Goal: Task Accomplishment & Management: Manage account settings

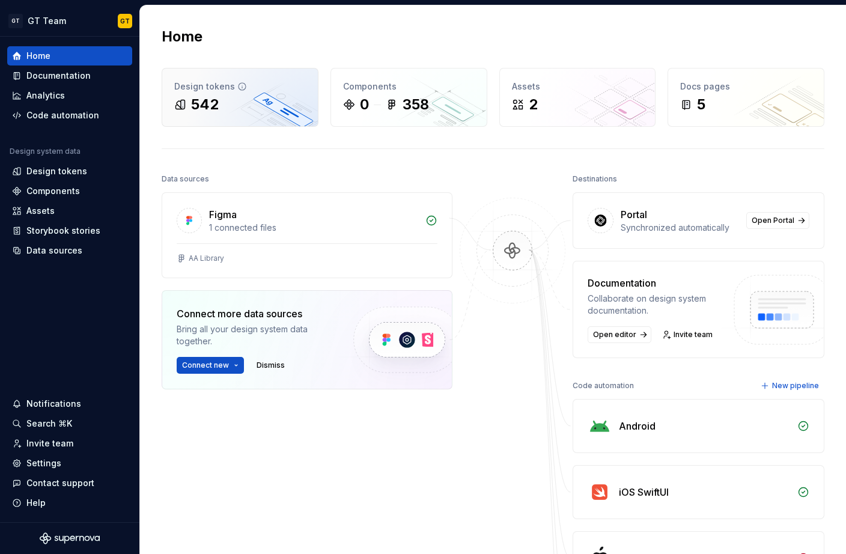
click at [240, 106] on div "542" at bounding box center [240, 104] width 132 height 19
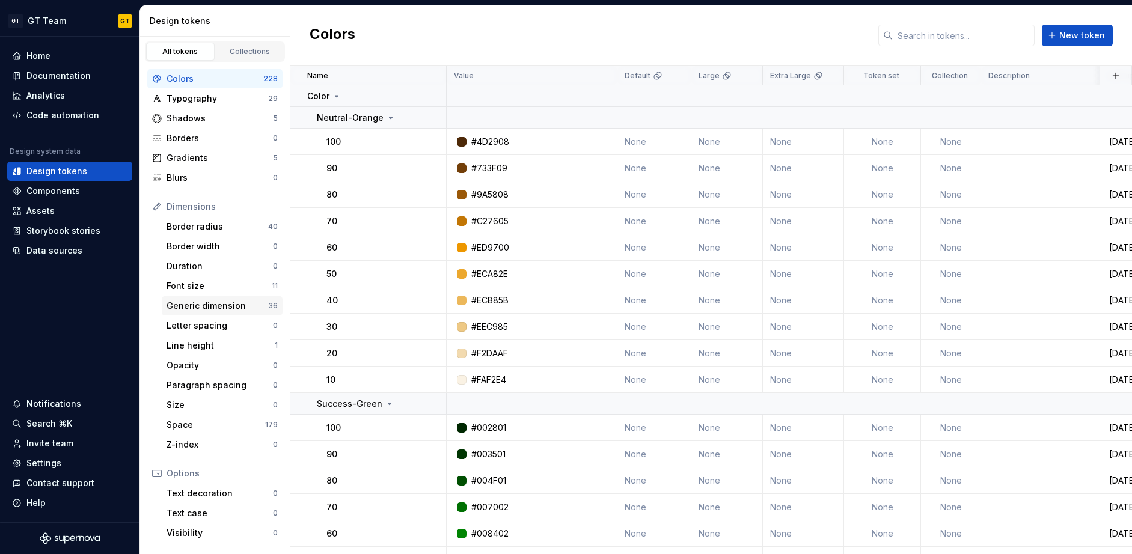
click at [213, 311] on div "Generic dimension" at bounding box center [218, 306] width 102 height 12
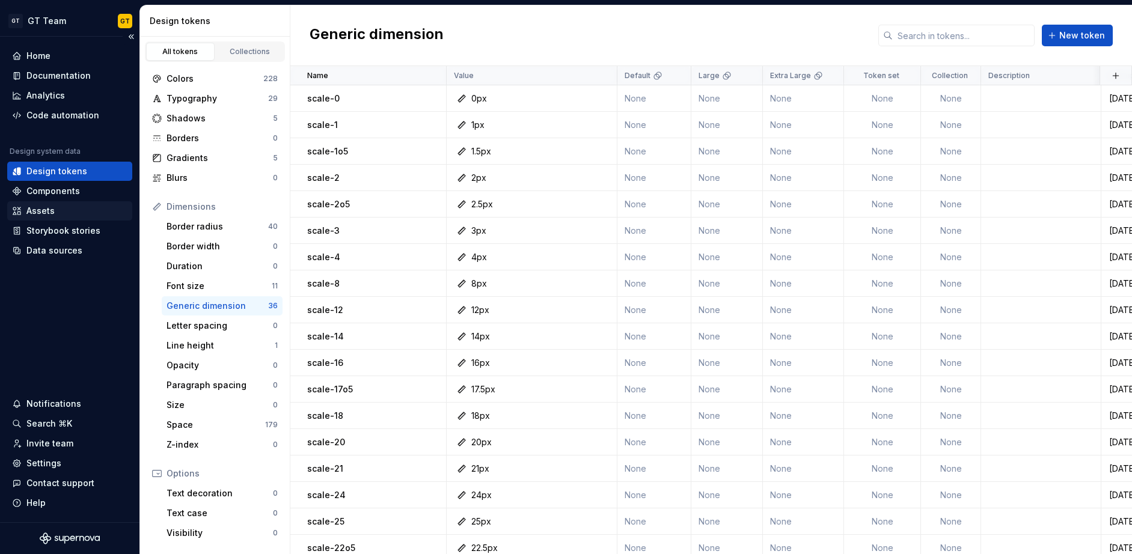
click at [44, 209] on div "Assets" at bounding box center [40, 211] width 28 height 12
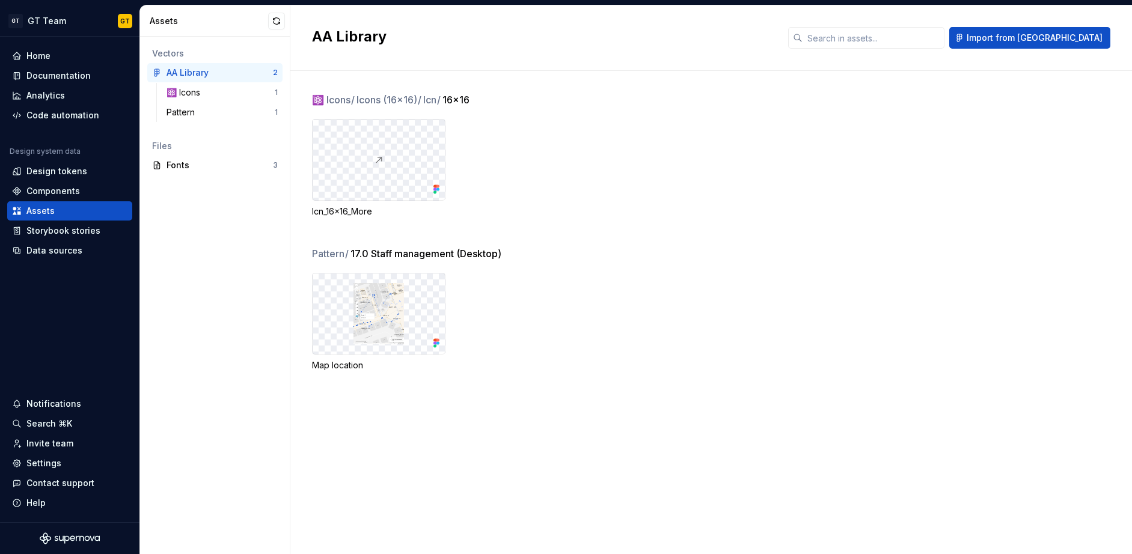
click at [388, 158] on div at bounding box center [379, 160] width 132 height 81
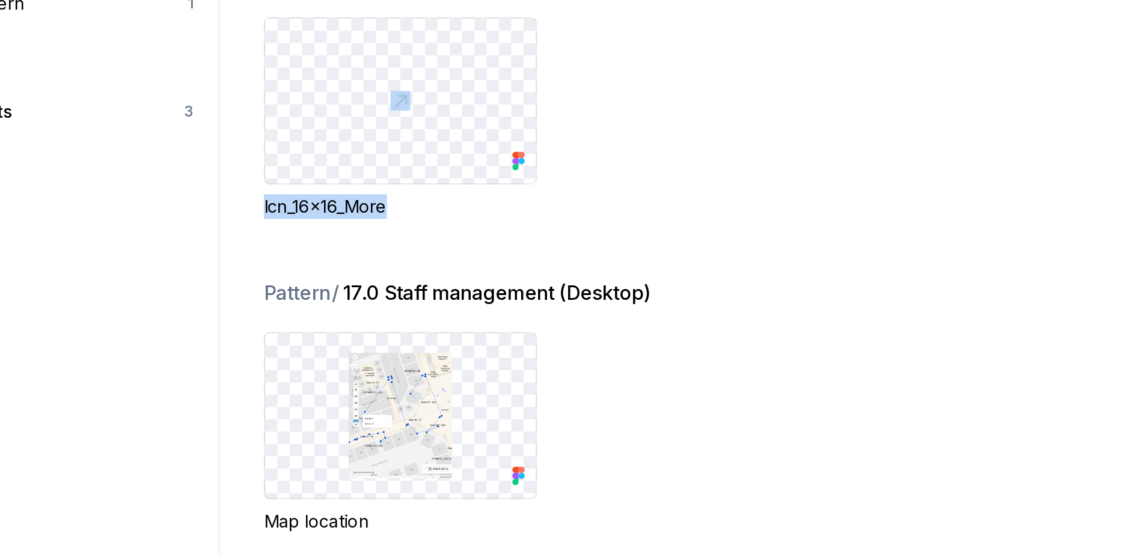
drag, startPoint x: 310, startPoint y: 212, endPoint x: 373, endPoint y: 209, distance: 63.8
click at [373, 209] on div "⚛️ Icons / Icons (16x16) / Icn / 16x16 Icn_16x16_More Pattern / 17.0 Staff mana…" at bounding box center [711, 312] width 842 height 483
click at [384, 211] on div "Icn_16x16_More" at bounding box center [378, 212] width 133 height 12
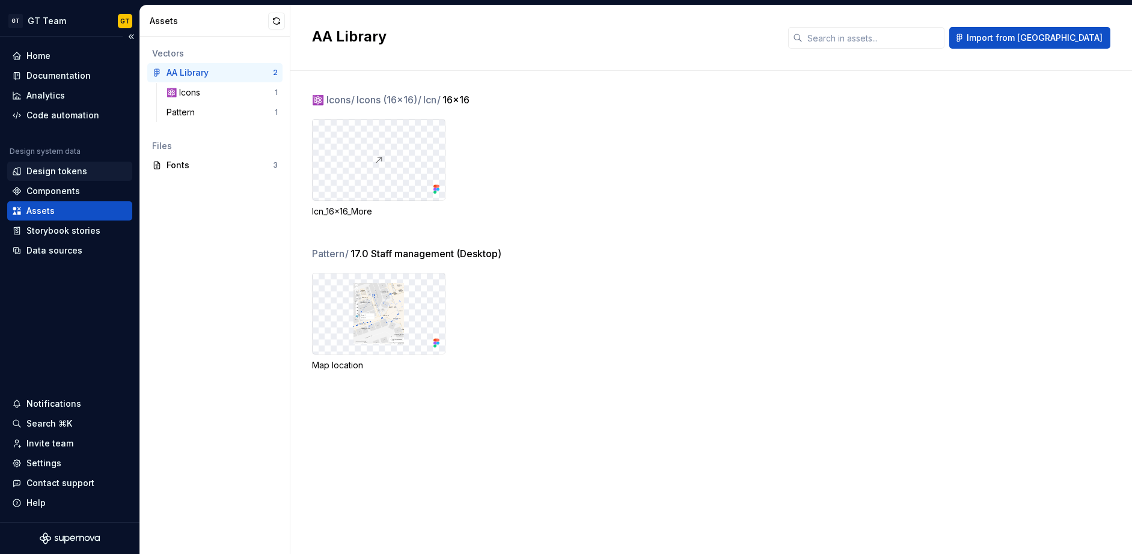
click at [87, 168] on div "Design tokens" at bounding box center [69, 171] width 115 height 12
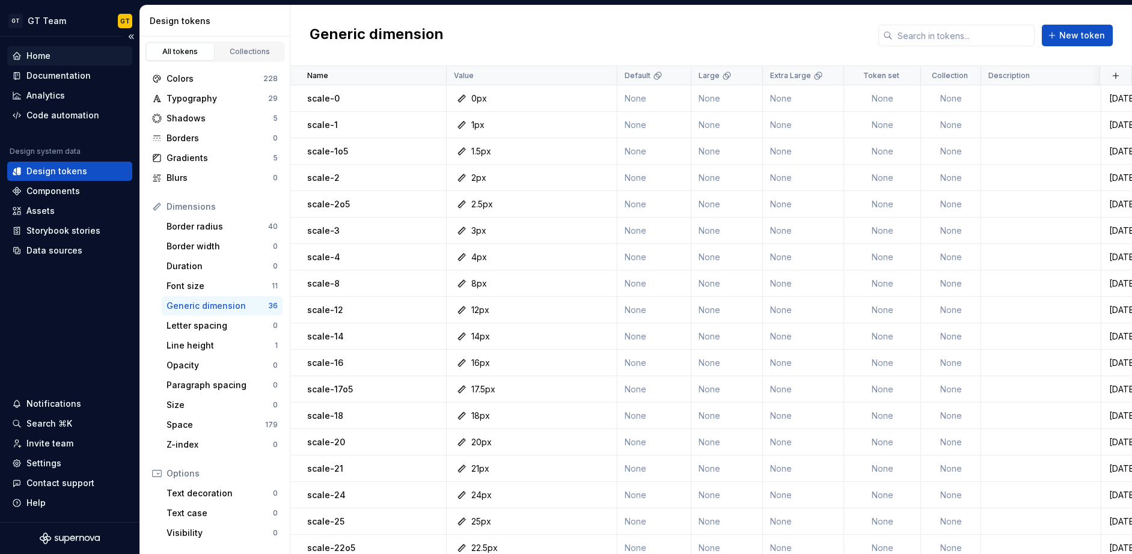
click at [49, 47] on div "Home" at bounding box center [69, 55] width 125 height 19
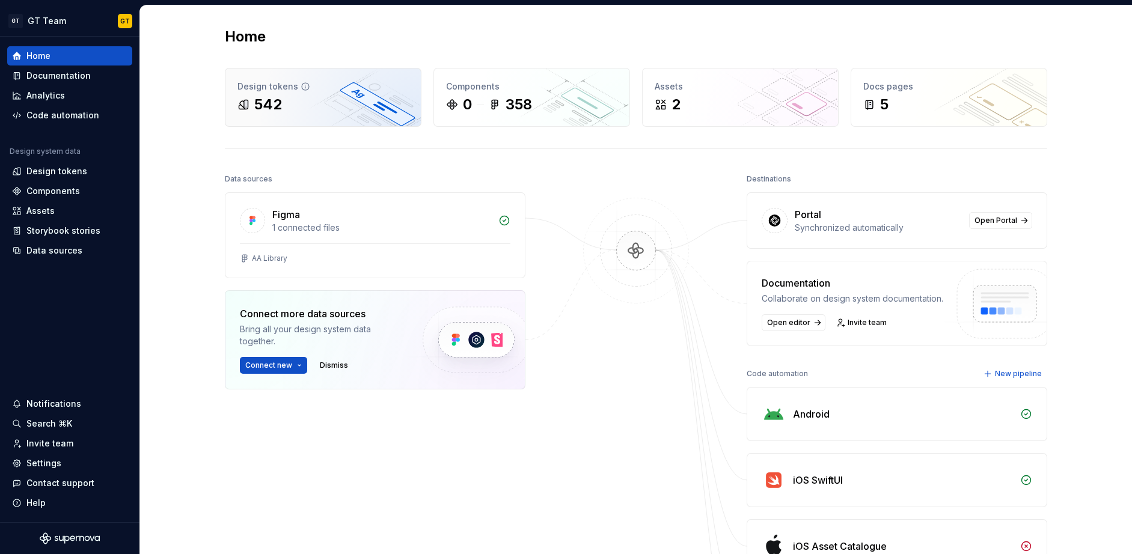
click at [304, 100] on div "542" at bounding box center [322, 104] width 171 height 19
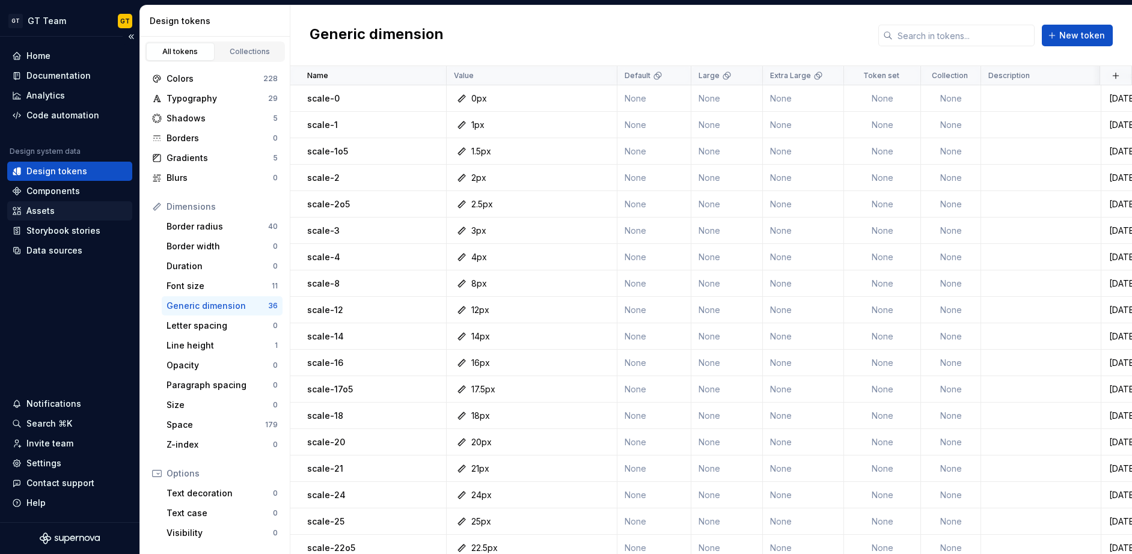
click at [69, 209] on div "Assets" at bounding box center [69, 211] width 115 height 12
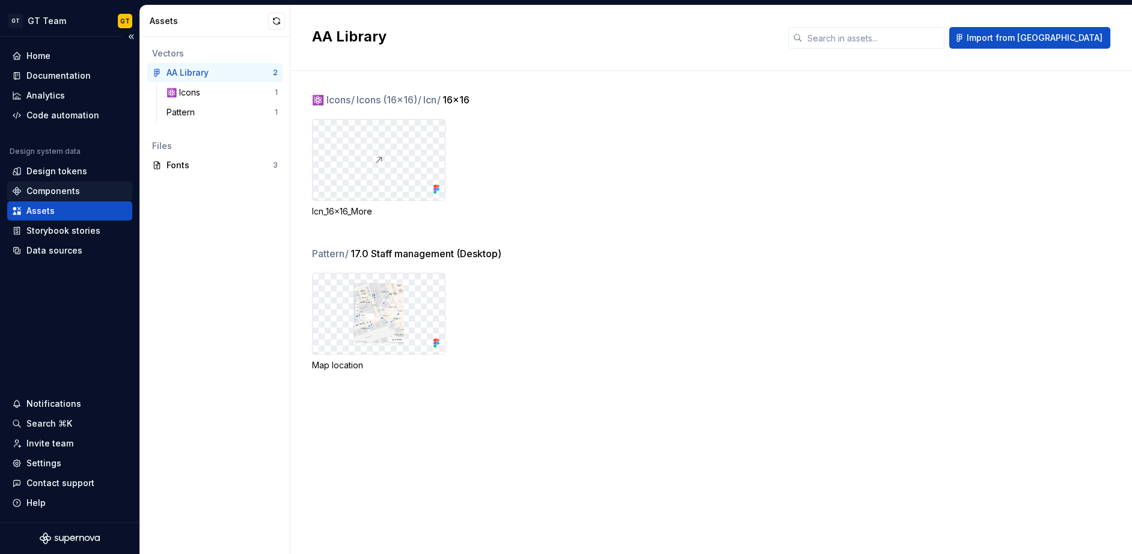
click at [55, 190] on div "Components" at bounding box center [53, 191] width 54 height 12
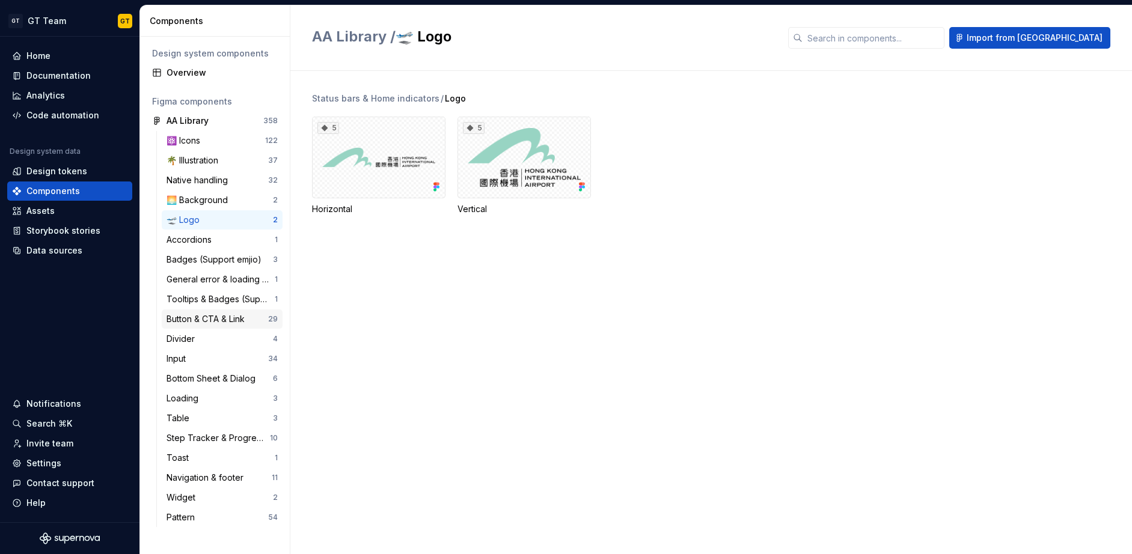
click at [213, 319] on div "Button & CTA & Link" at bounding box center [208, 319] width 83 height 12
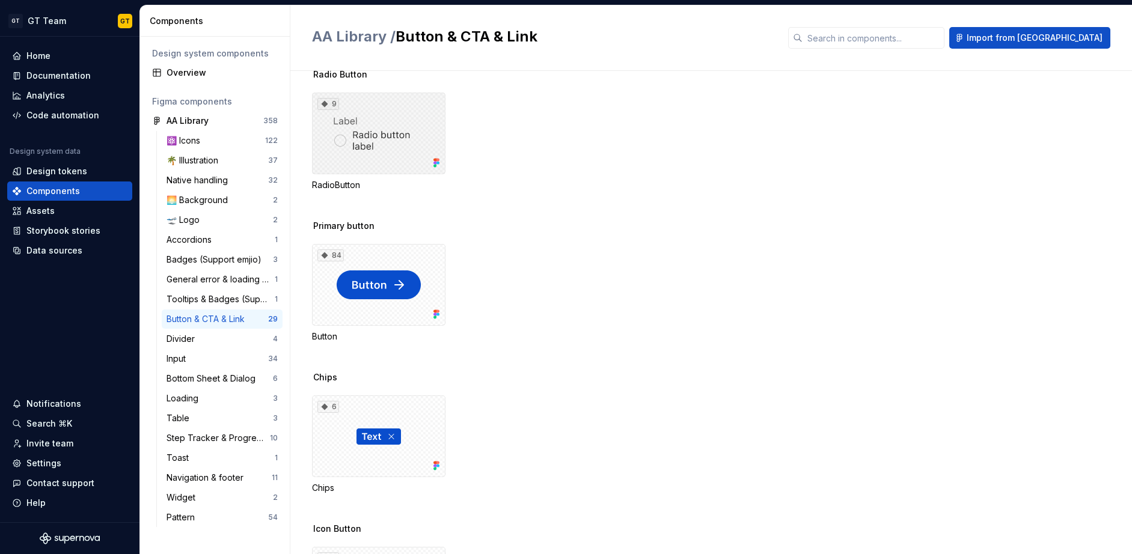
scroll to position [345, 0]
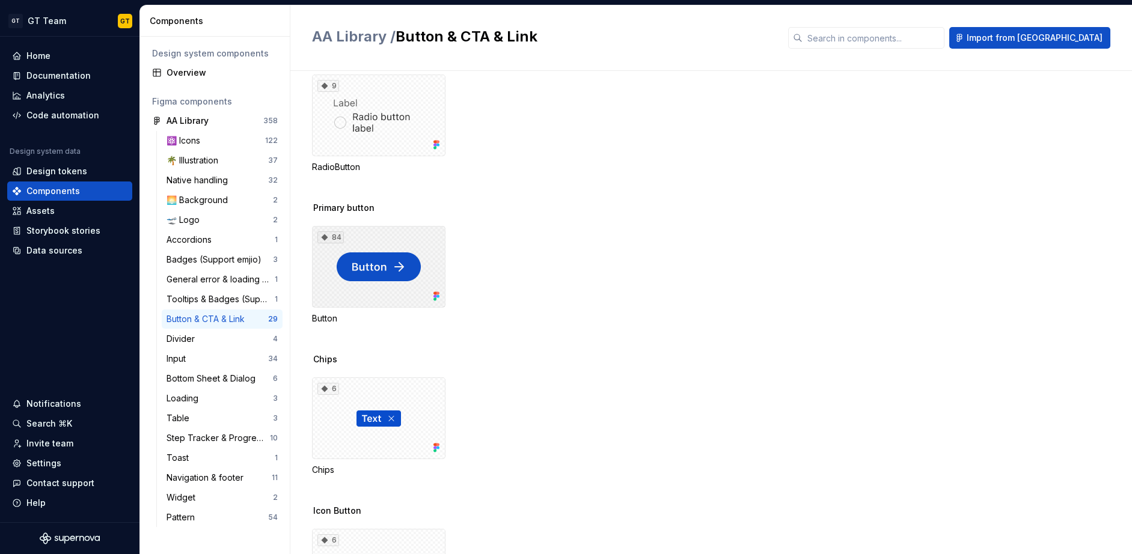
click at [374, 271] on div "84" at bounding box center [378, 267] width 133 height 82
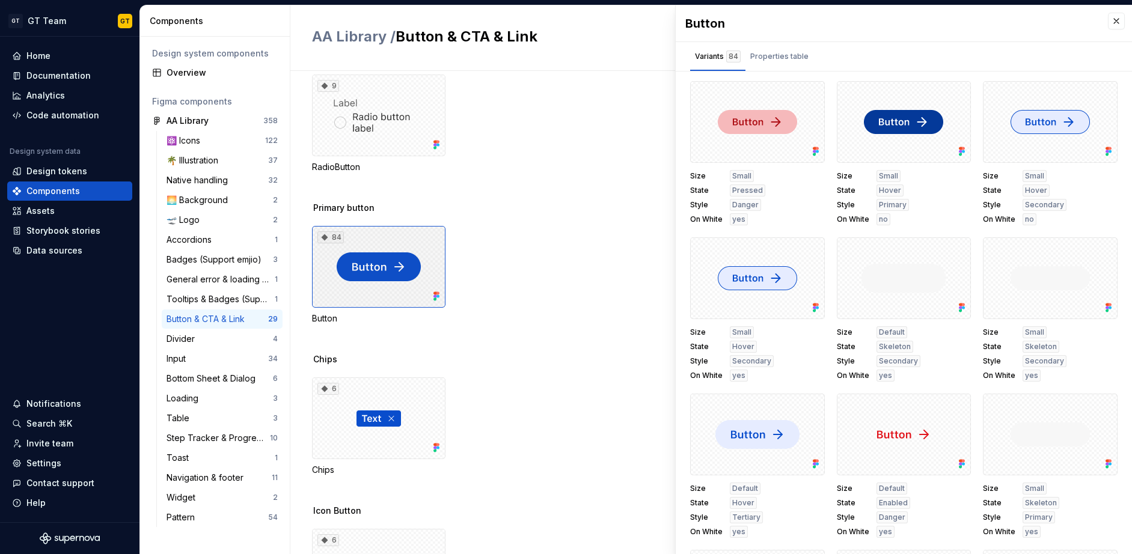
click at [368, 262] on div "84" at bounding box center [378, 267] width 133 height 82
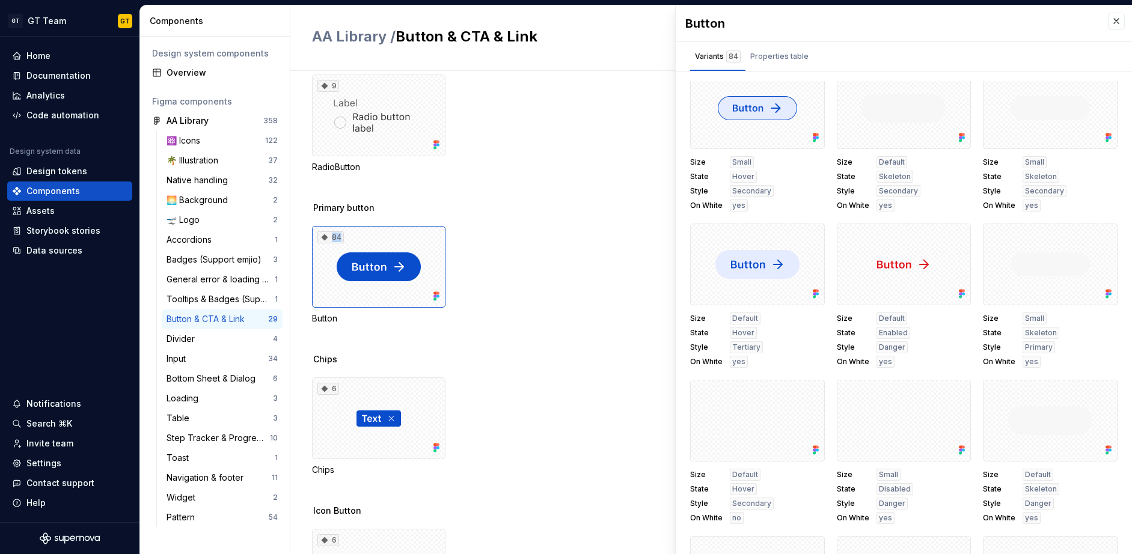
scroll to position [173, 0]
click at [39, 57] on div "Home" at bounding box center [38, 56] width 24 height 12
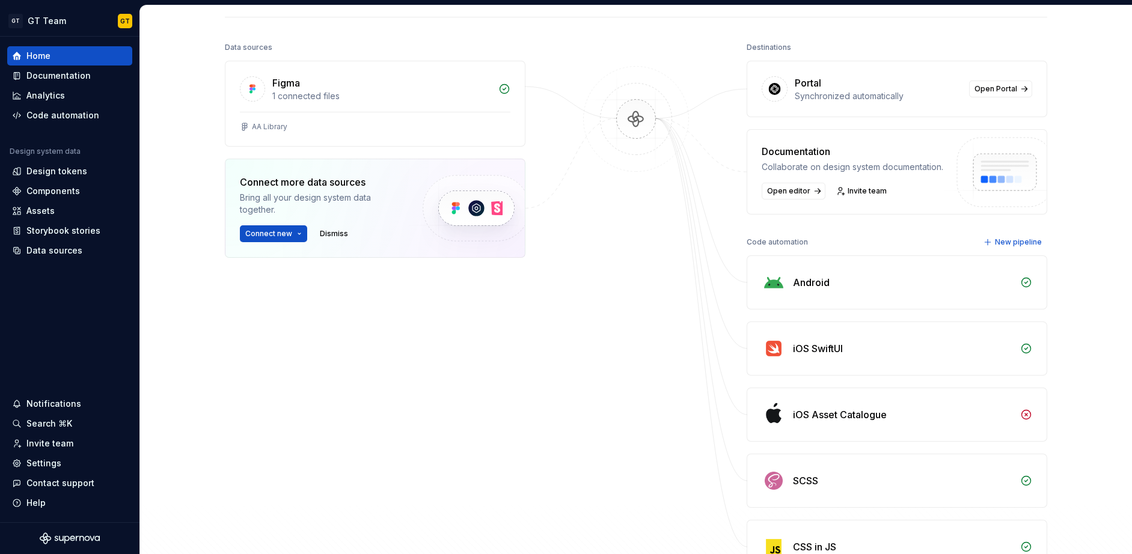
scroll to position [132, 0]
click at [81, 118] on div "Code automation" at bounding box center [62, 115] width 73 height 12
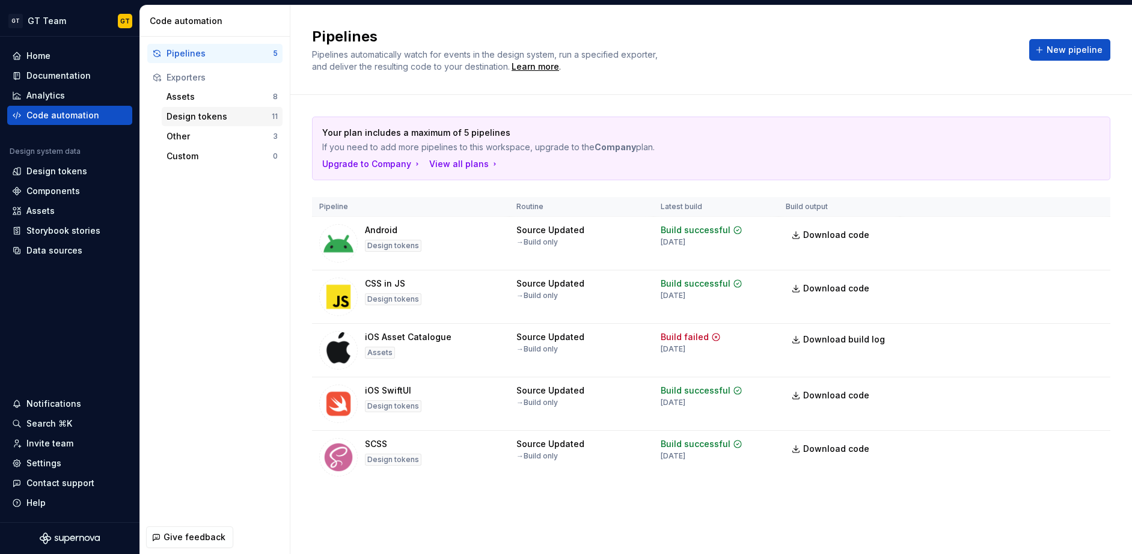
click at [212, 119] on div "Design tokens" at bounding box center [219, 117] width 105 height 12
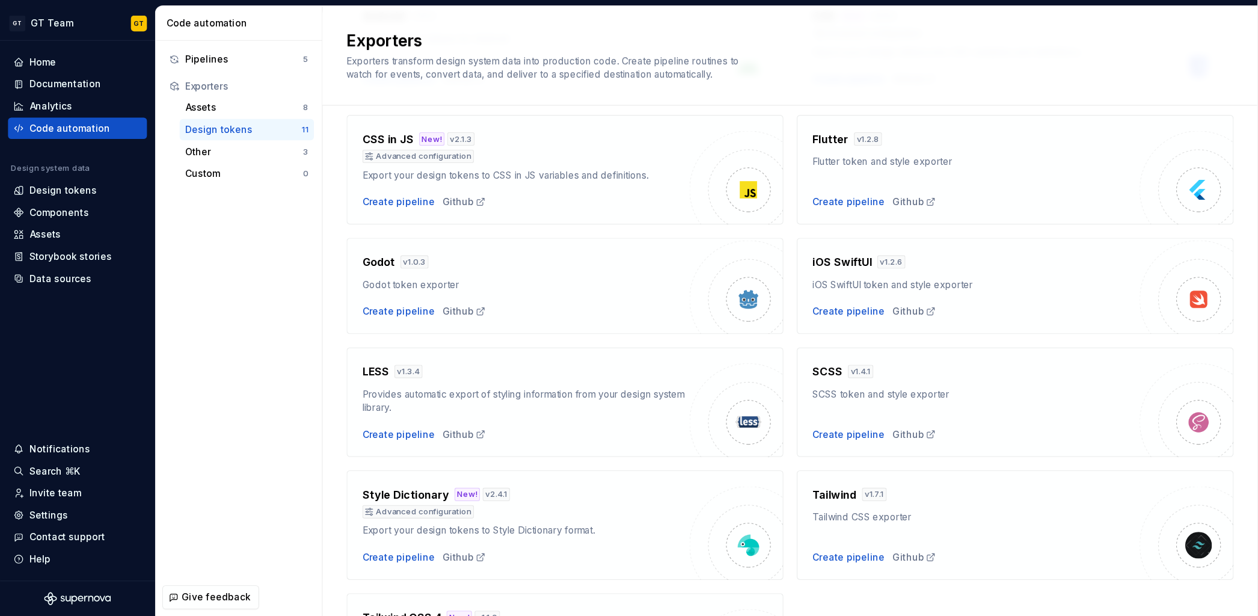
scroll to position [160, 0]
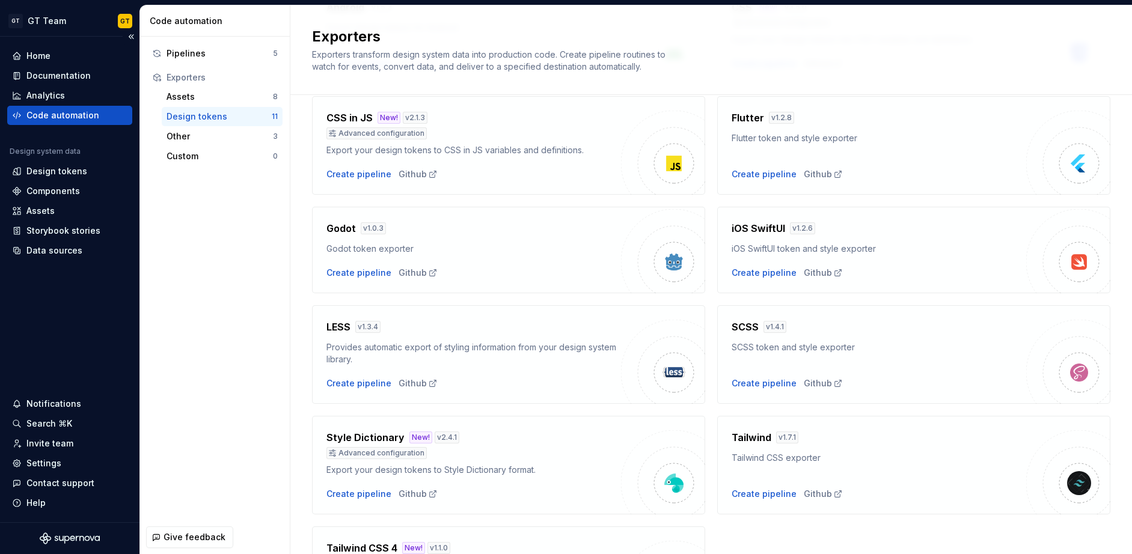
click at [123, 311] on div "Home Documentation Analytics Code automation Design system data Design tokens C…" at bounding box center [69, 280] width 139 height 486
click at [66, 168] on div "Design tokens" at bounding box center [56, 171] width 61 height 12
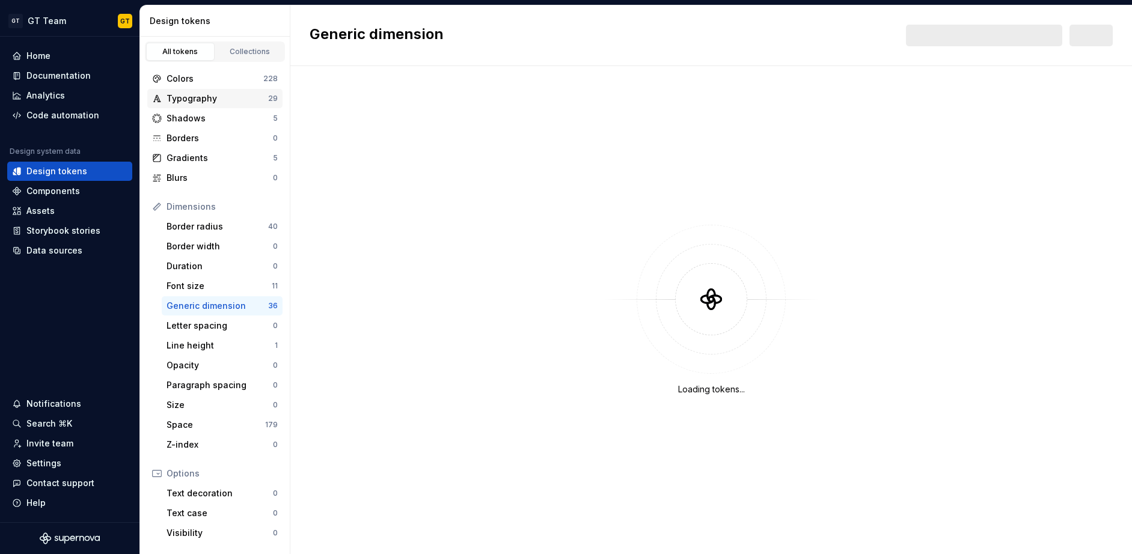
click at [211, 102] on div "Typography" at bounding box center [218, 99] width 102 height 12
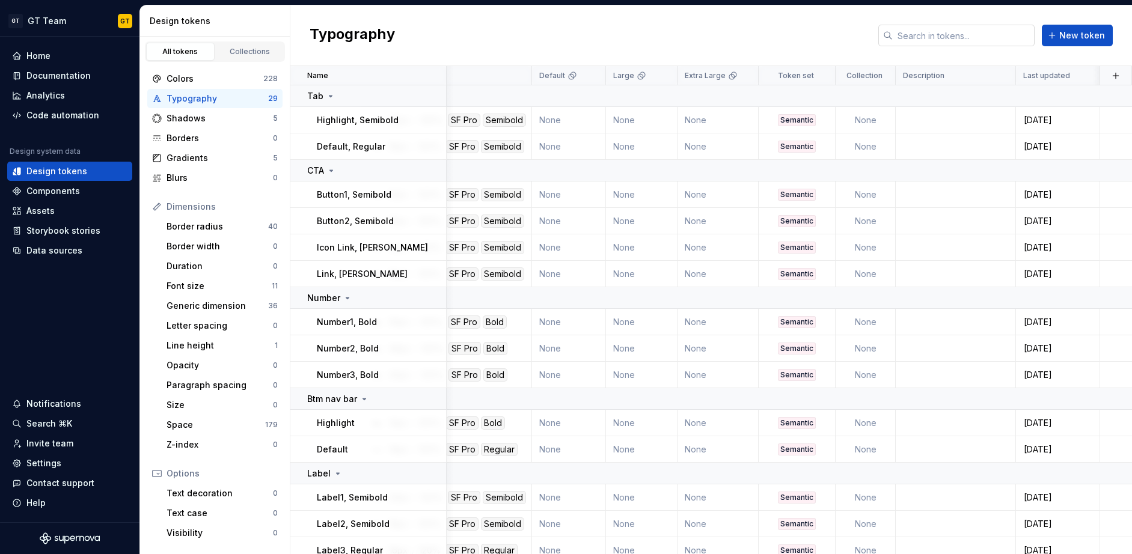
scroll to position [0, 85]
click at [221, 120] on div "Shadows" at bounding box center [220, 118] width 106 height 12
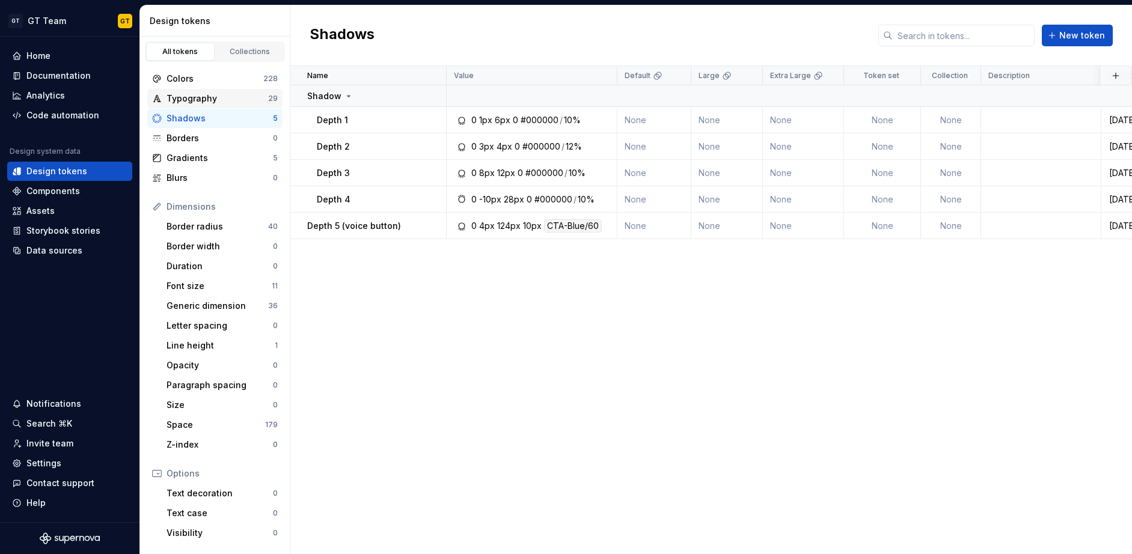
click at [218, 97] on div "Typography" at bounding box center [218, 99] width 102 height 12
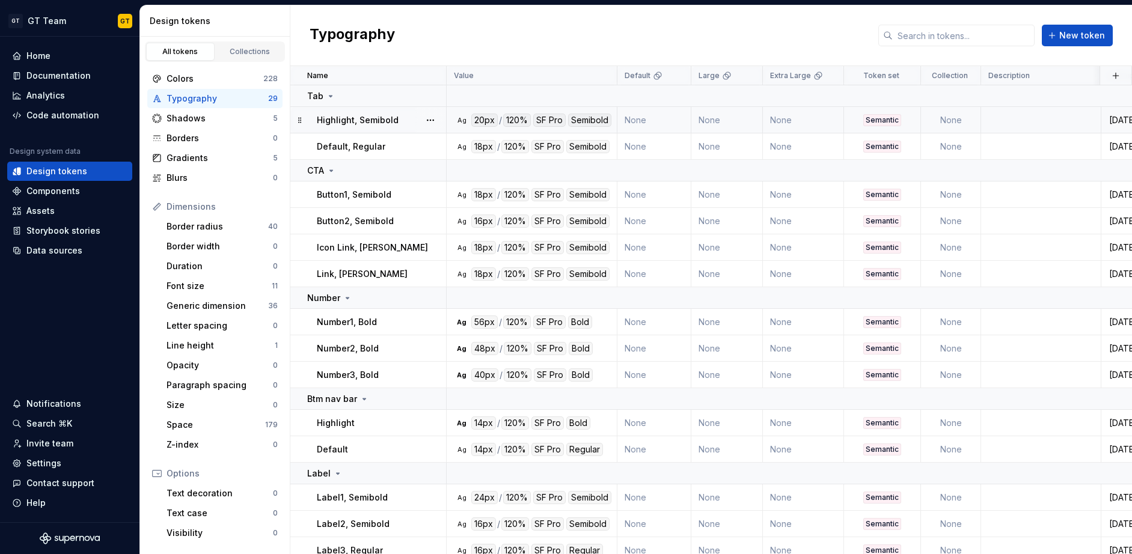
click at [636, 121] on td "None" at bounding box center [654, 120] width 74 height 26
click at [647, 141] on td "None" at bounding box center [654, 146] width 74 height 26
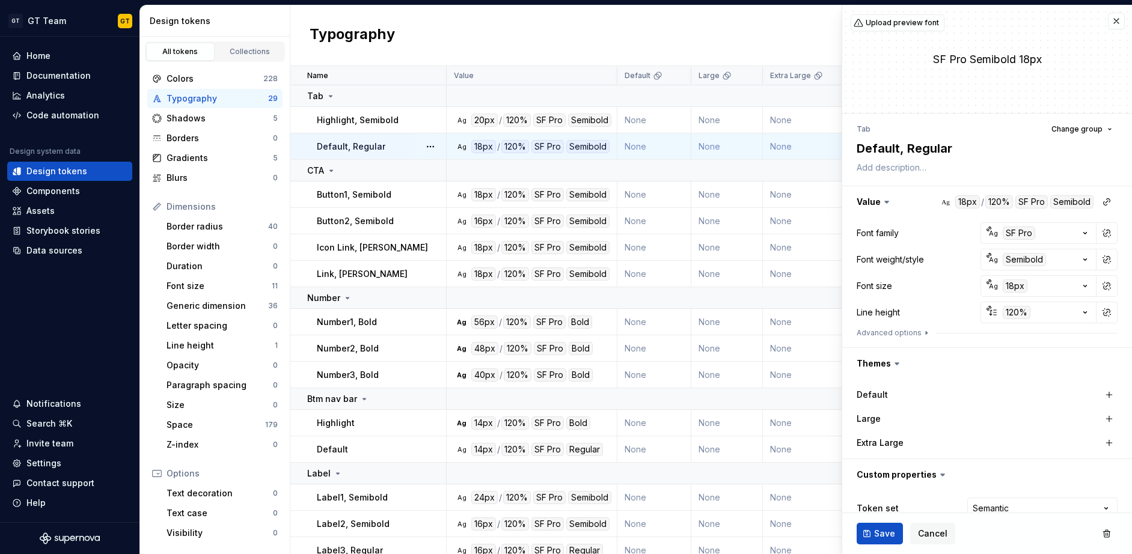
click at [730, 79] on div "Large" at bounding box center [727, 76] width 57 height 10
click at [700, 141] on td "None" at bounding box center [727, 146] width 72 height 26
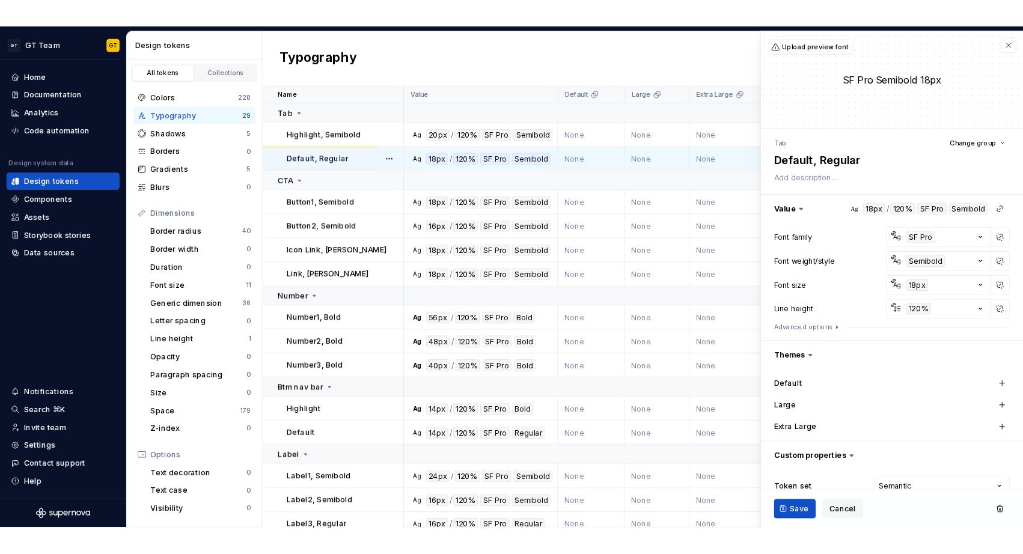
scroll to position [48, 0]
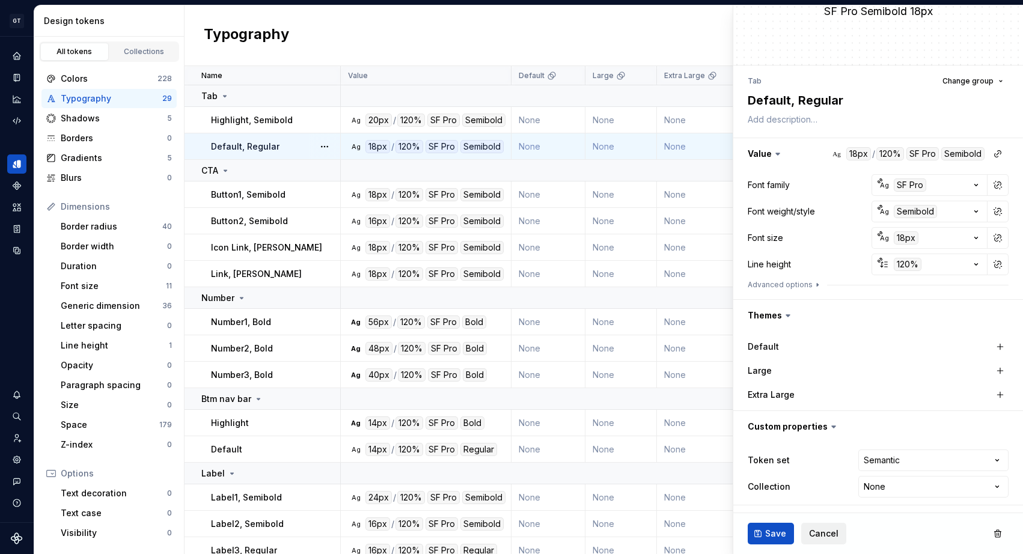
click at [831, 543] on button "Cancel" at bounding box center [823, 534] width 45 height 22
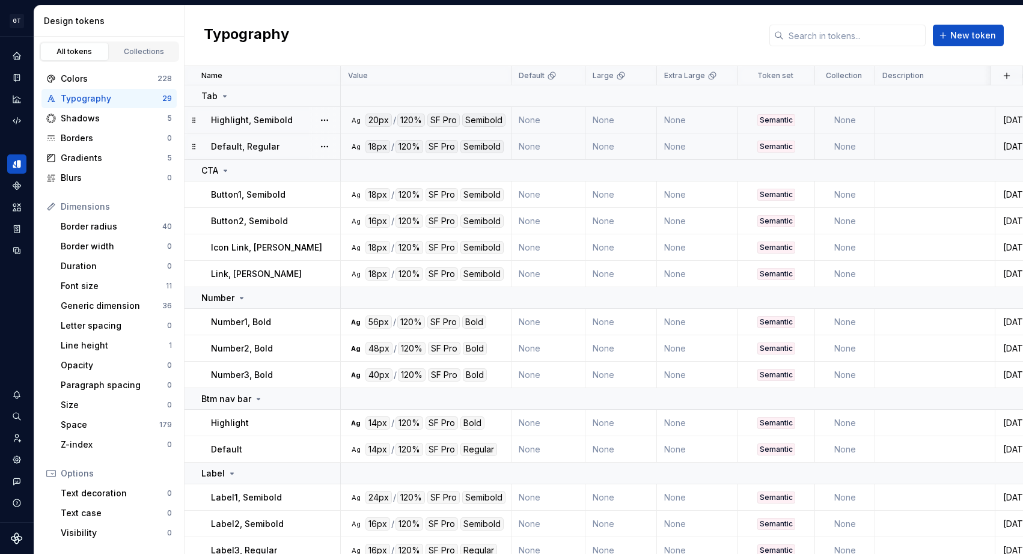
click at [624, 121] on td "None" at bounding box center [622, 120] width 72 height 26
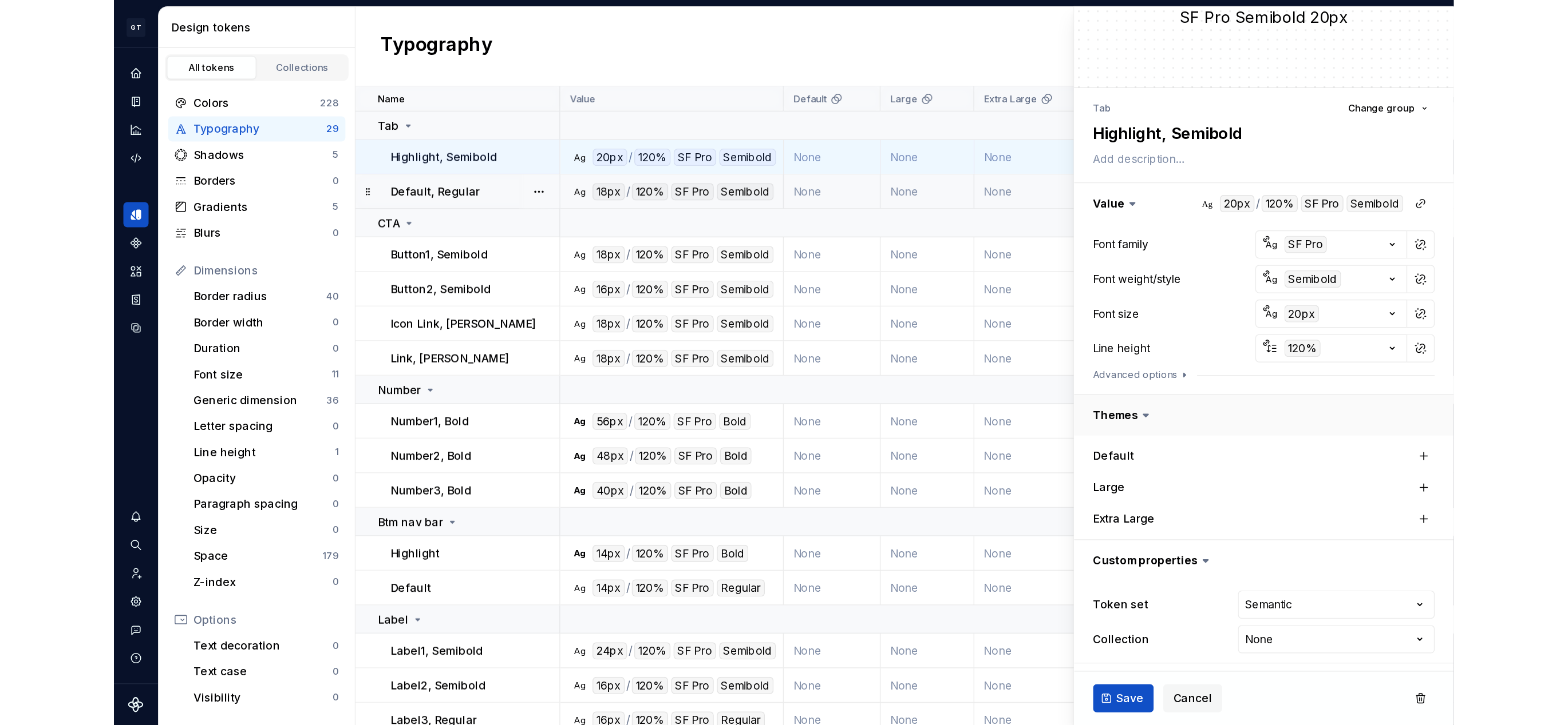
scroll to position [46, 0]
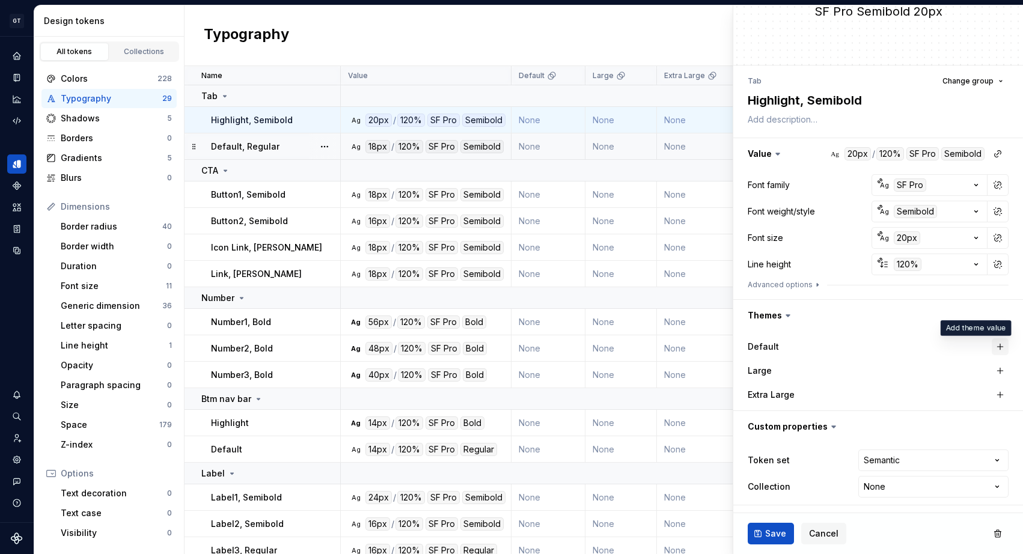
click at [846, 346] on button "button" at bounding box center [1000, 346] width 17 height 17
click at [846, 373] on button "button" at bounding box center [1000, 371] width 17 height 17
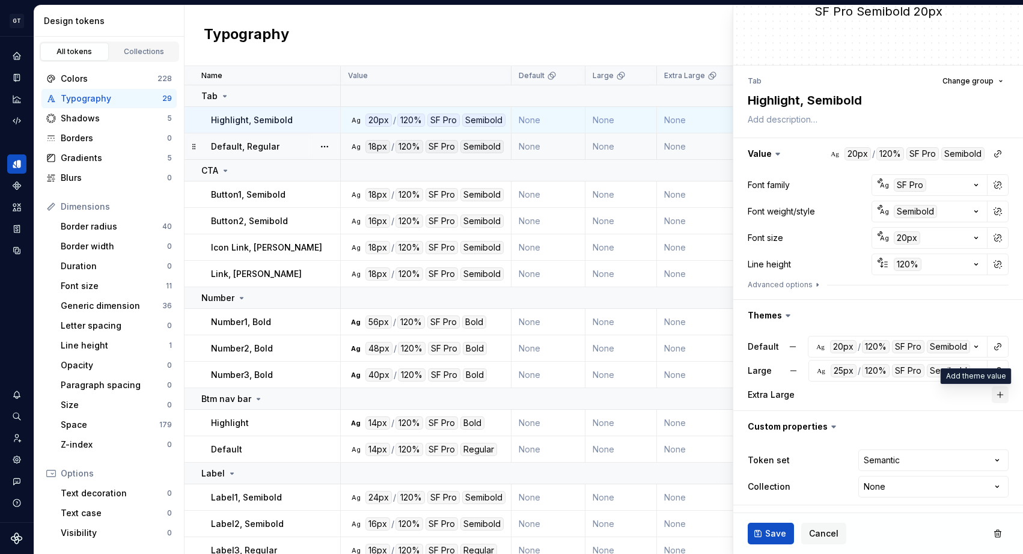
click at [846, 391] on button "button" at bounding box center [1000, 395] width 17 height 17
click at [776, 525] on button "Save" at bounding box center [771, 534] width 46 height 22
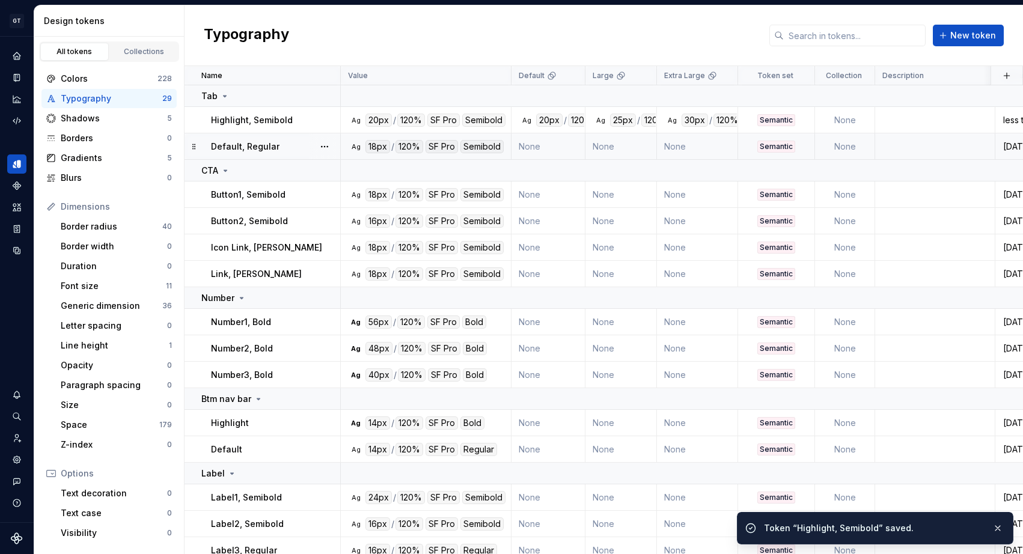
click at [558, 147] on td "None" at bounding box center [549, 146] width 74 height 26
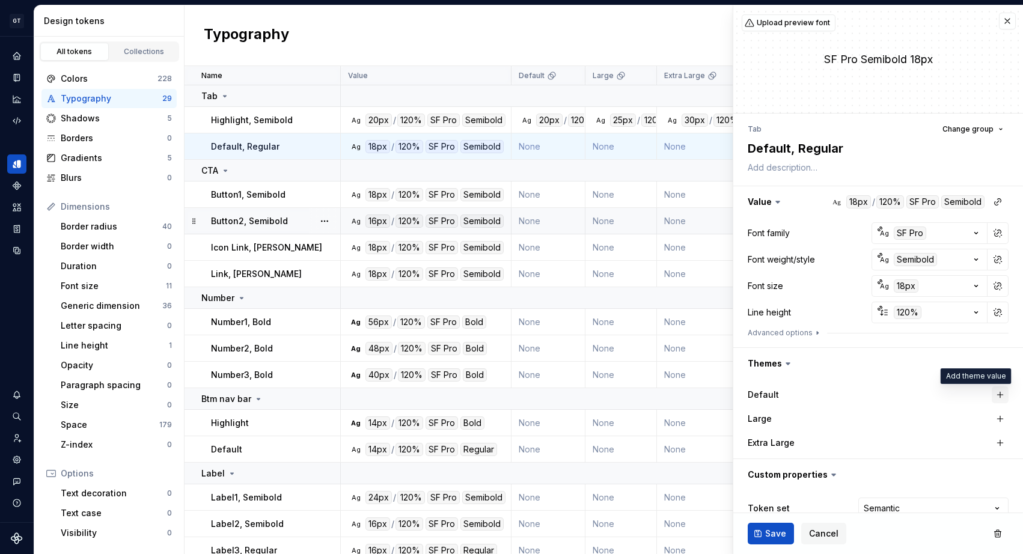
click at [846, 390] on button "button" at bounding box center [1000, 395] width 17 height 17
click at [846, 420] on button "button" at bounding box center [1000, 419] width 17 height 17
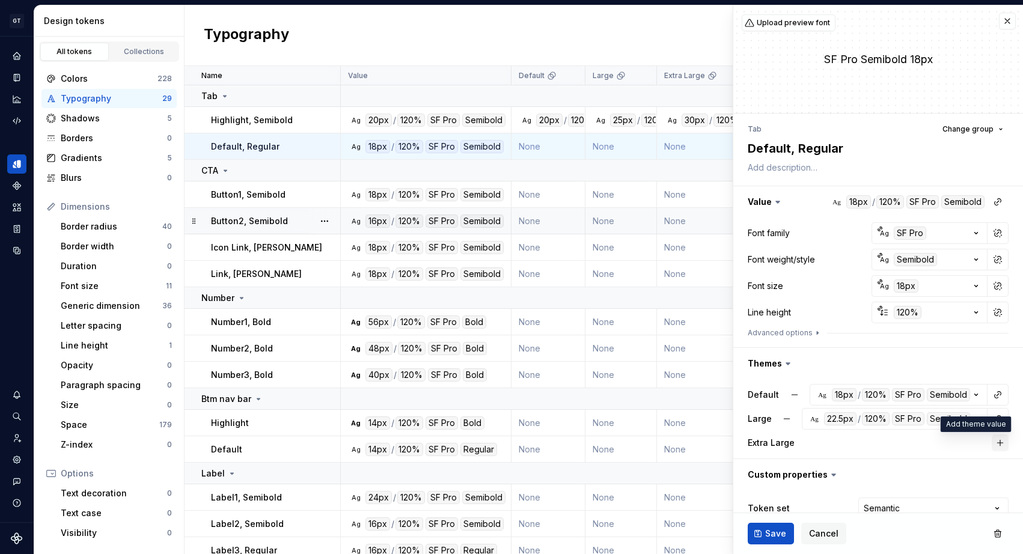
click at [846, 443] on button "button" at bounding box center [1000, 443] width 17 height 17
click at [768, 529] on span "Save" at bounding box center [775, 534] width 21 height 12
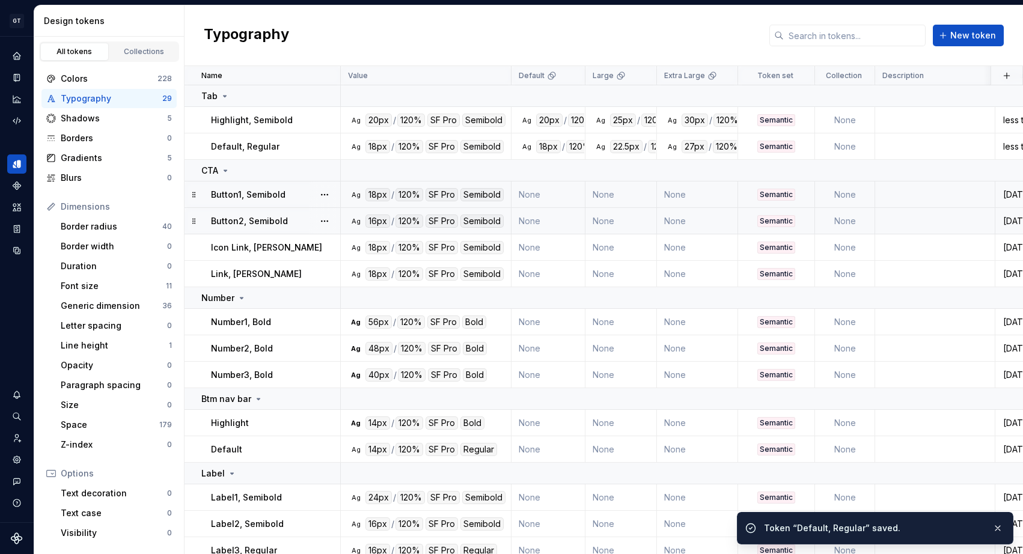
click at [550, 196] on td "None" at bounding box center [549, 195] width 74 height 26
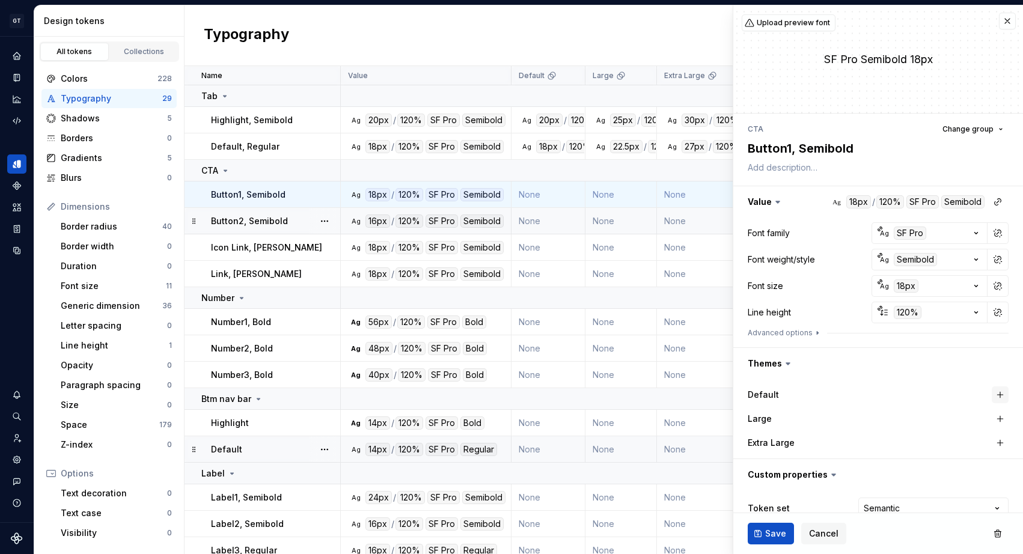
click at [846, 387] on span at bounding box center [1000, 395] width 17 height 17
click at [846, 419] on button "button" at bounding box center [1000, 419] width 17 height 17
click at [846, 393] on button "button" at bounding box center [1000, 395] width 17 height 17
click at [846, 438] on button "button" at bounding box center [1000, 443] width 17 height 17
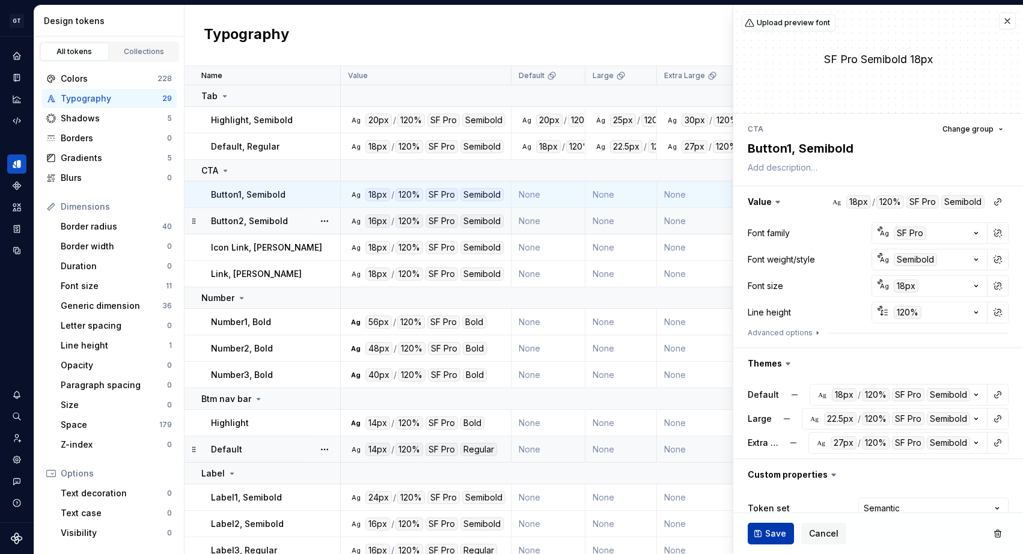
click at [761, 534] on button "Save" at bounding box center [771, 534] width 46 height 22
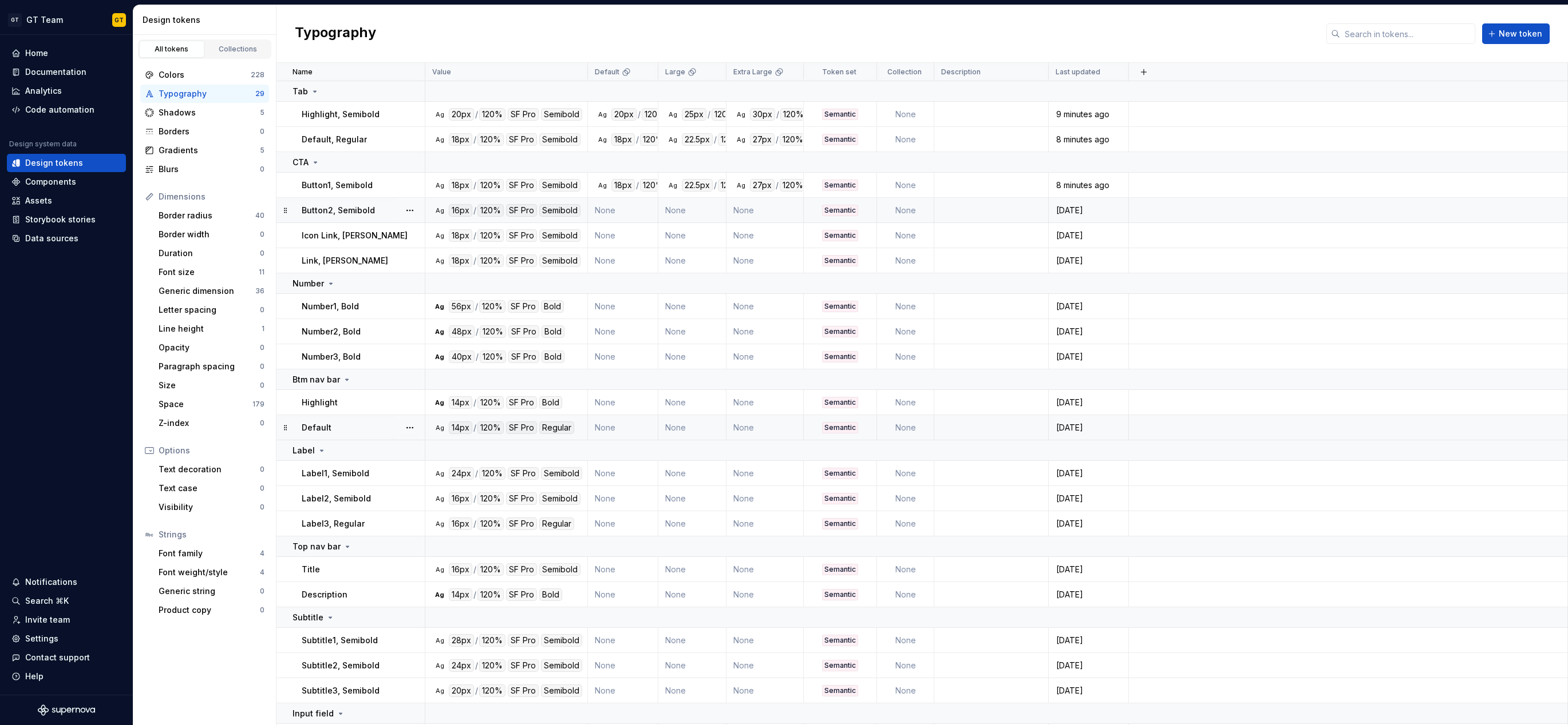
click at [623, 206] on td "None" at bounding box center [623, 210] width 70 height 25
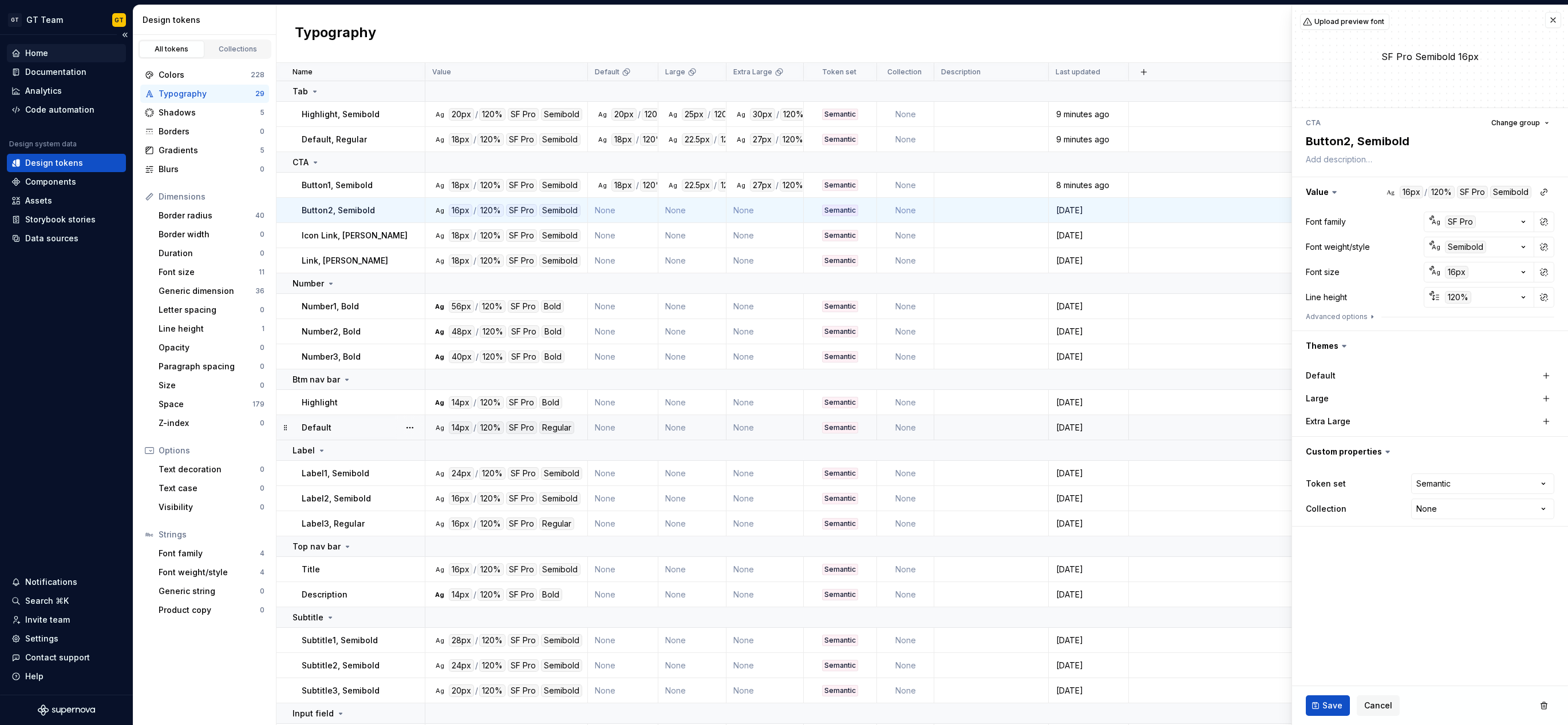
click at [35, 50] on div "Home" at bounding box center [36, 53] width 23 height 11
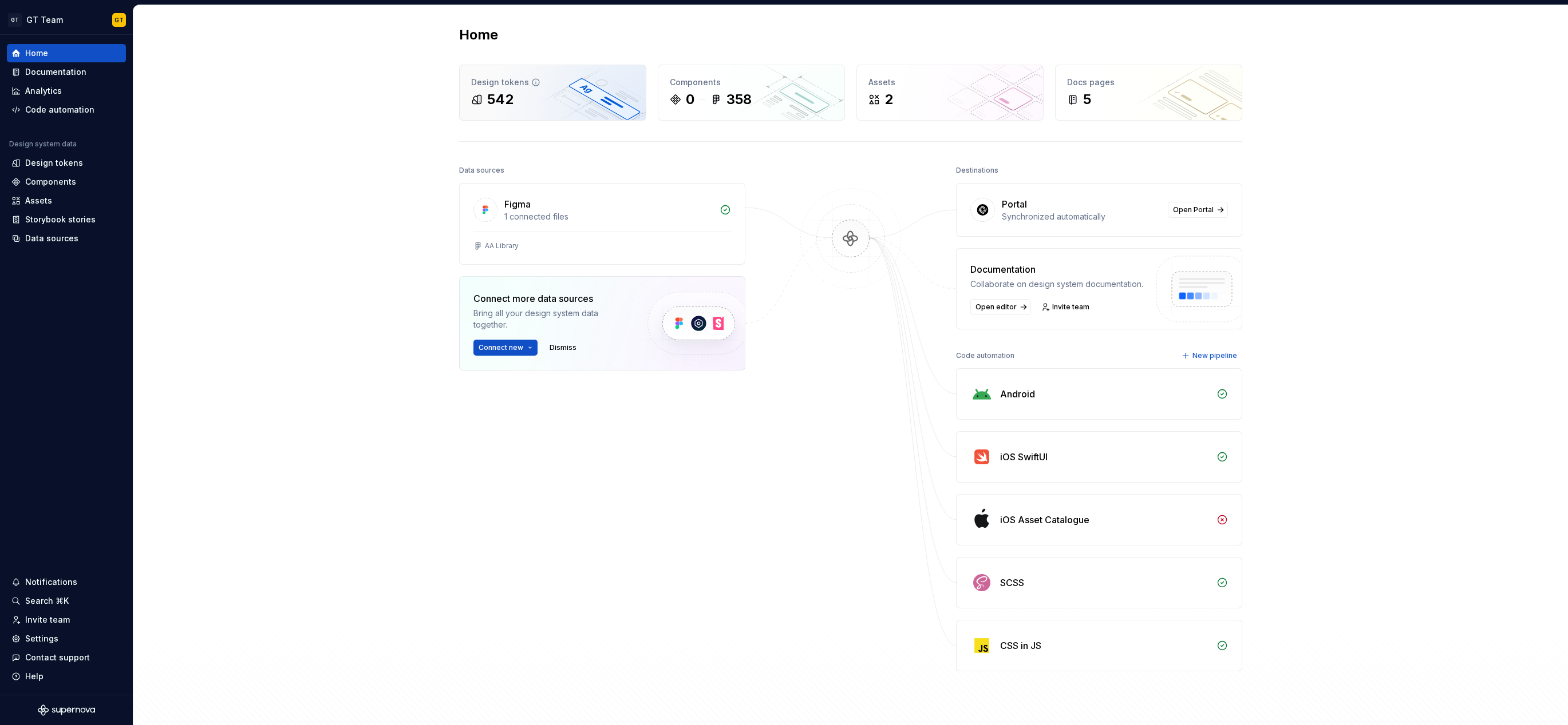
click at [544, 82] on div "Design tokens" at bounding box center [552, 83] width 163 height 11
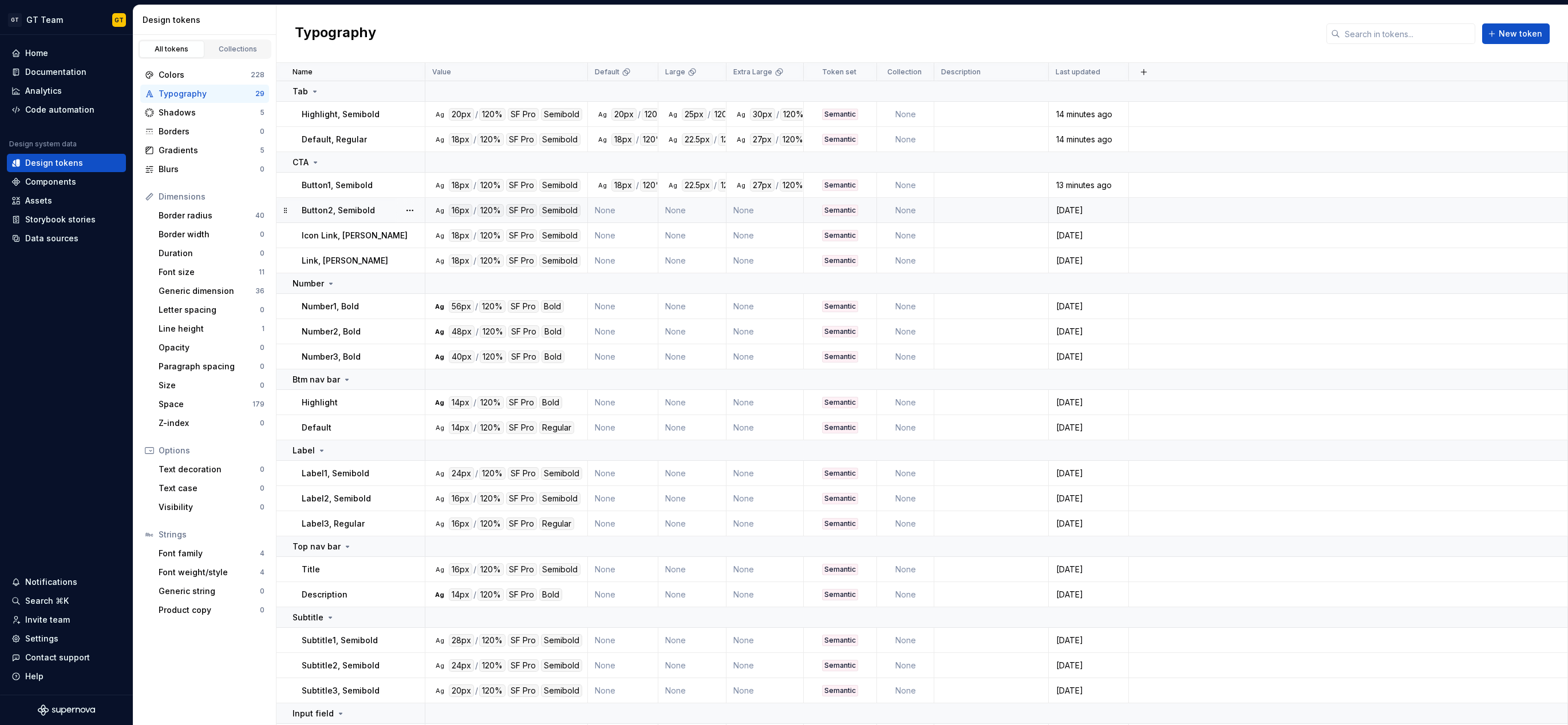
click at [762, 217] on td "None" at bounding box center [764, 210] width 77 height 25
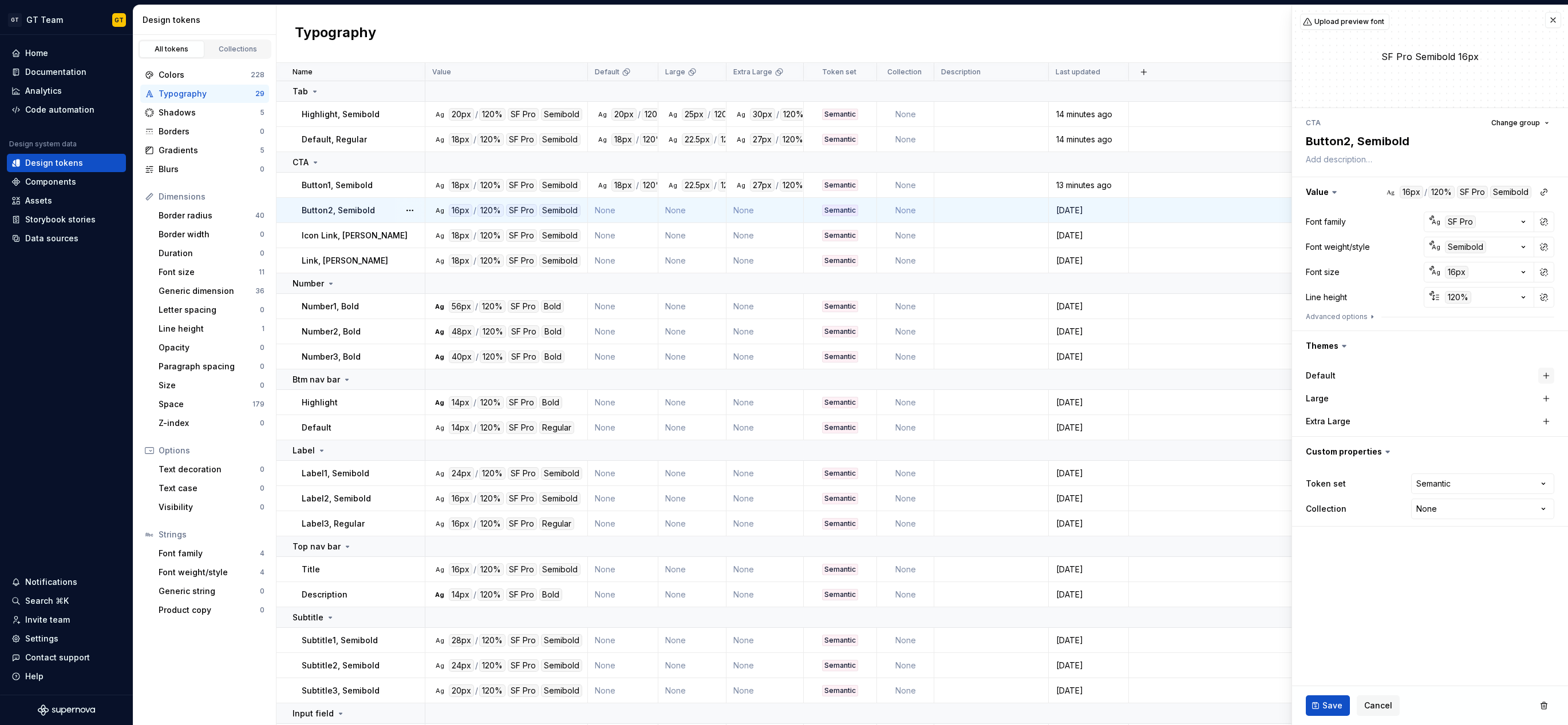
click at [805, 372] on button "button" at bounding box center [1545, 376] width 16 height 16
click at [805, 400] on button "button" at bounding box center [1545, 399] width 16 height 16
click at [805, 420] on button "button" at bounding box center [1545, 421] width 16 height 16
click at [805, 527] on span "Save" at bounding box center [1332, 706] width 20 height 11
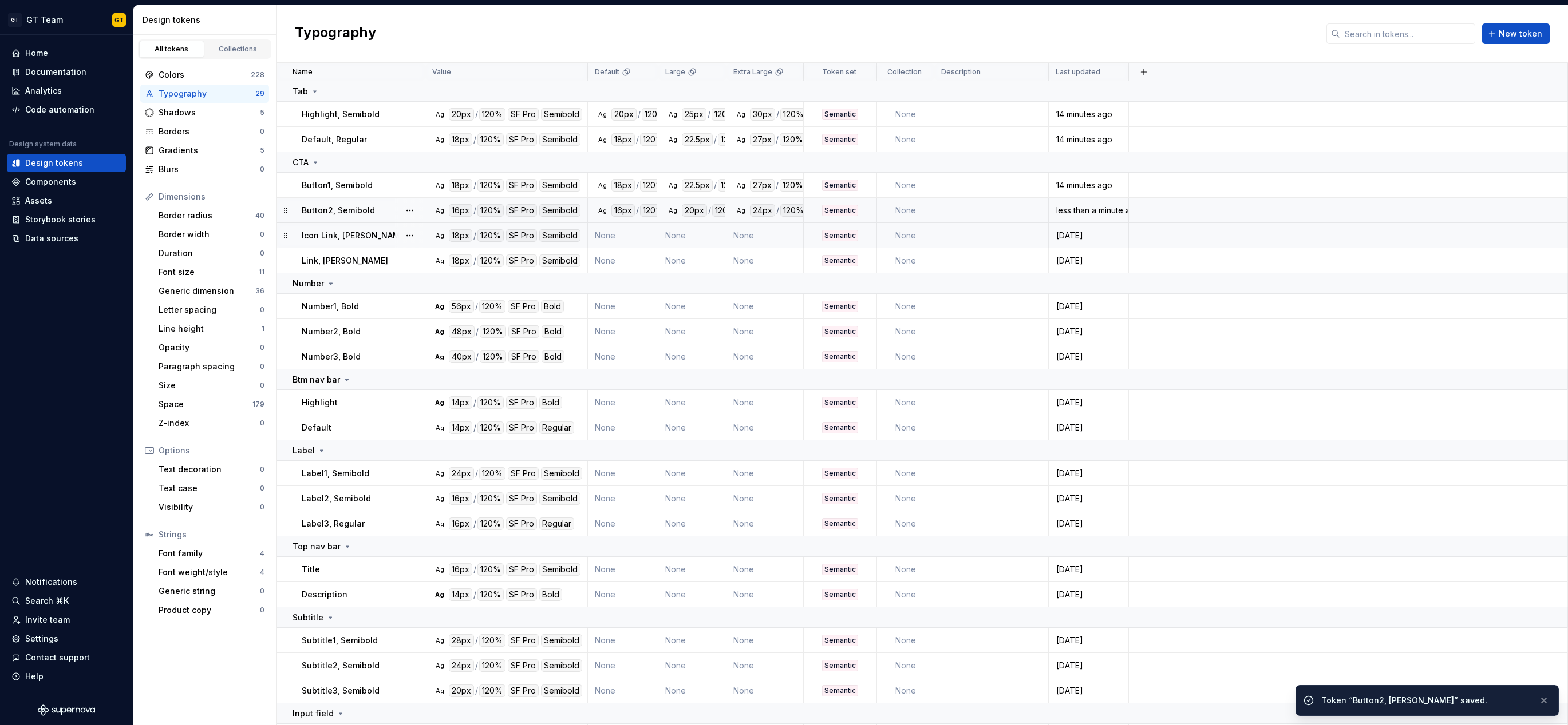
click at [728, 233] on td "None" at bounding box center [764, 235] width 77 height 25
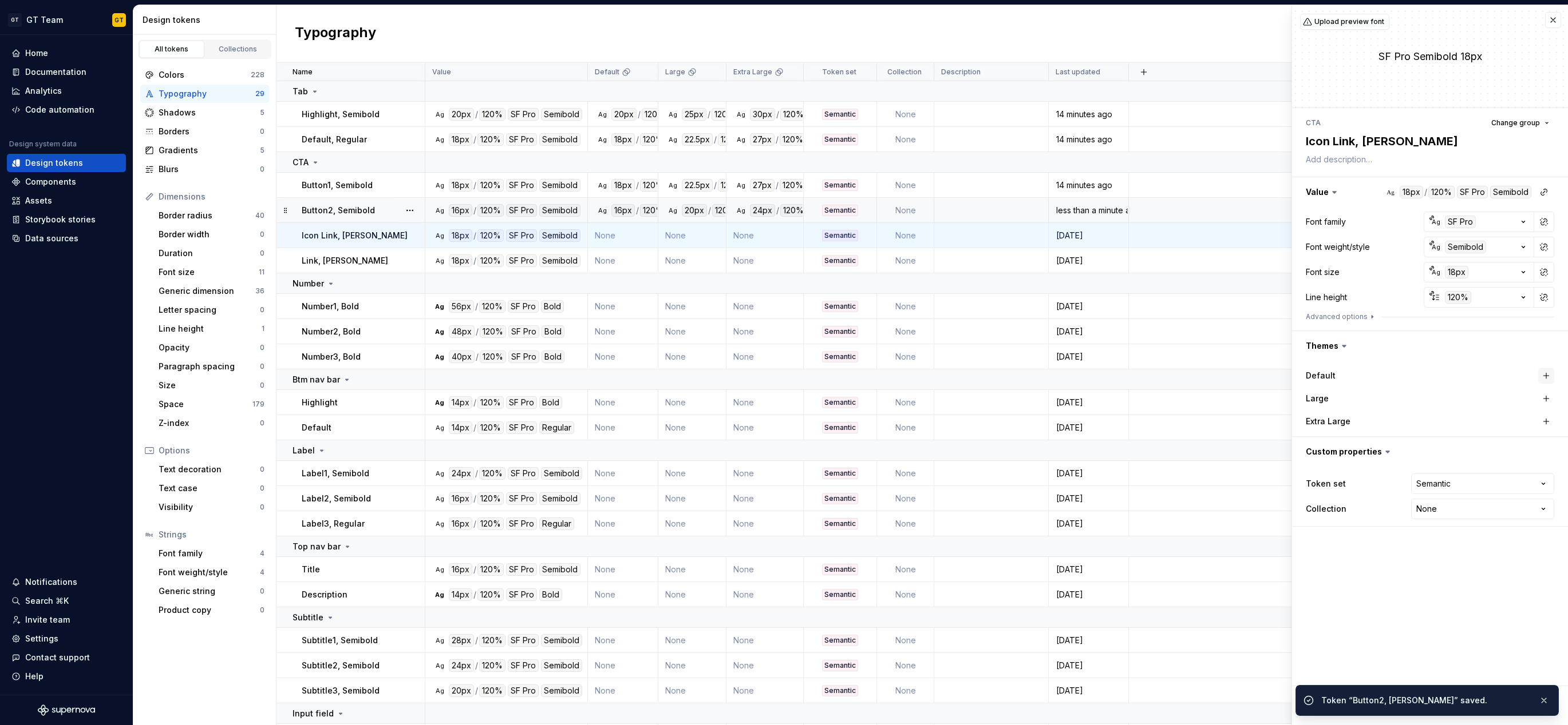
click at [805, 370] on button "button" at bounding box center [1545, 376] width 16 height 16
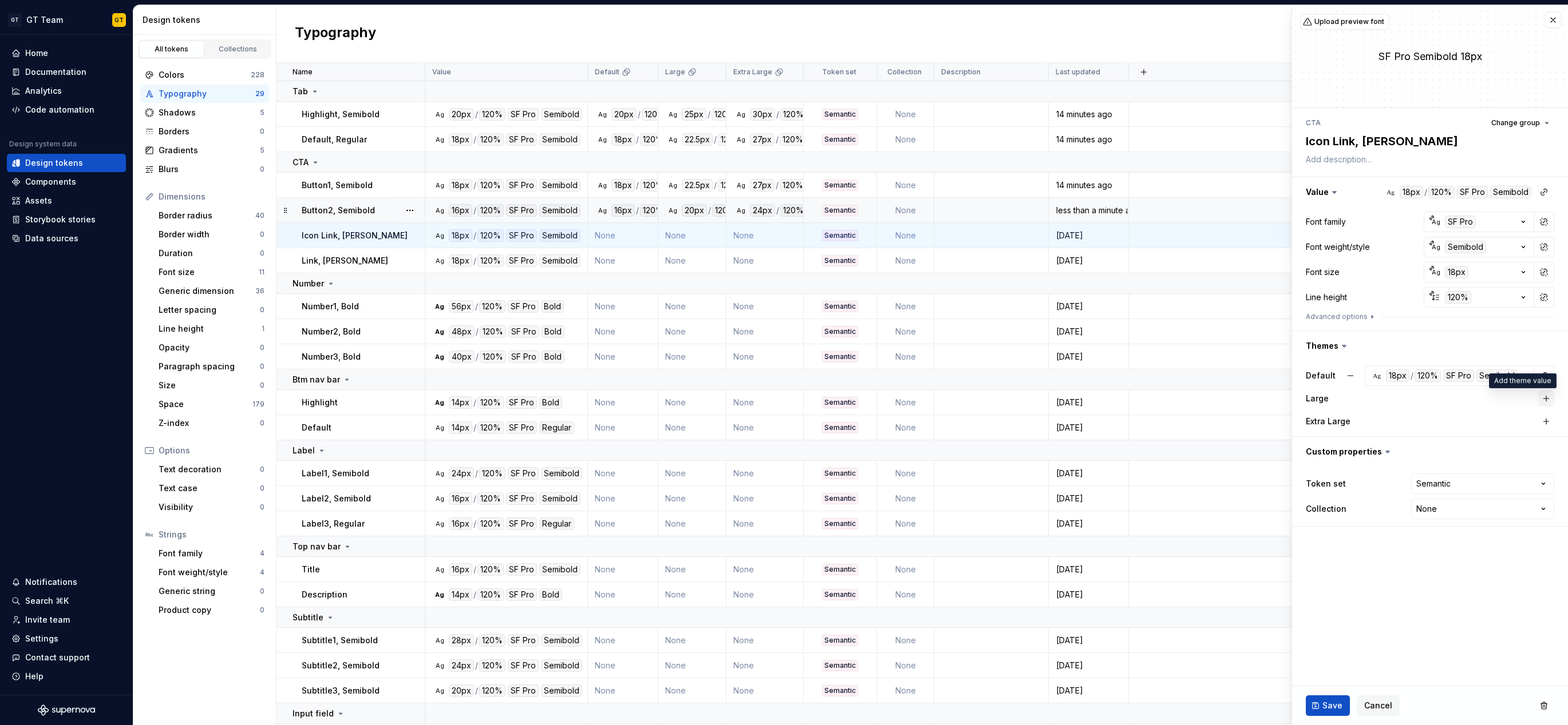
click at [805, 396] on button "button" at bounding box center [1545, 399] width 16 height 16
click at [805, 425] on button "button" at bounding box center [1545, 421] width 16 height 16
click at [805, 527] on span "Save" at bounding box center [1332, 706] width 20 height 11
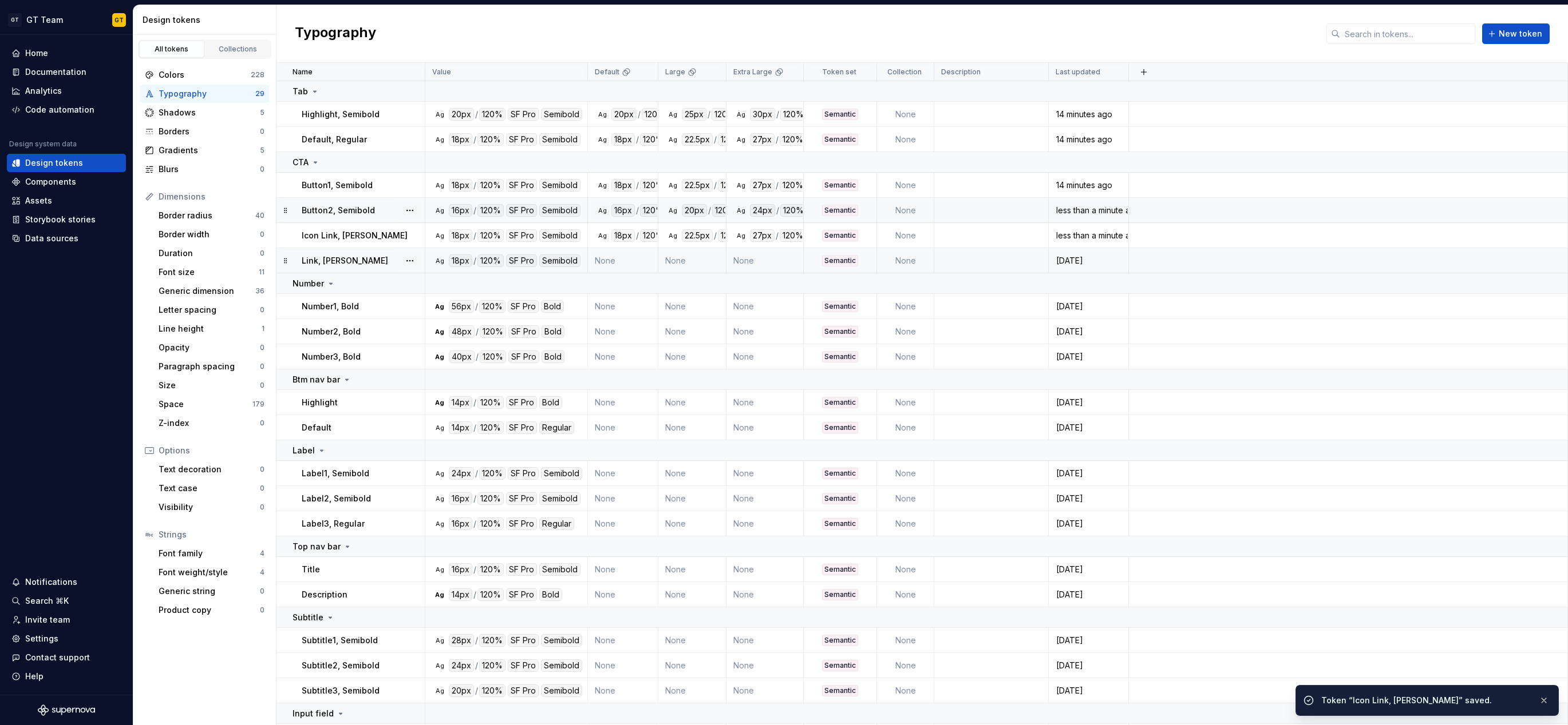
click at [779, 261] on td "None" at bounding box center [764, 261] width 77 height 25
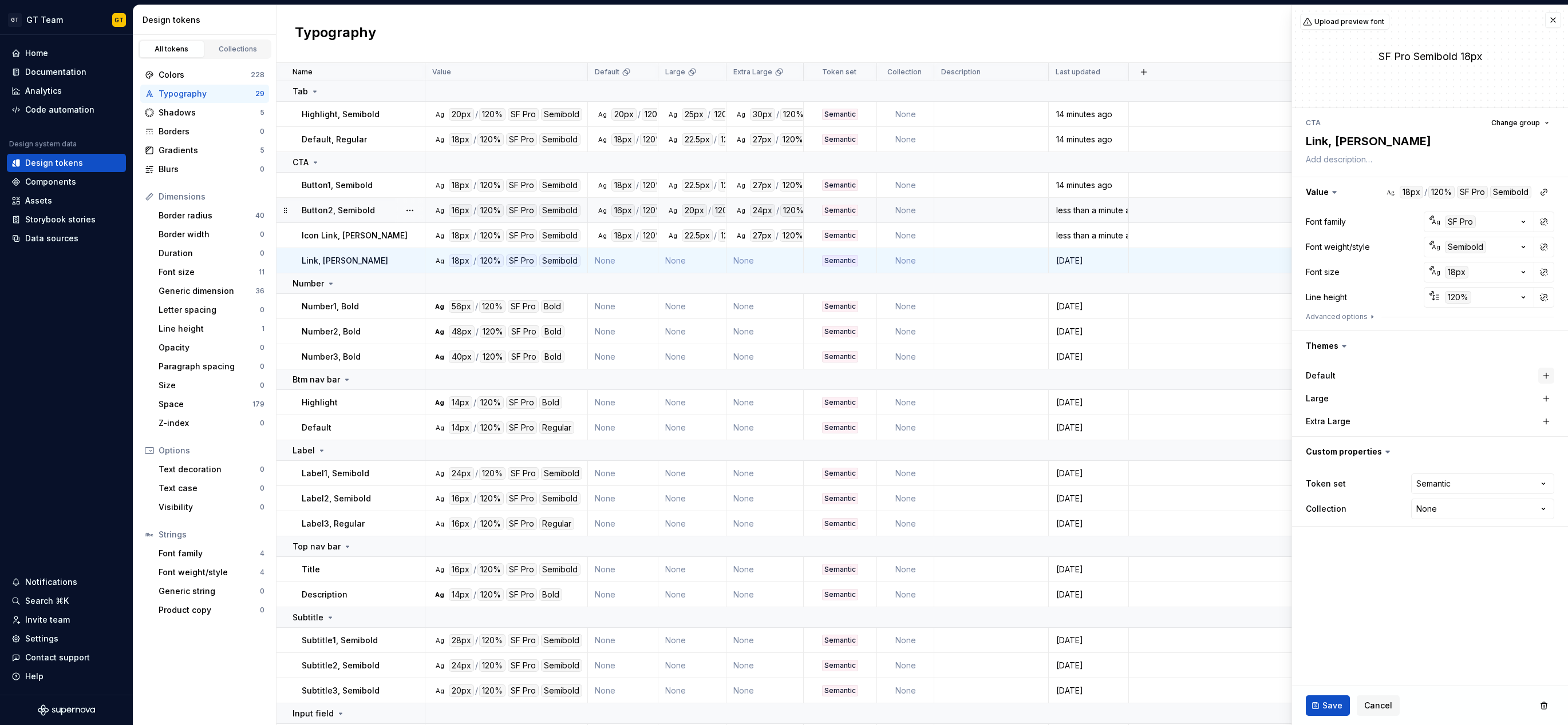
click at [805, 370] on button "button" at bounding box center [1545, 376] width 16 height 16
click at [805, 394] on button "button" at bounding box center [1545, 399] width 16 height 16
click at [805, 423] on button "button" at bounding box center [1545, 421] width 16 height 16
click at [805, 527] on span "Save" at bounding box center [1332, 706] width 20 height 11
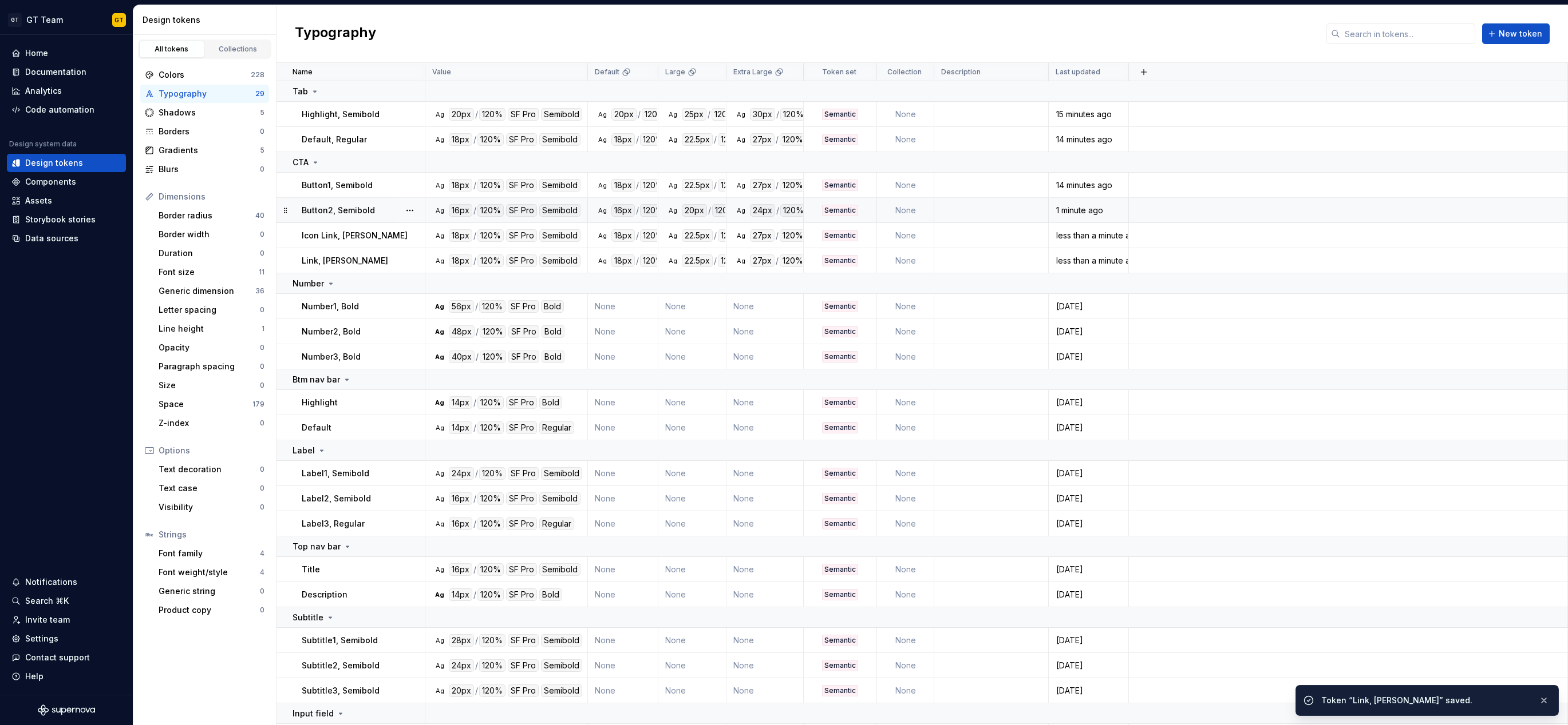
click at [706, 313] on td "None" at bounding box center [692, 306] width 69 height 25
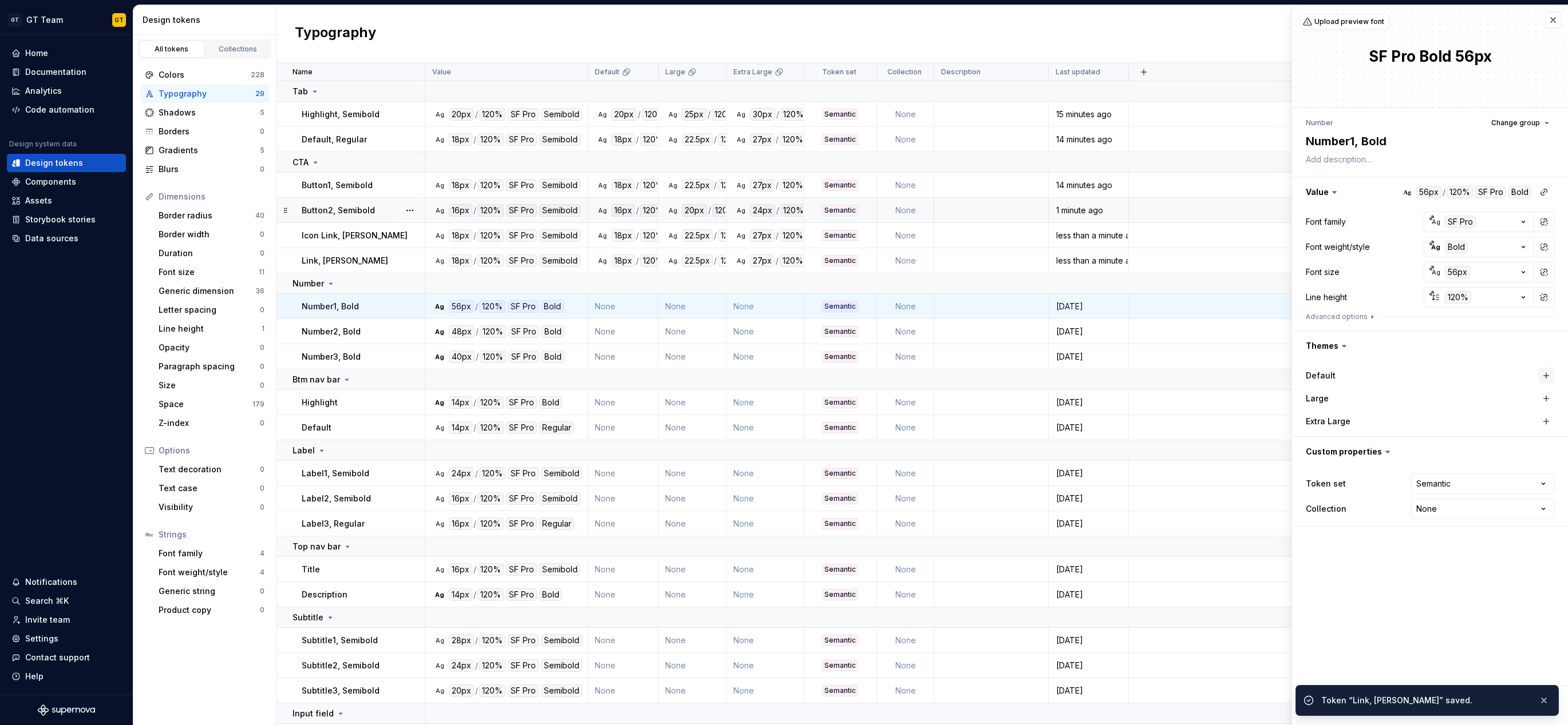
click at [805, 372] on button "button" at bounding box center [1545, 376] width 16 height 16
click at [805, 400] on button "button" at bounding box center [1545, 399] width 16 height 16
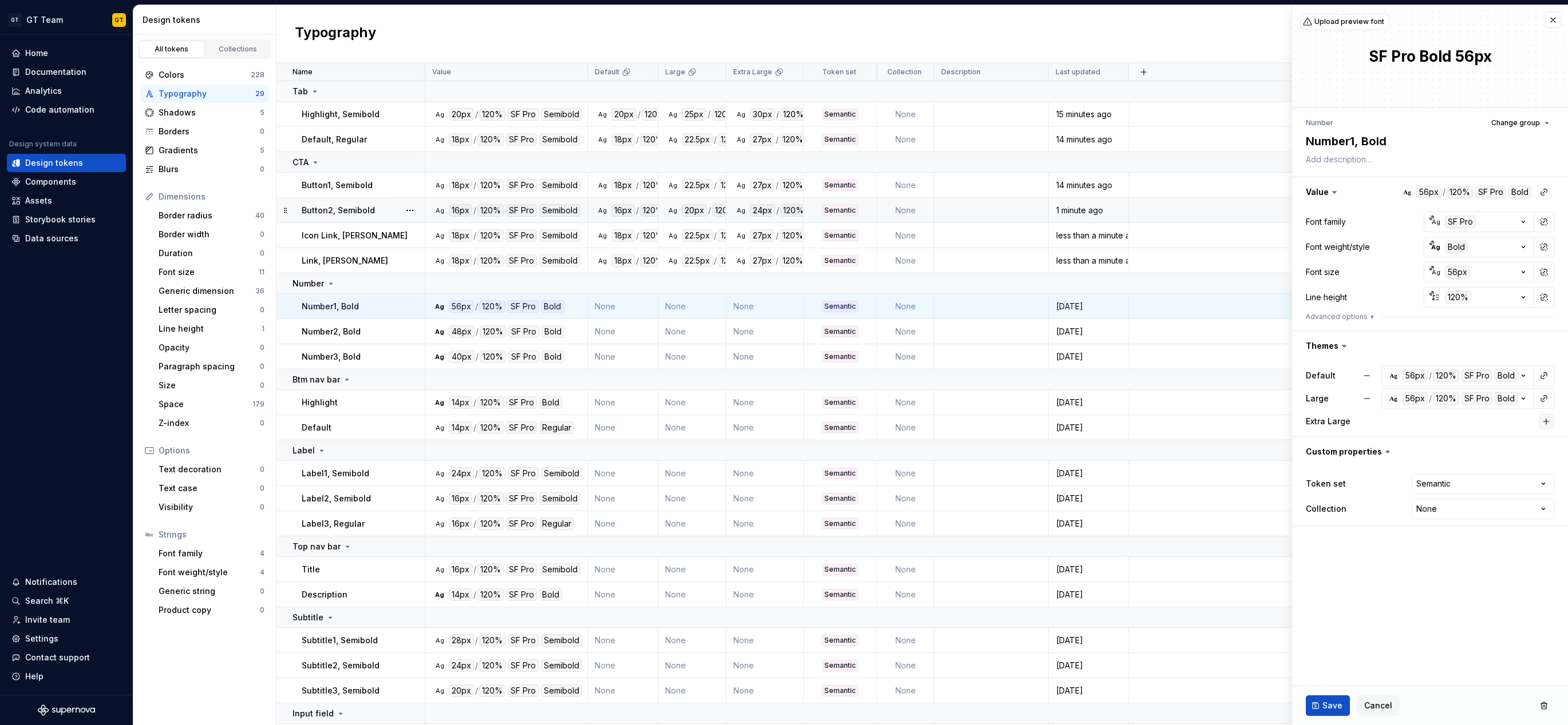
click at [805, 427] on button "button" at bounding box center [1545, 421] width 16 height 16
click at [805, 527] on span "Save" at bounding box center [1332, 706] width 20 height 11
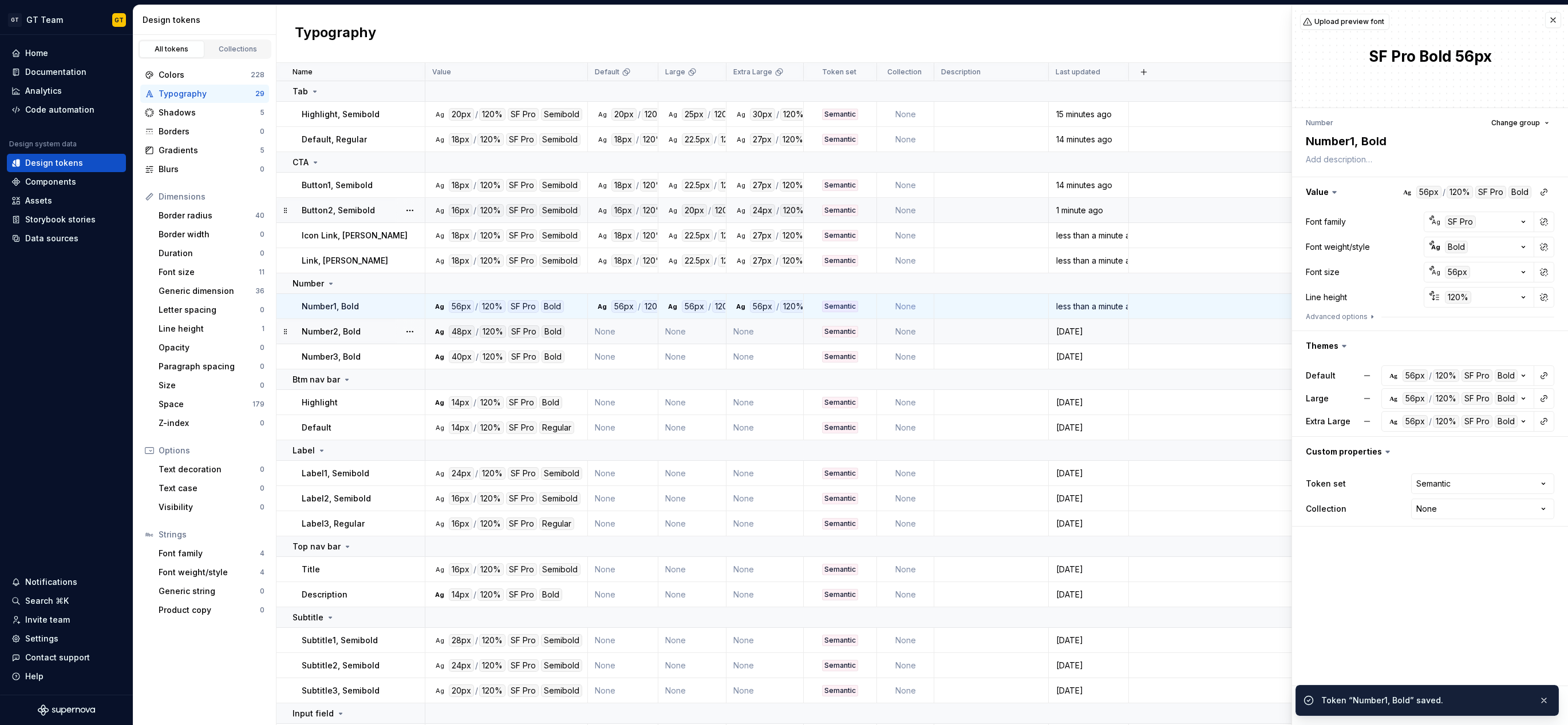
click at [701, 335] on td "None" at bounding box center [692, 331] width 69 height 25
click at [685, 327] on td "None" at bounding box center [692, 331] width 69 height 25
click at [776, 329] on td "None" at bounding box center [764, 331] width 77 height 25
click at [784, 336] on td "None" at bounding box center [764, 331] width 77 height 25
click at [805, 527] on span "Cancel" at bounding box center [1378, 706] width 28 height 11
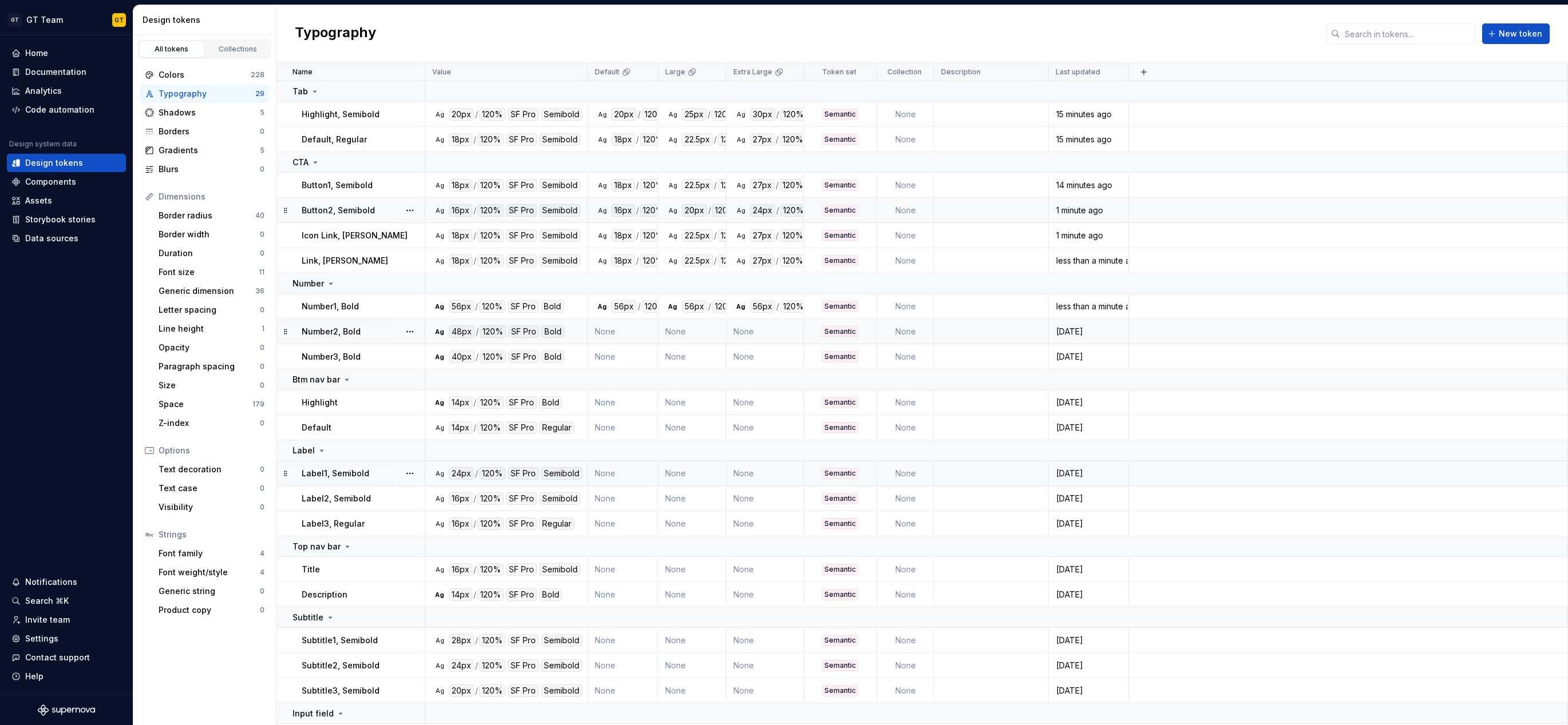
click at [757, 335] on td "None" at bounding box center [764, 331] width 77 height 25
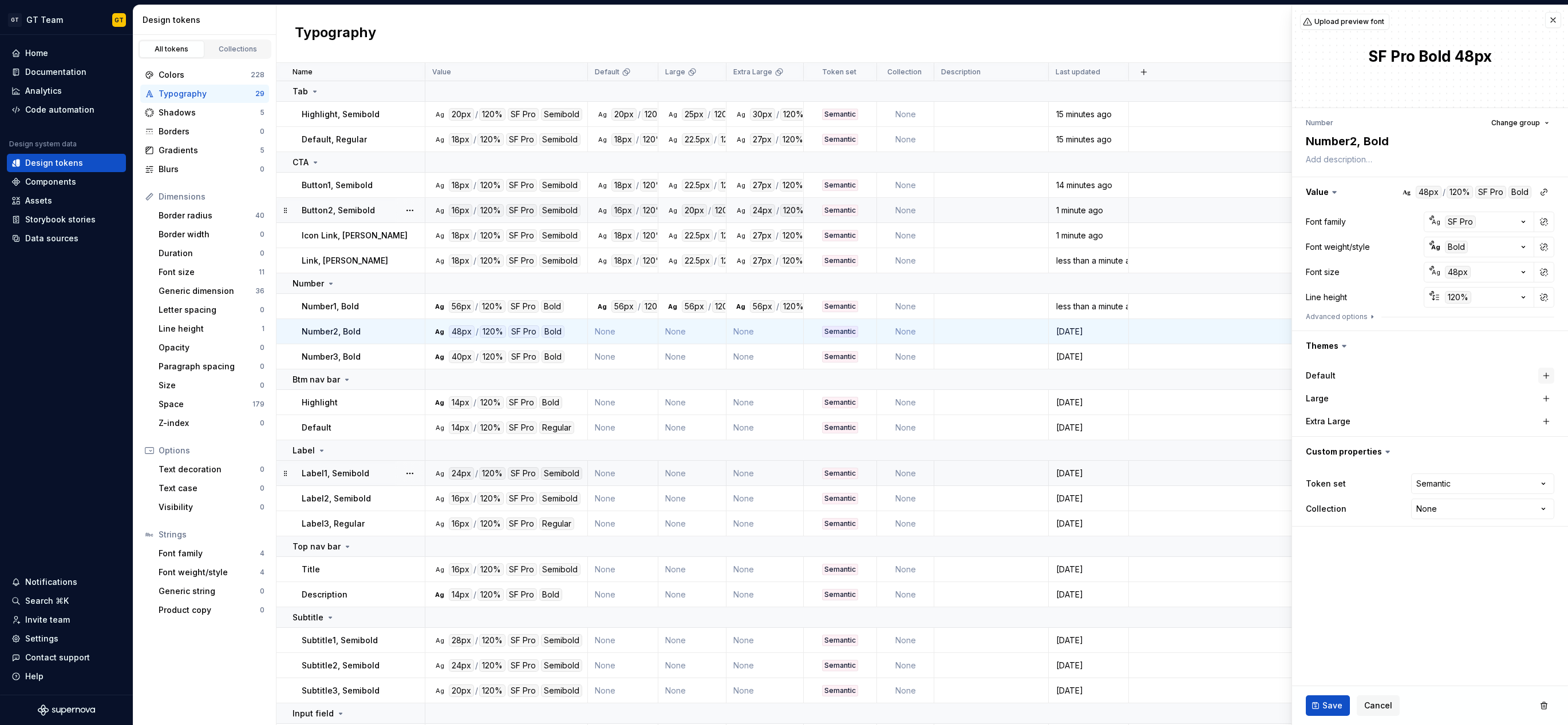
click at [805, 372] on button "button" at bounding box center [1545, 376] width 16 height 16
click at [805, 392] on button "button" at bounding box center [1545, 399] width 16 height 16
click at [805, 421] on button "button" at bounding box center [1545, 421] width 16 height 16
click at [805, 527] on span "Save" at bounding box center [1332, 706] width 20 height 11
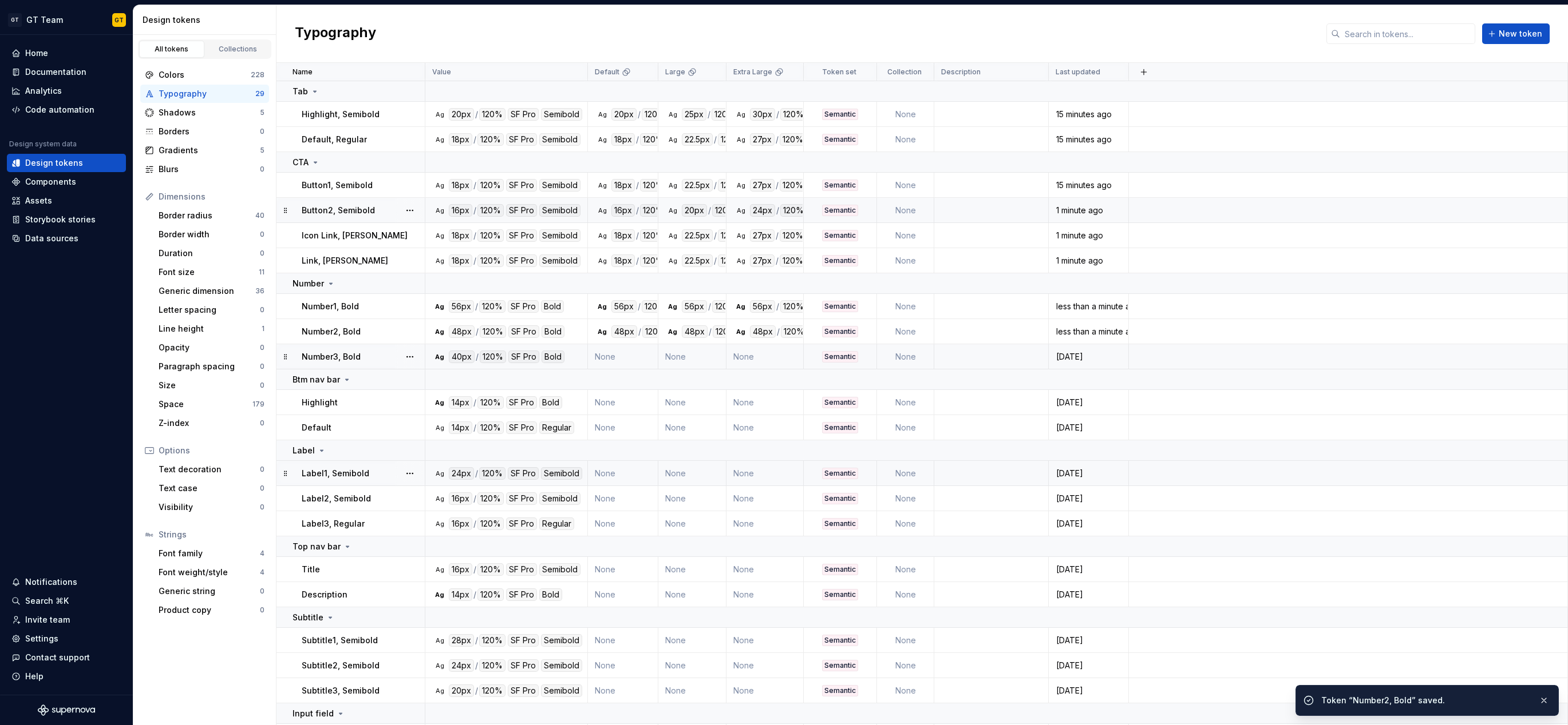
click at [768, 354] on td "None" at bounding box center [764, 357] width 77 height 25
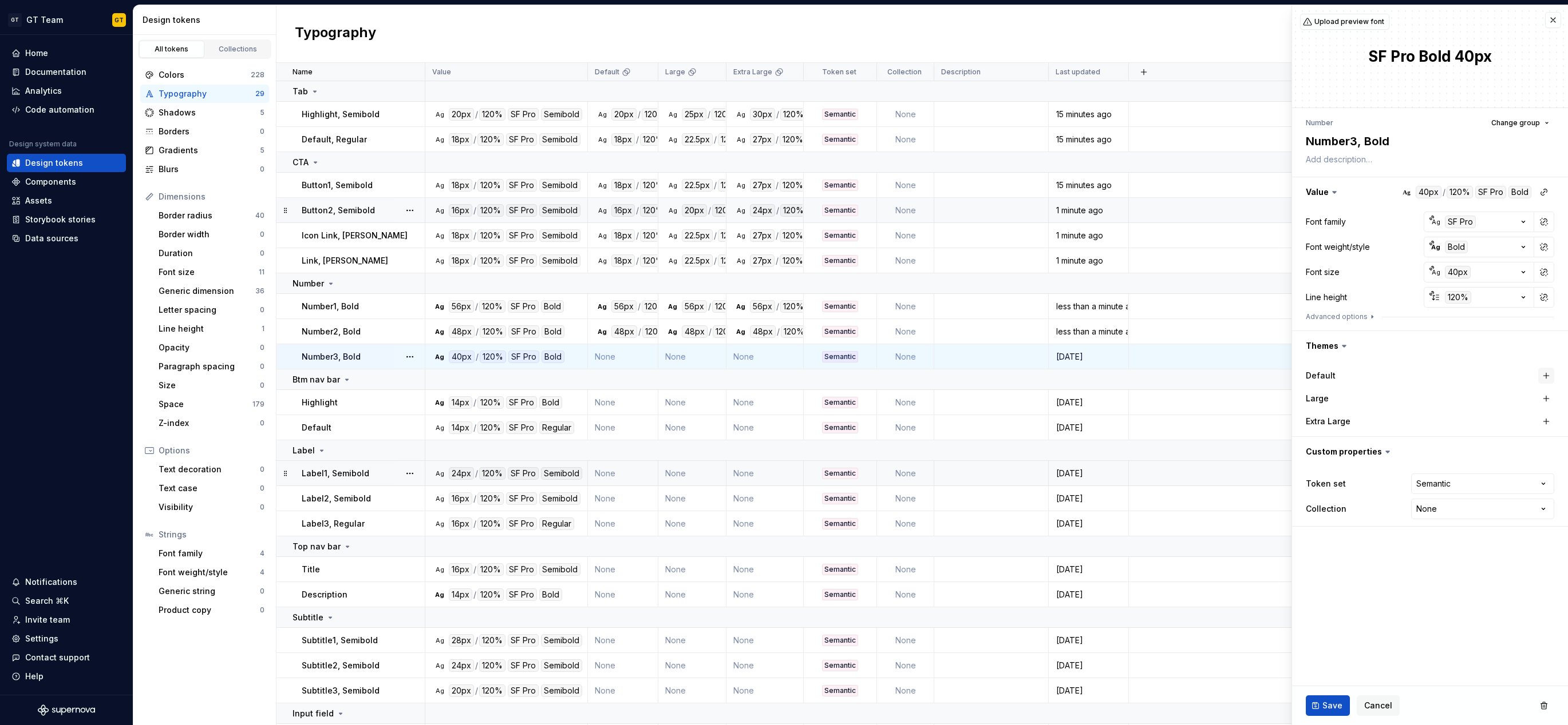
click at [805, 374] on button "button" at bounding box center [1545, 376] width 16 height 16
click at [805, 396] on button "button" at bounding box center [1545, 399] width 16 height 16
click at [805, 418] on button "button" at bounding box center [1545, 421] width 16 height 16
click at [805, 527] on button "Save" at bounding box center [1327, 706] width 44 height 21
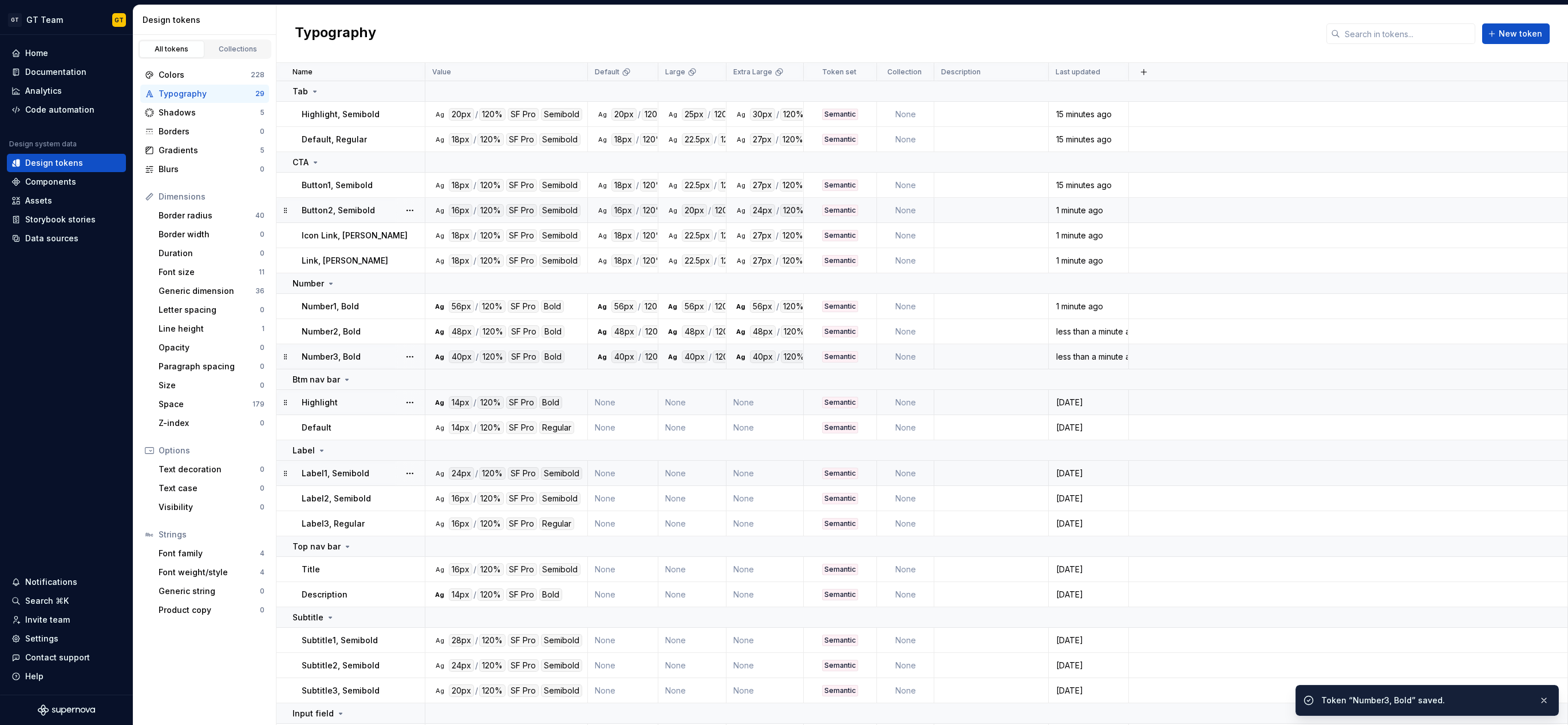
click at [776, 402] on td "None" at bounding box center [764, 402] width 77 height 25
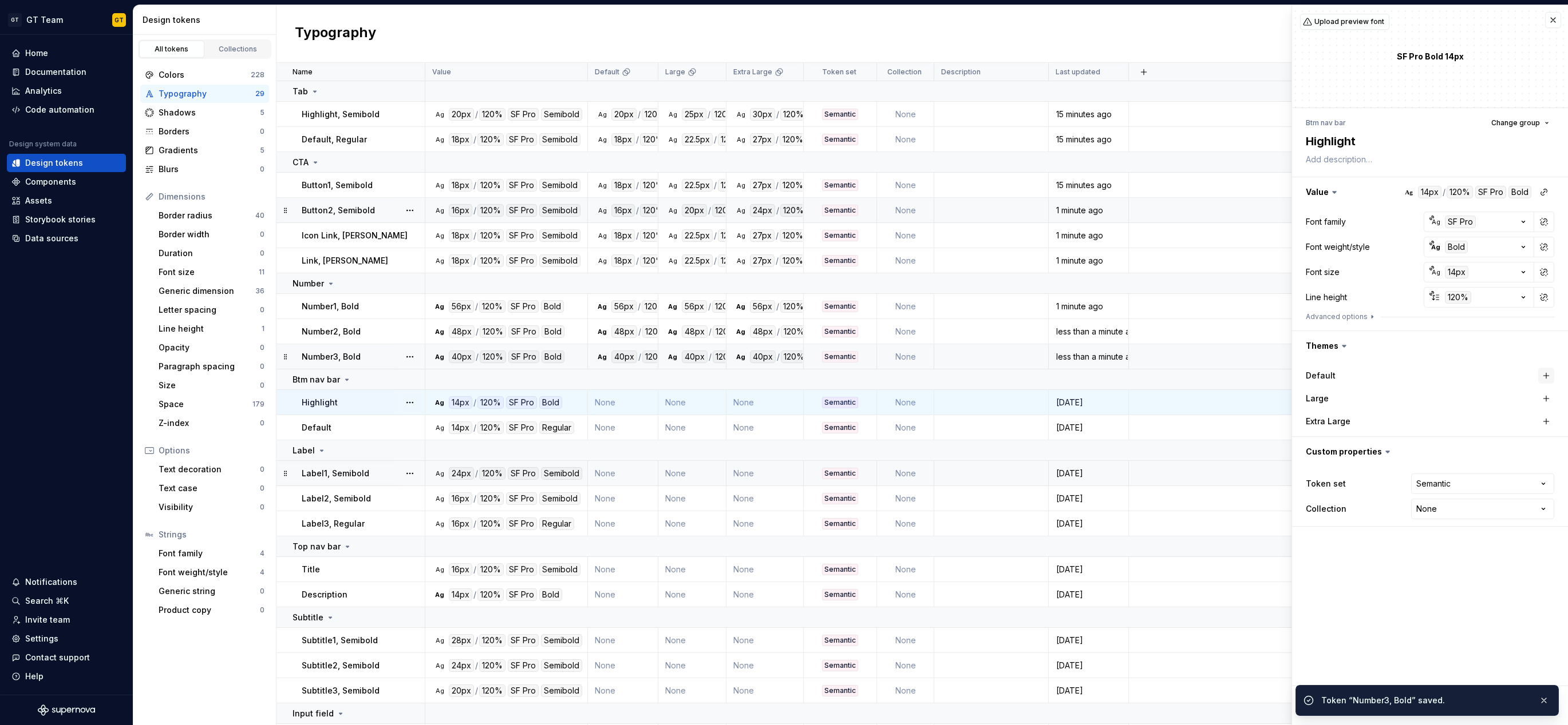
click at [805, 374] on button "button" at bounding box center [1545, 376] width 16 height 16
click at [805, 404] on button "button" at bounding box center [1545, 399] width 16 height 16
click at [805, 424] on button "button" at bounding box center [1545, 421] width 16 height 16
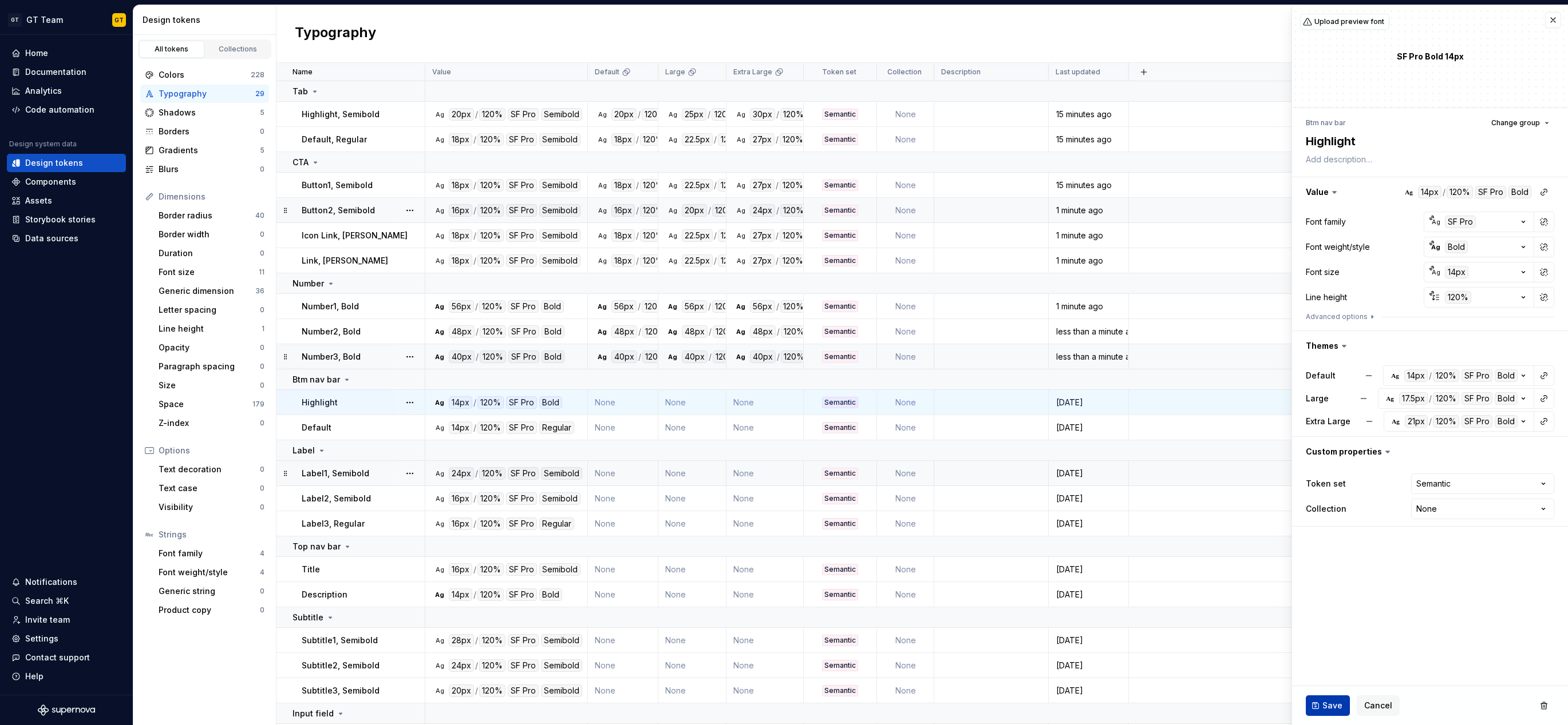
click at [805, 527] on span "Save" at bounding box center [1332, 706] width 20 height 11
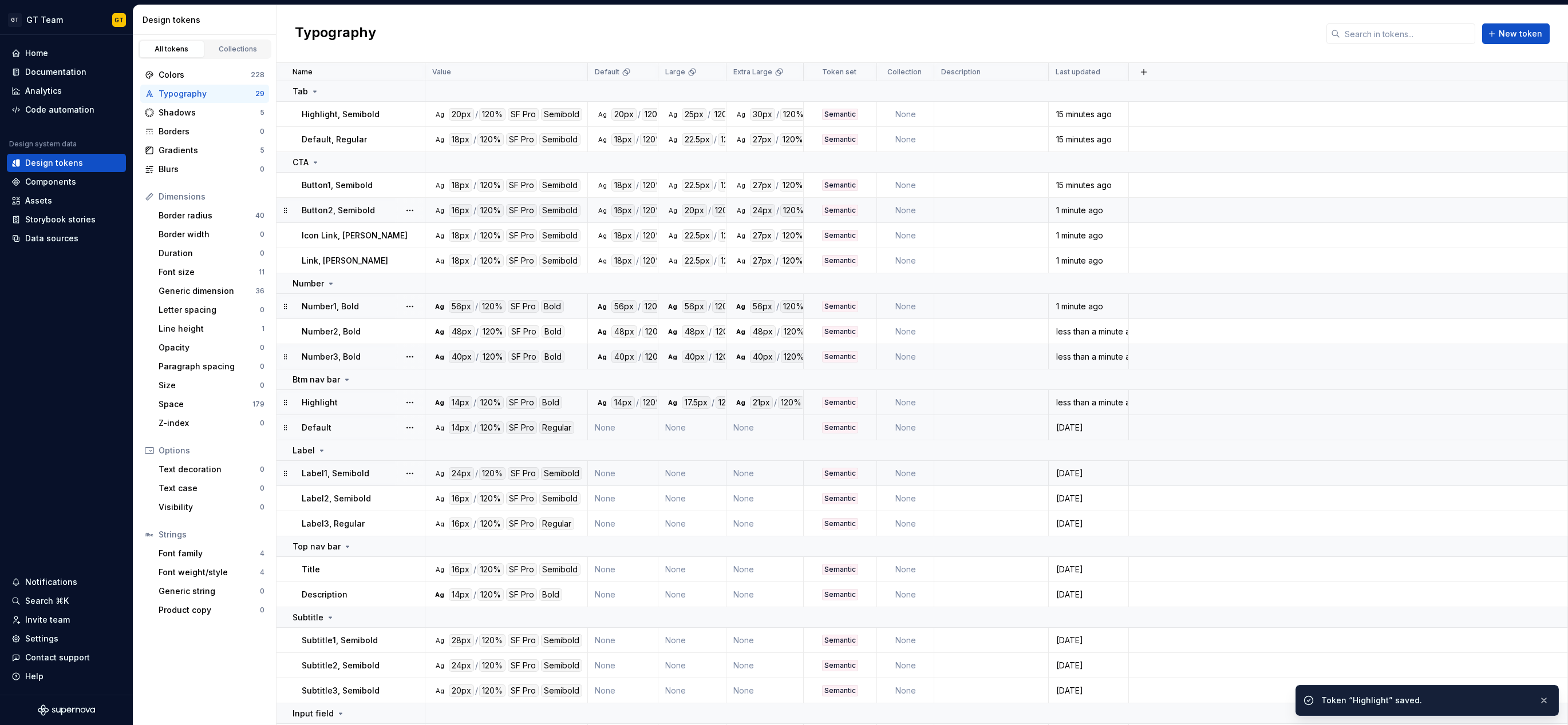
click at [778, 432] on td "None" at bounding box center [764, 427] width 77 height 25
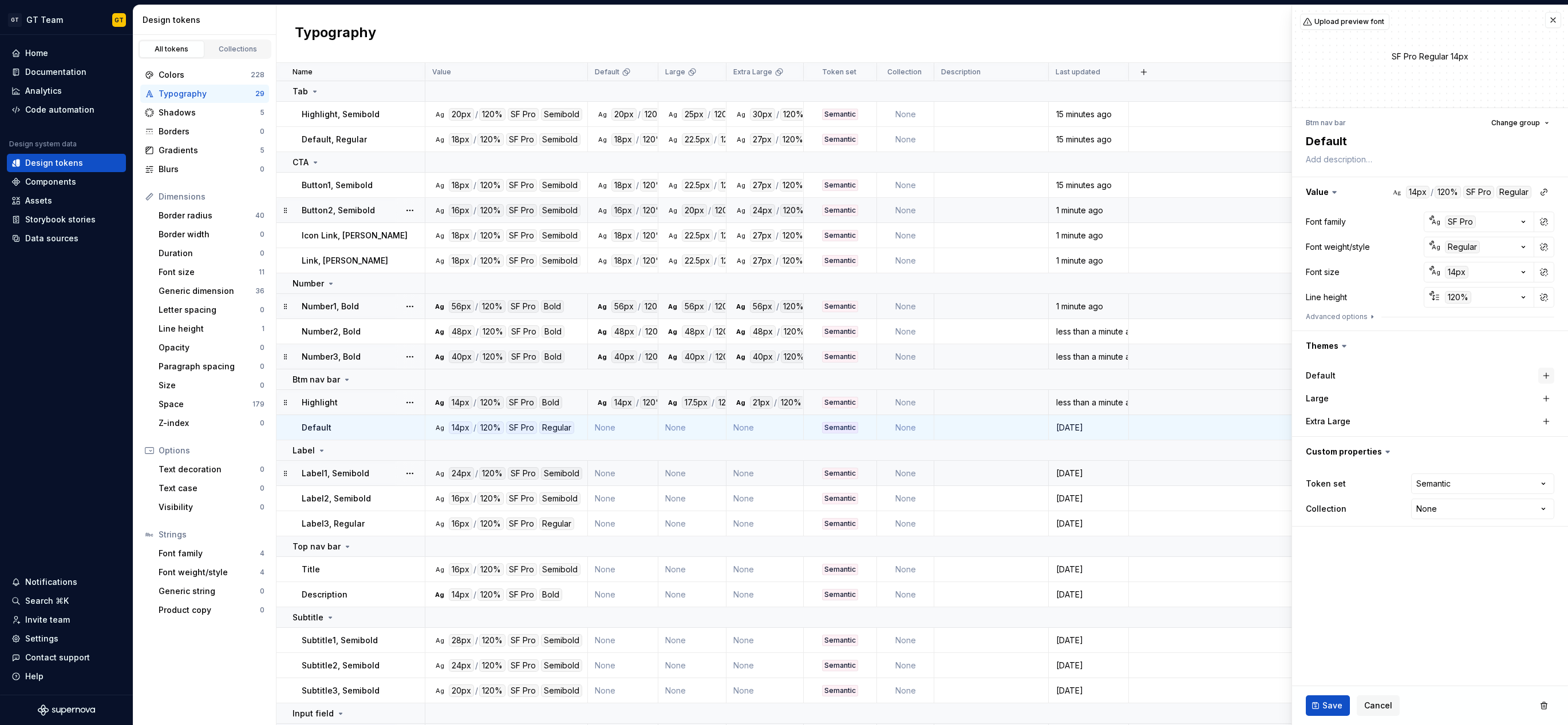
click at [805, 378] on button "button" at bounding box center [1545, 376] width 16 height 16
click at [805, 399] on button "button" at bounding box center [1545, 399] width 16 height 16
click at [805, 421] on button "button" at bounding box center [1545, 421] width 16 height 16
click at [805, 527] on span "Save" at bounding box center [1332, 706] width 20 height 11
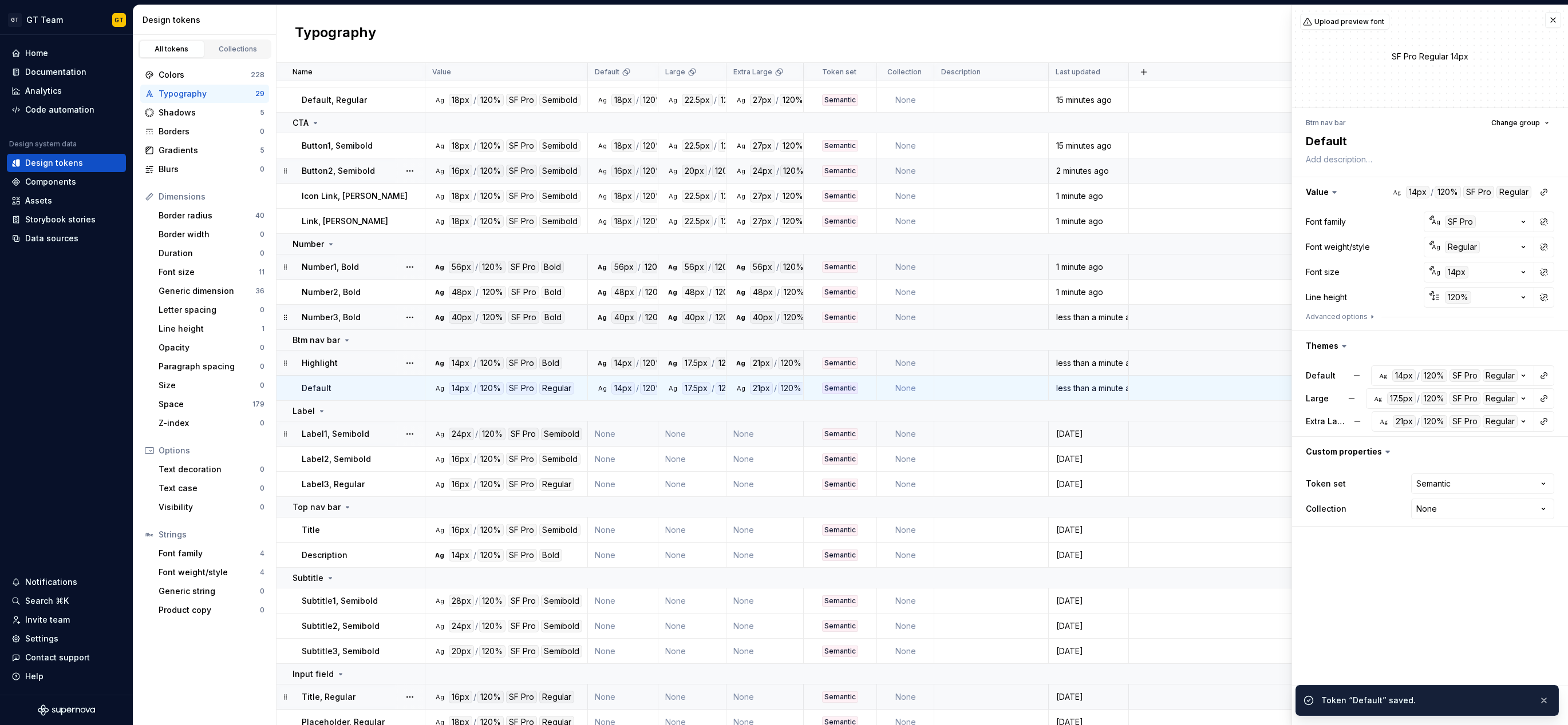
scroll to position [41, 0]
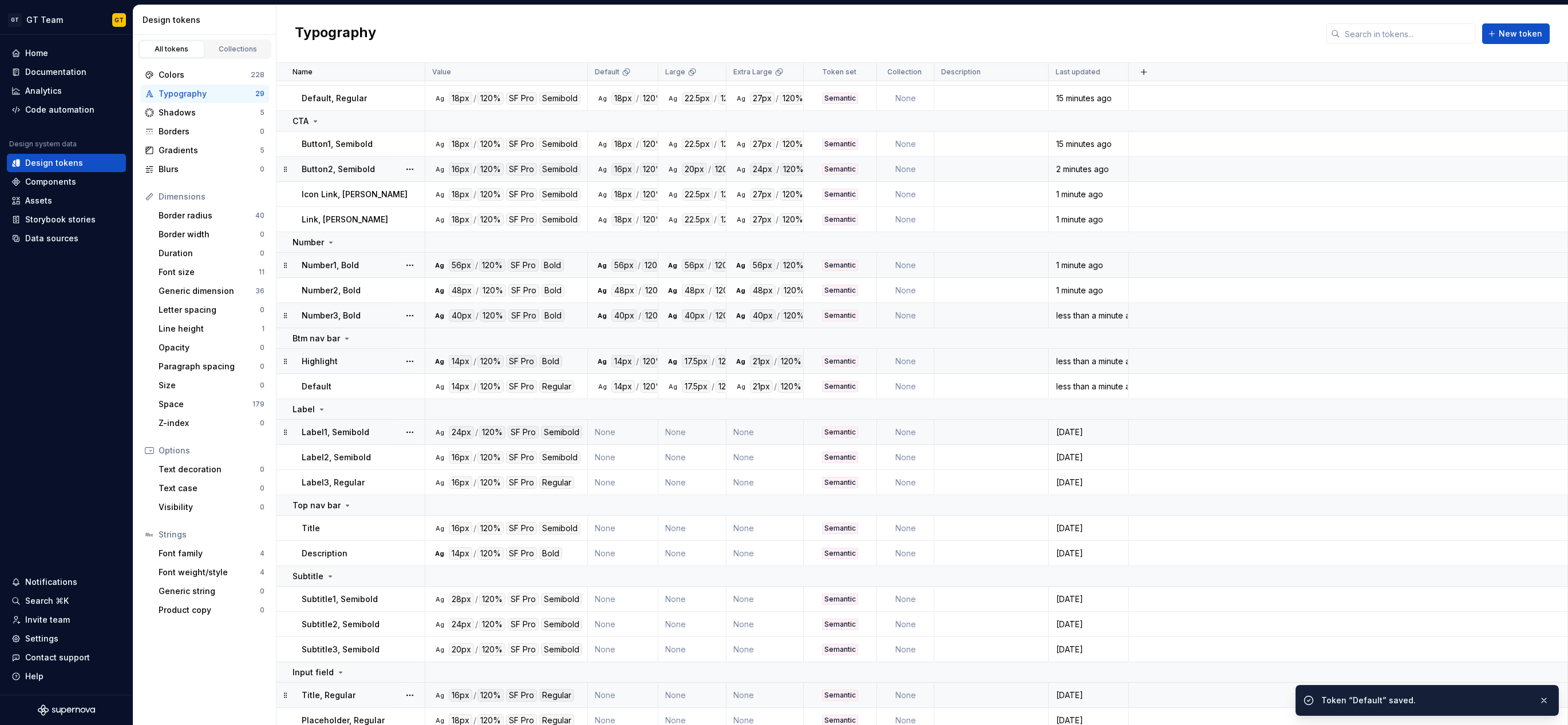
click at [637, 426] on td "None" at bounding box center [623, 432] width 70 height 25
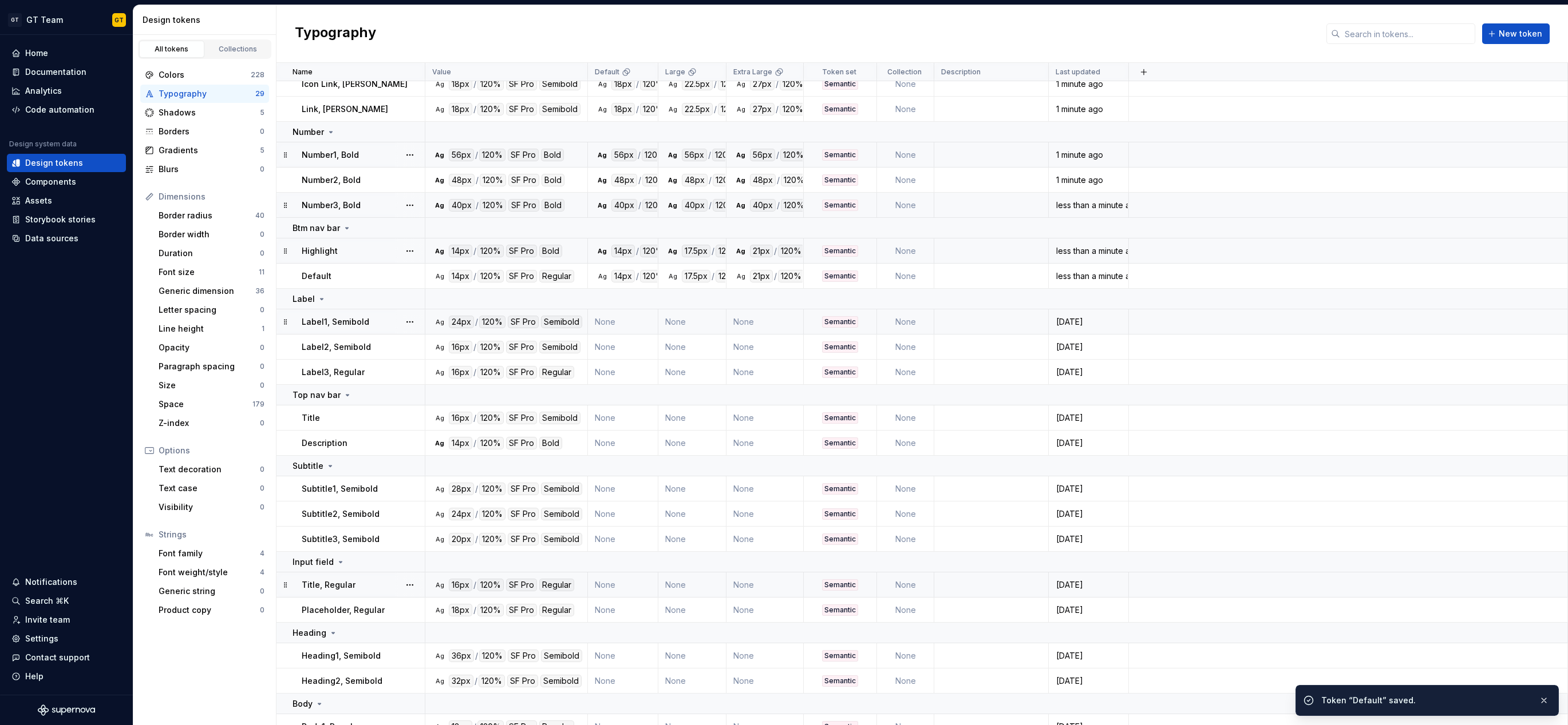
scroll to position [160, 0]
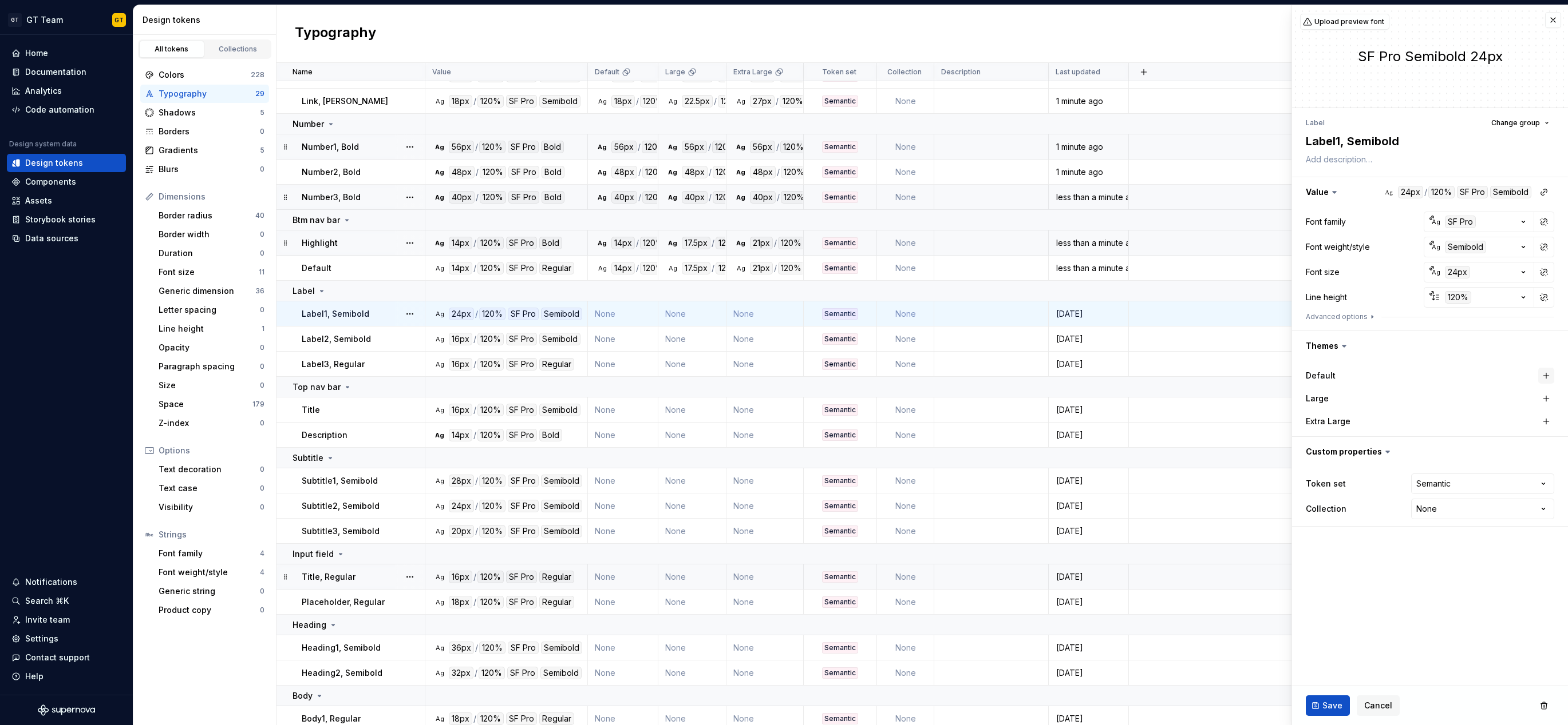
click at [805, 373] on button "button" at bounding box center [1545, 376] width 16 height 16
click at [805, 401] on button "button" at bounding box center [1545, 399] width 16 height 16
click at [805, 423] on button "button" at bounding box center [1545, 421] width 16 height 16
click at [805, 527] on button "Save" at bounding box center [1327, 706] width 44 height 21
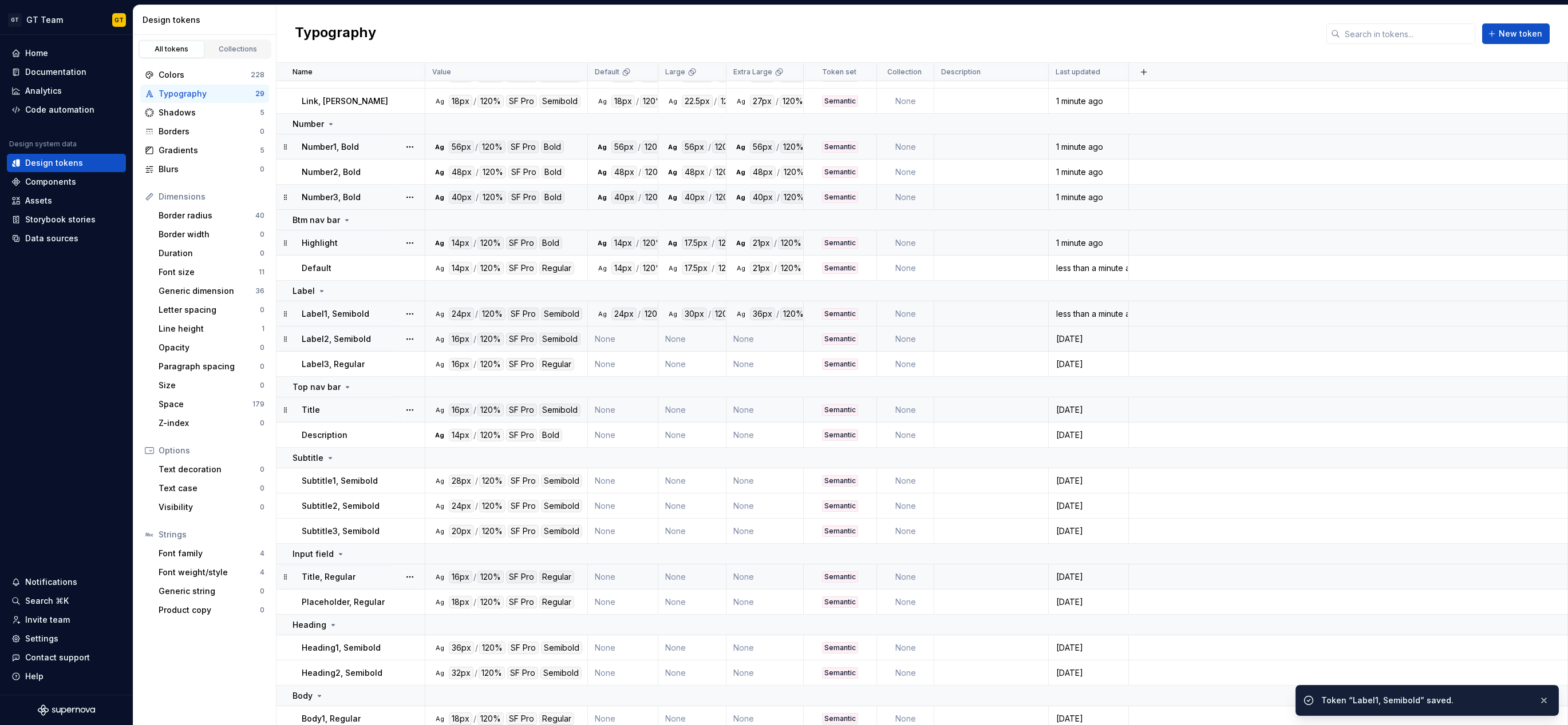
click at [706, 336] on td "None" at bounding box center [692, 339] width 69 height 25
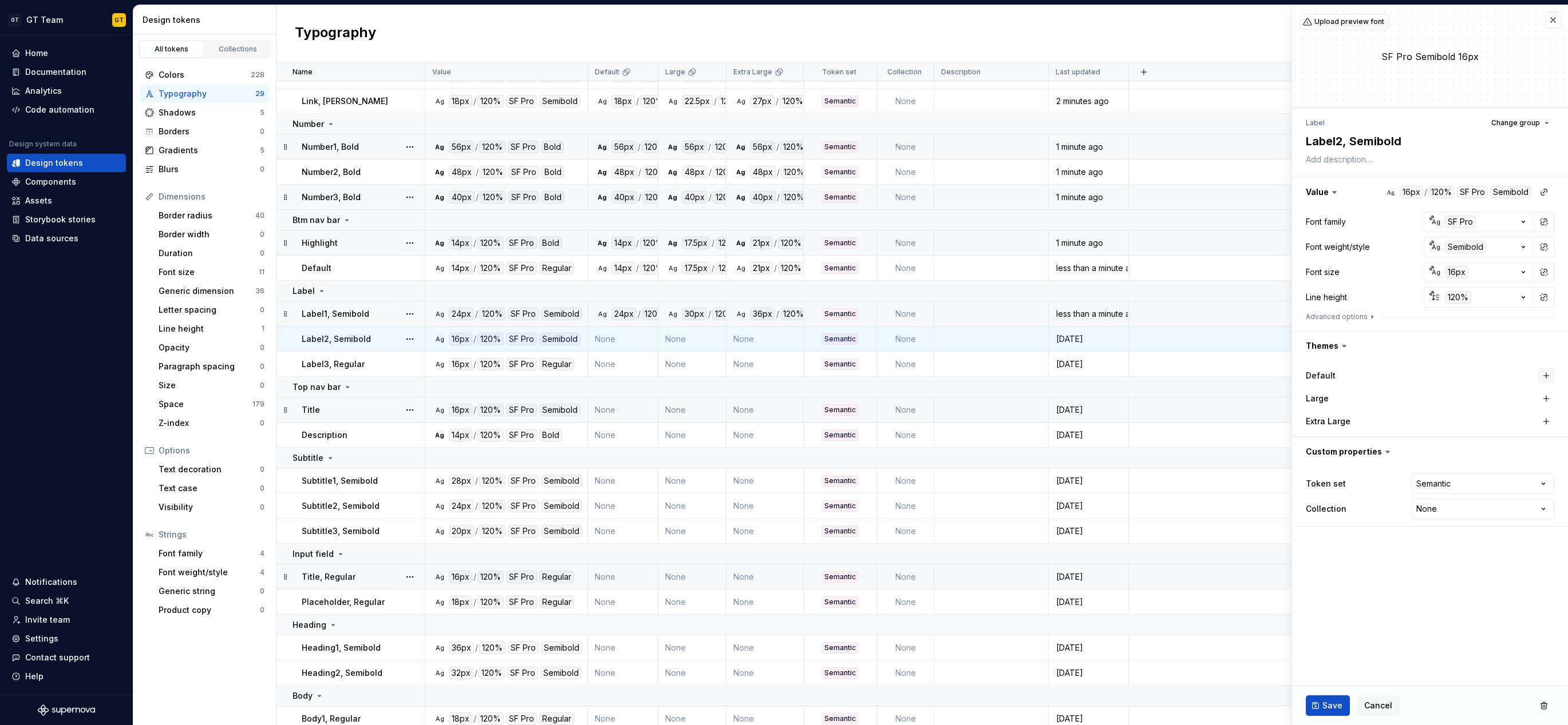
click at [805, 368] on button "button" at bounding box center [1545, 376] width 16 height 16
click at [805, 388] on div "Large" at bounding box center [1429, 399] width 248 height 21
click at [805, 392] on button "button" at bounding box center [1545, 399] width 16 height 16
click at [805, 418] on button "button" at bounding box center [1545, 421] width 16 height 16
click at [805, 527] on button "Save" at bounding box center [1327, 706] width 44 height 21
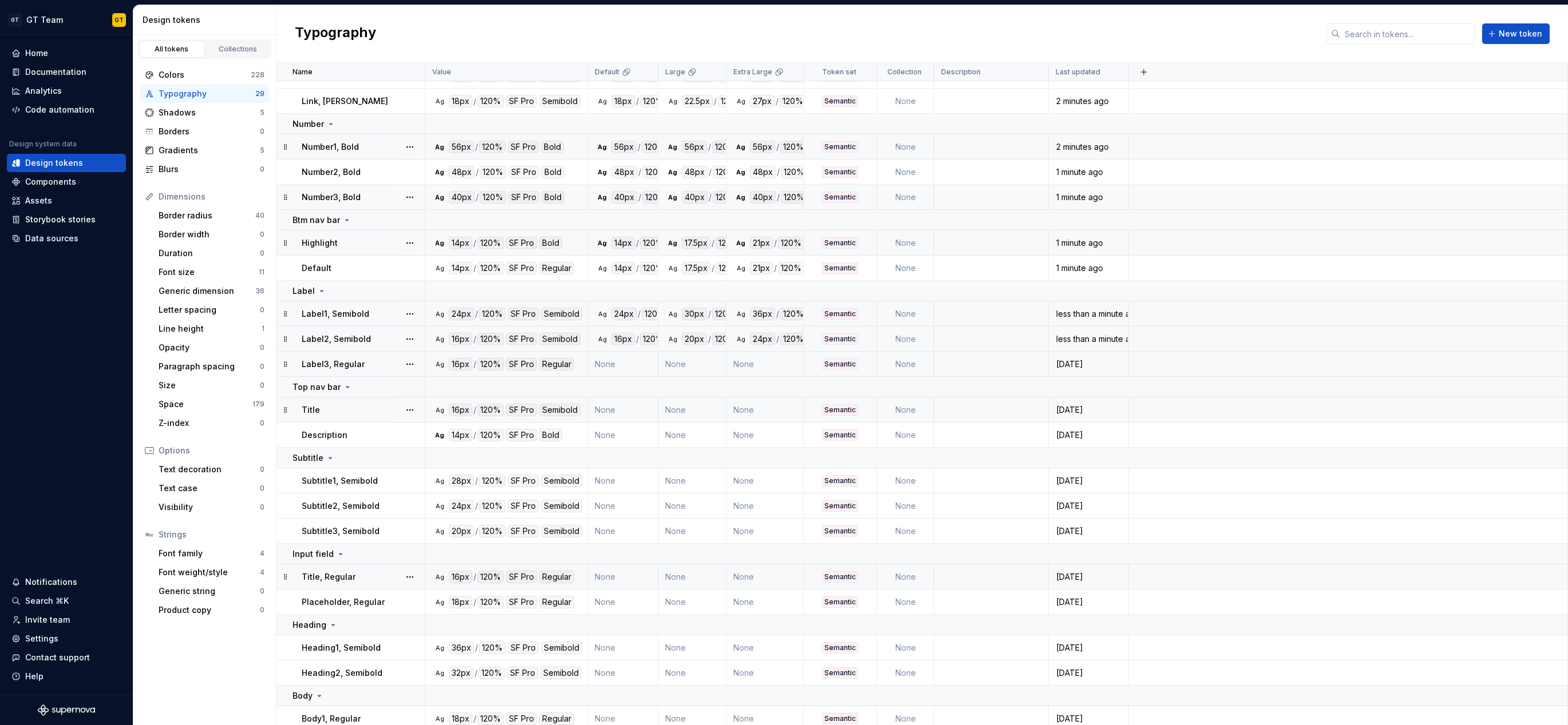
click at [693, 368] on td "None" at bounding box center [692, 364] width 69 height 25
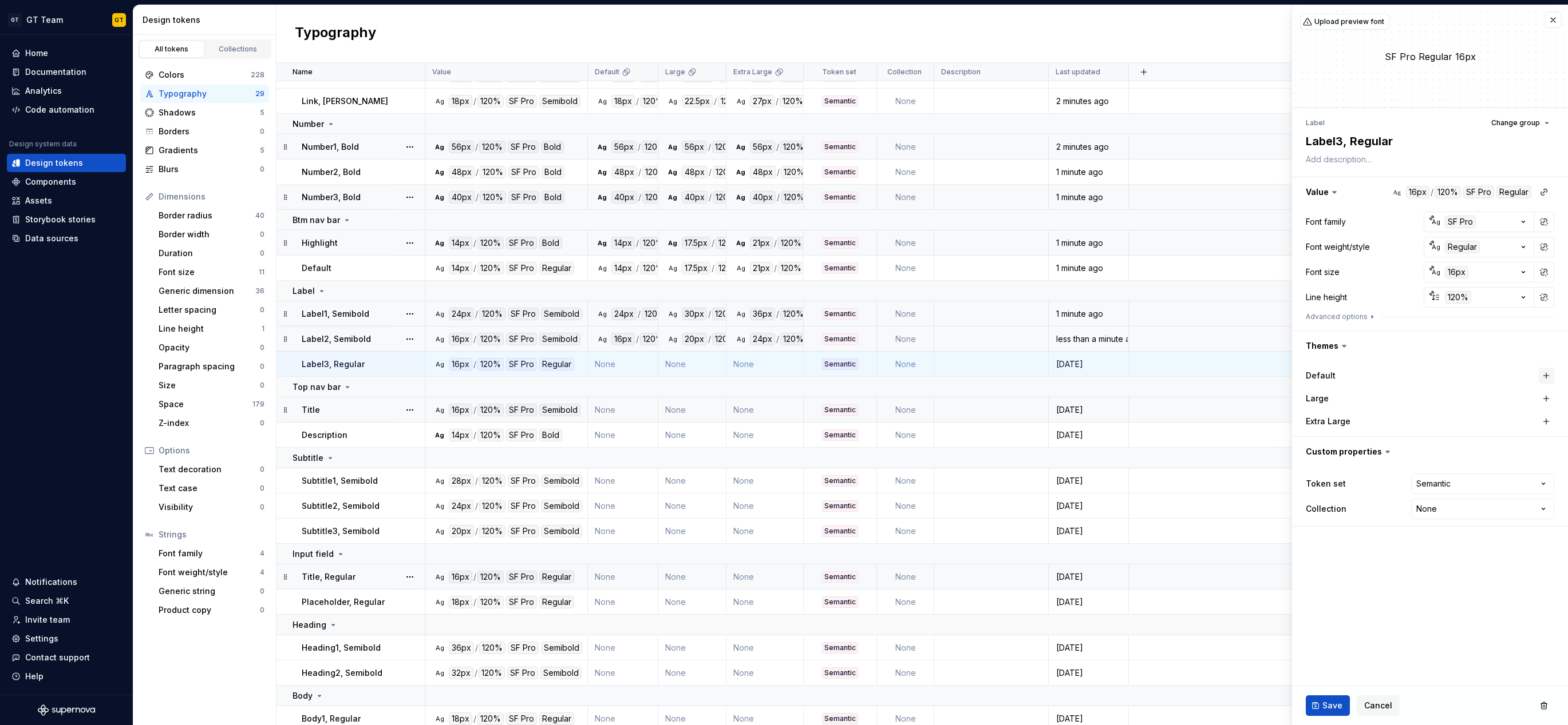
click at [805, 376] on button "button" at bounding box center [1545, 376] width 16 height 16
click at [805, 398] on button "button" at bounding box center [1545, 399] width 16 height 16
click at [805, 419] on button "button" at bounding box center [1545, 421] width 16 height 16
click at [805, 527] on span "Save" at bounding box center [1332, 706] width 20 height 11
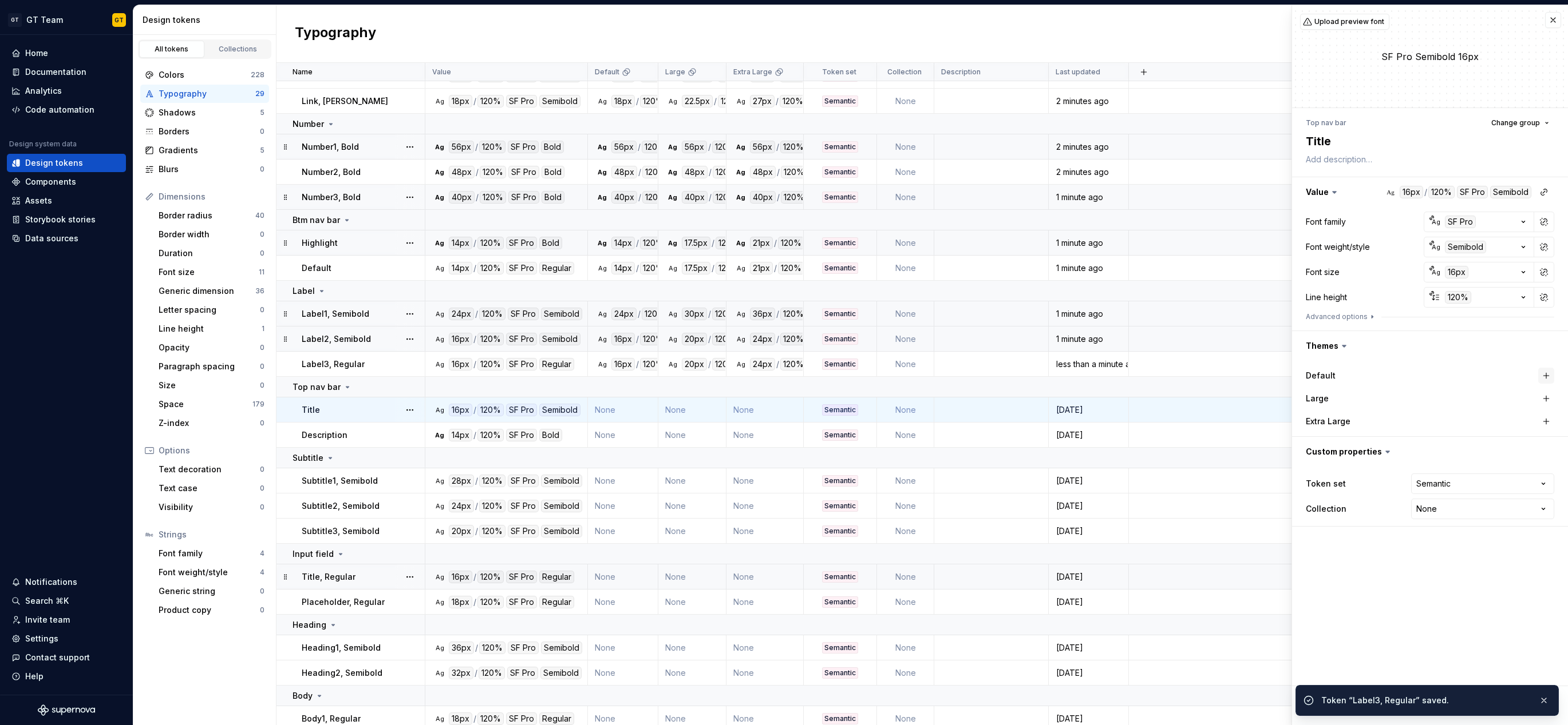
click at [805, 378] on button "button" at bounding box center [1545, 376] width 16 height 16
click at [805, 395] on button "button" at bounding box center [1545, 399] width 16 height 16
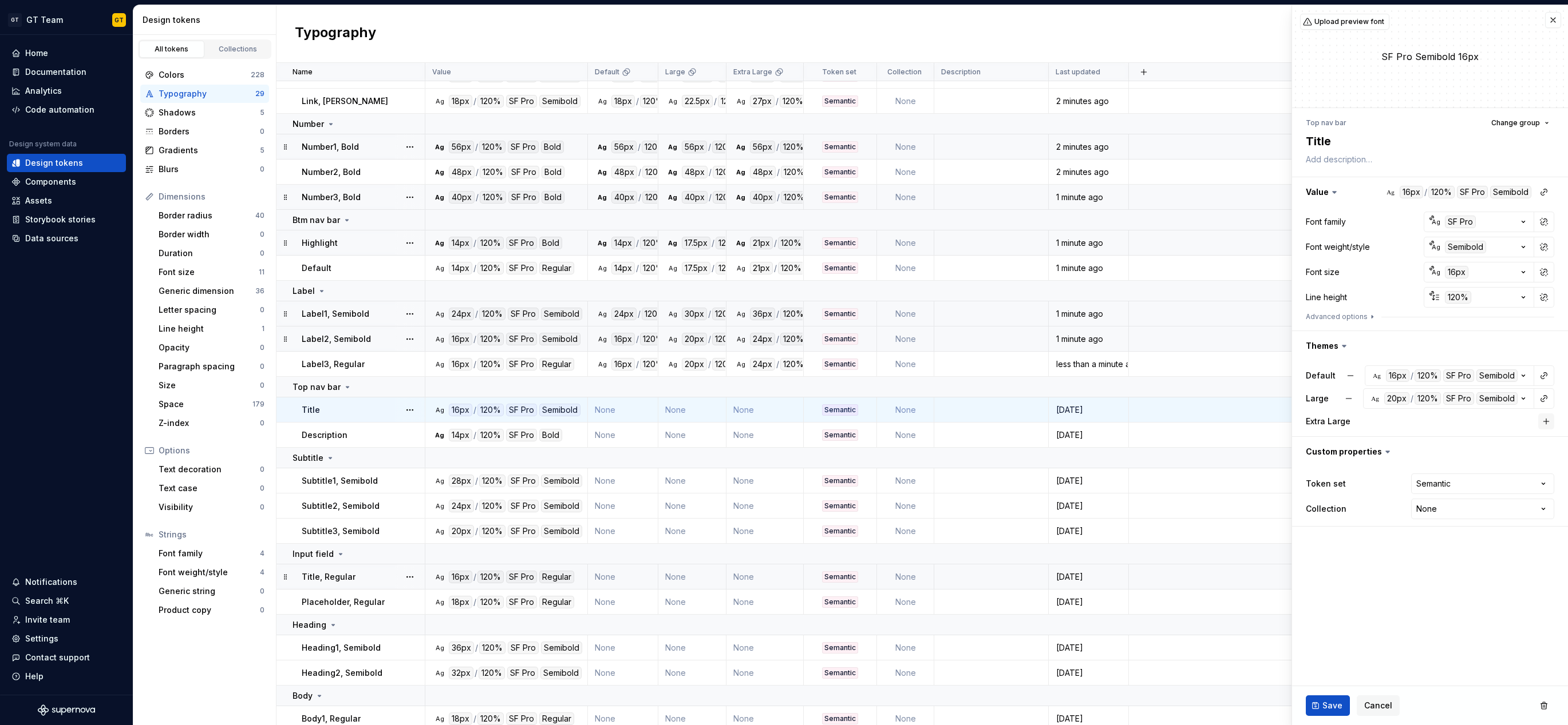
click at [805, 424] on button "button" at bounding box center [1545, 421] width 16 height 16
click at [805, 527] on span "Save" at bounding box center [1332, 706] width 20 height 11
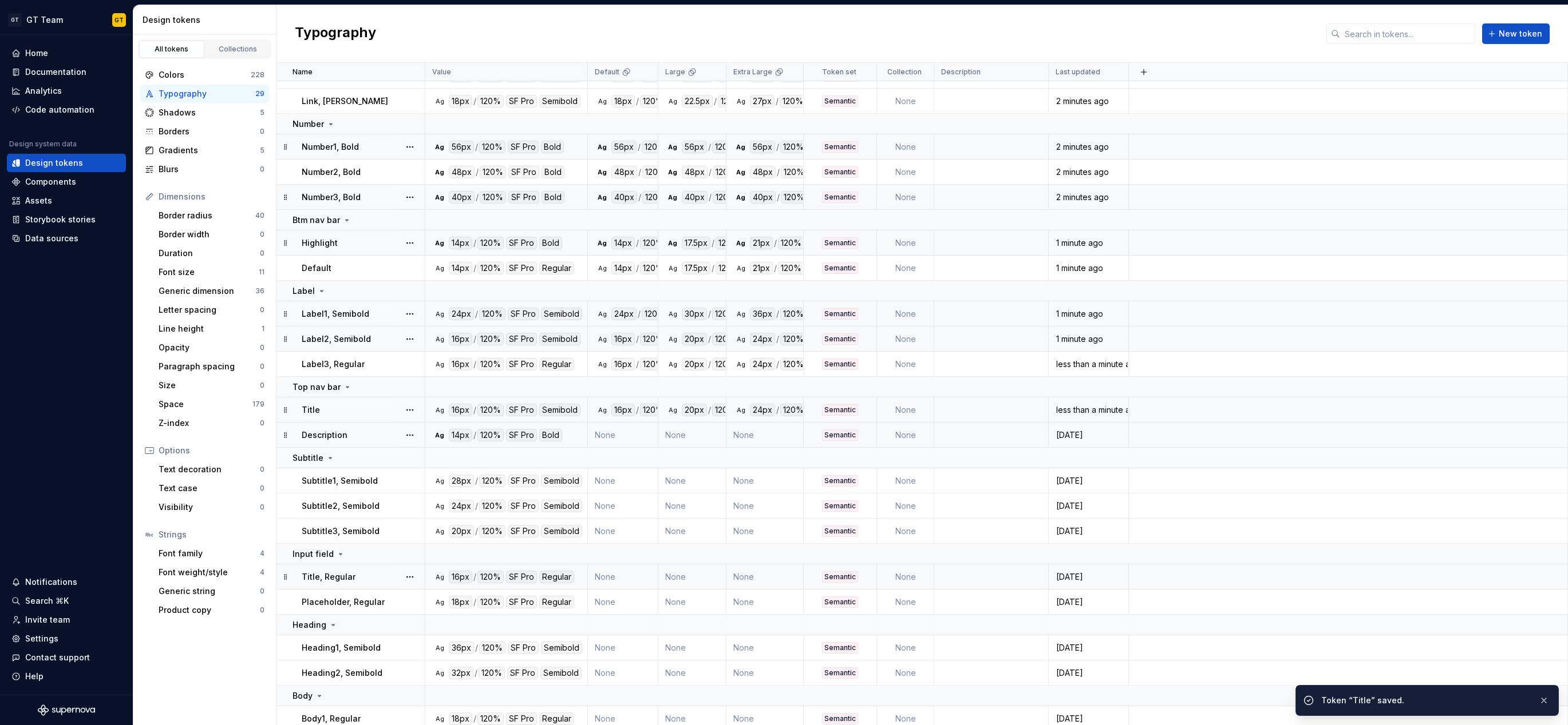
click at [768, 434] on td "None" at bounding box center [764, 435] width 77 height 25
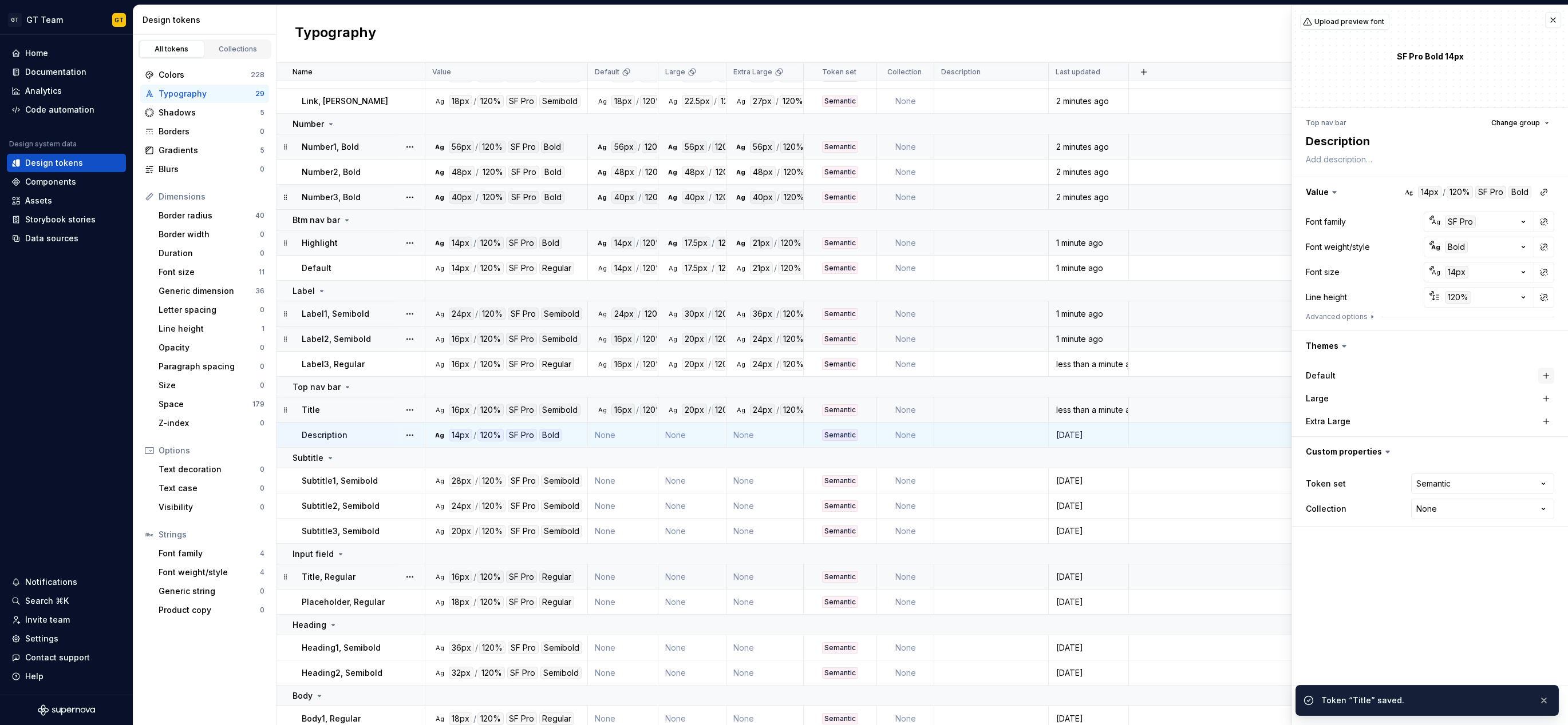
click at [805, 378] on button "button" at bounding box center [1545, 376] width 16 height 16
click at [805, 398] on button "button" at bounding box center [1545, 399] width 16 height 16
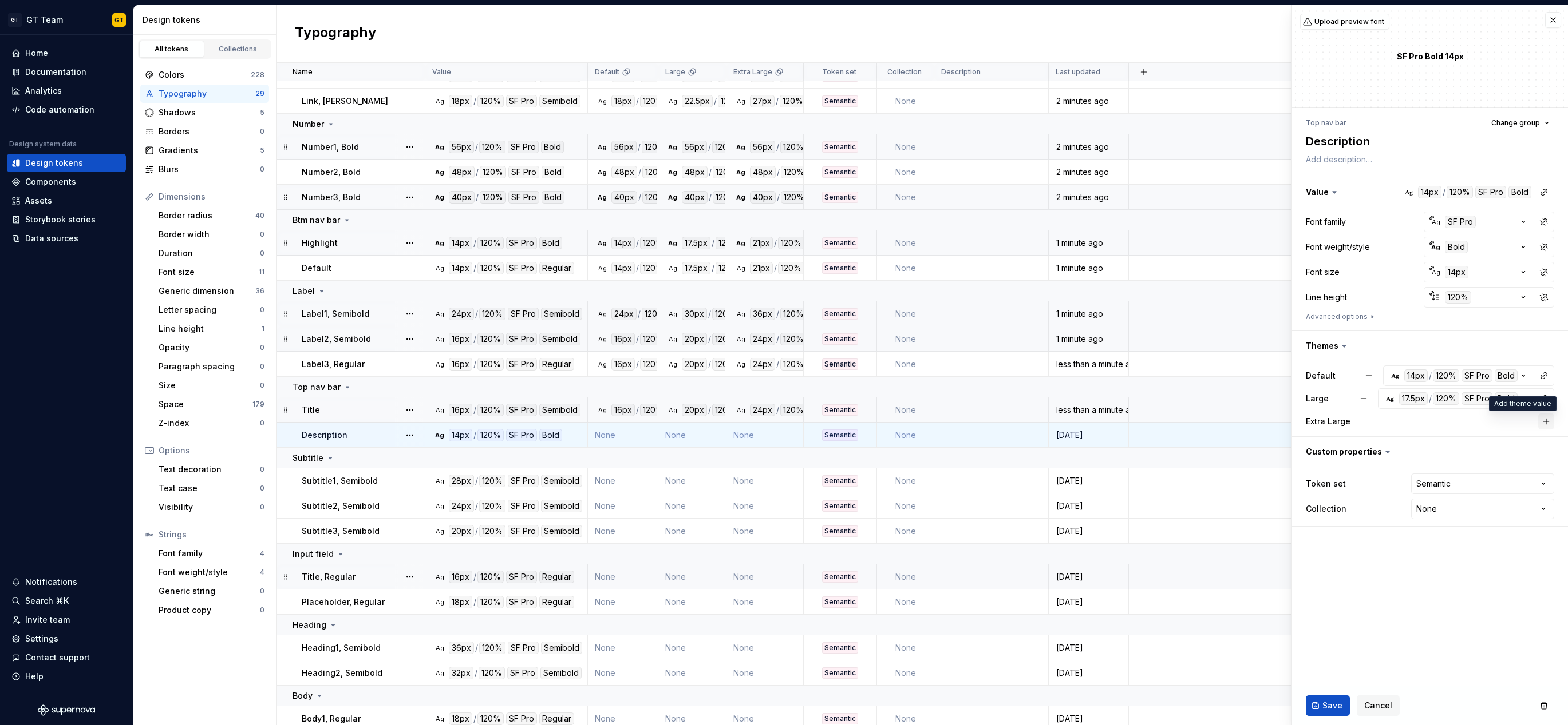
click at [805, 423] on button "button" at bounding box center [1545, 421] width 16 height 16
click at [805, 527] on button "Save" at bounding box center [1327, 706] width 44 height 21
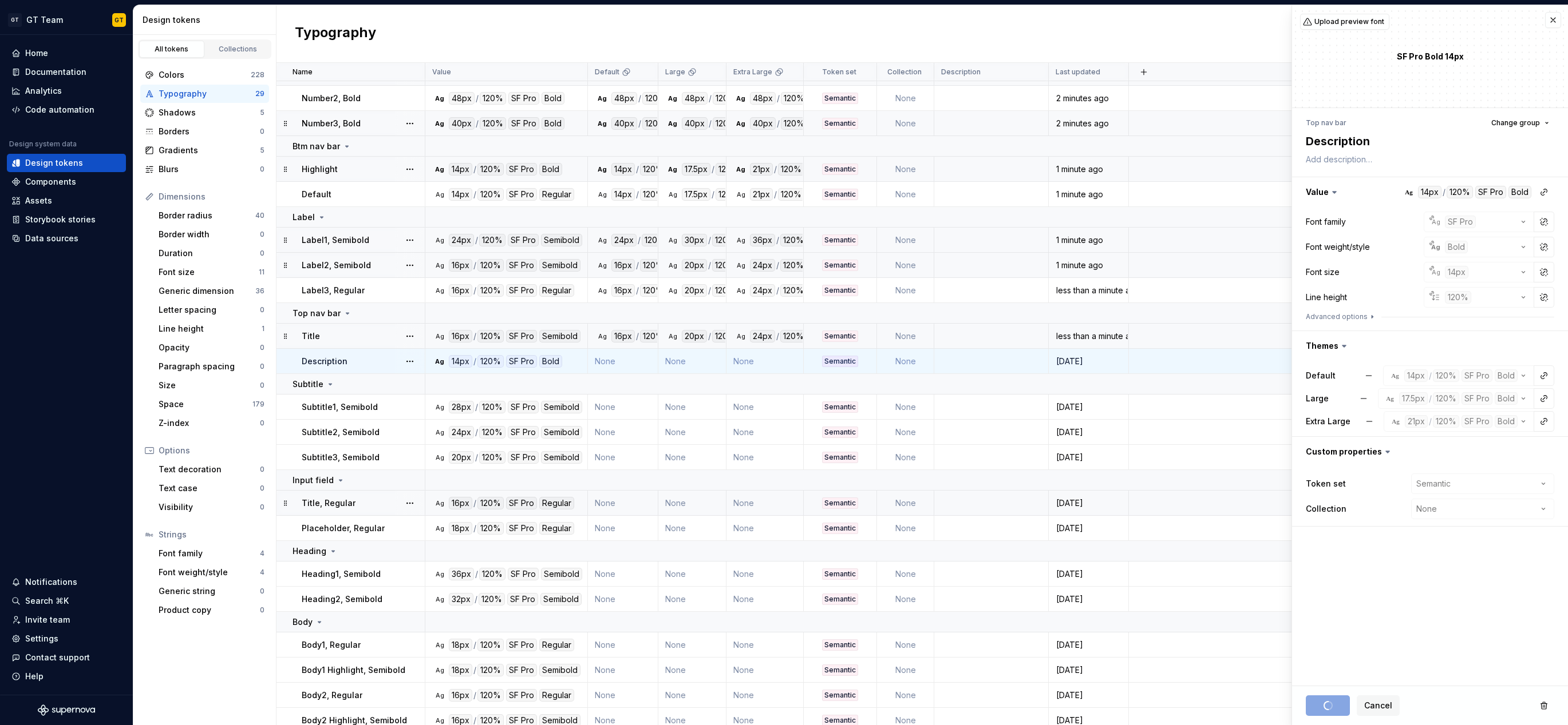
scroll to position [237, 0]
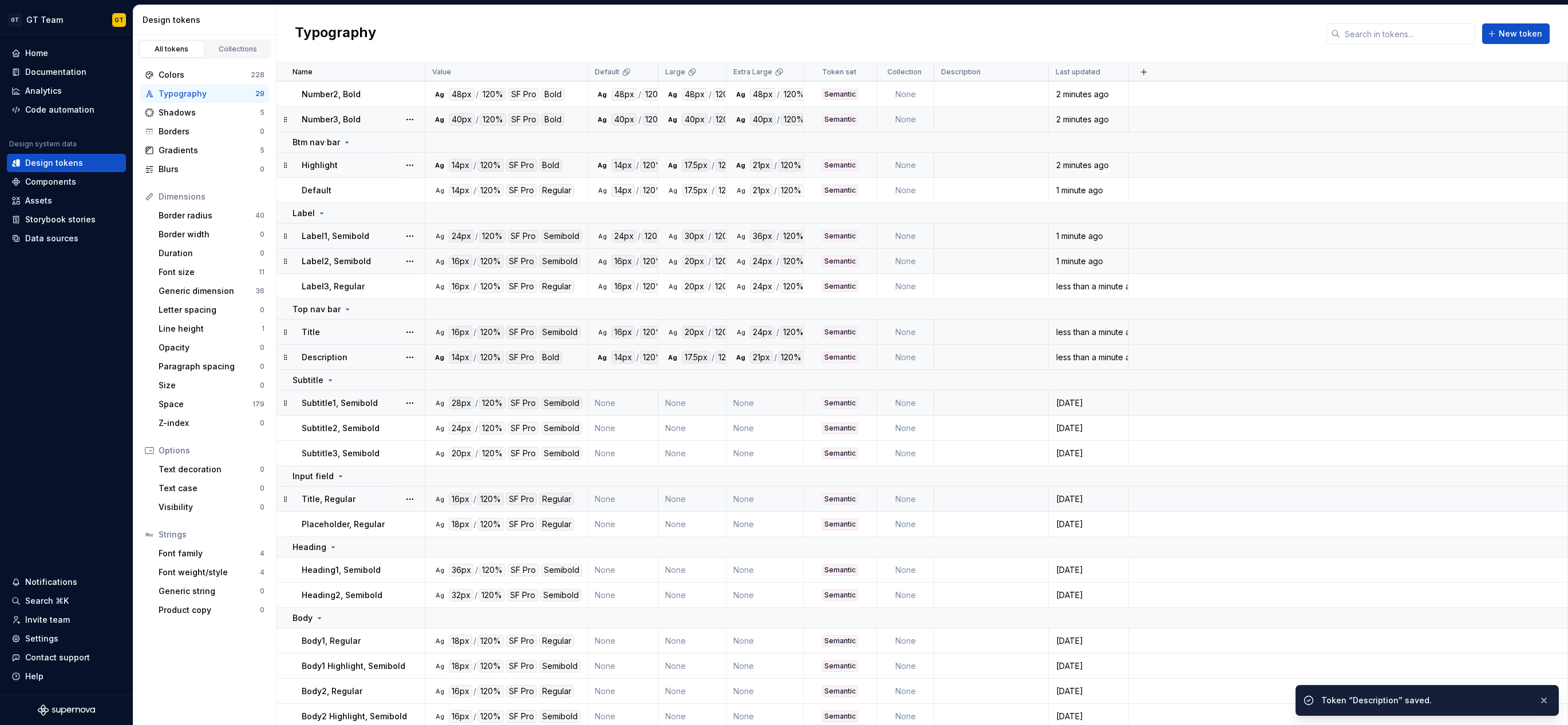
click at [788, 403] on td "None" at bounding box center [764, 403] width 77 height 25
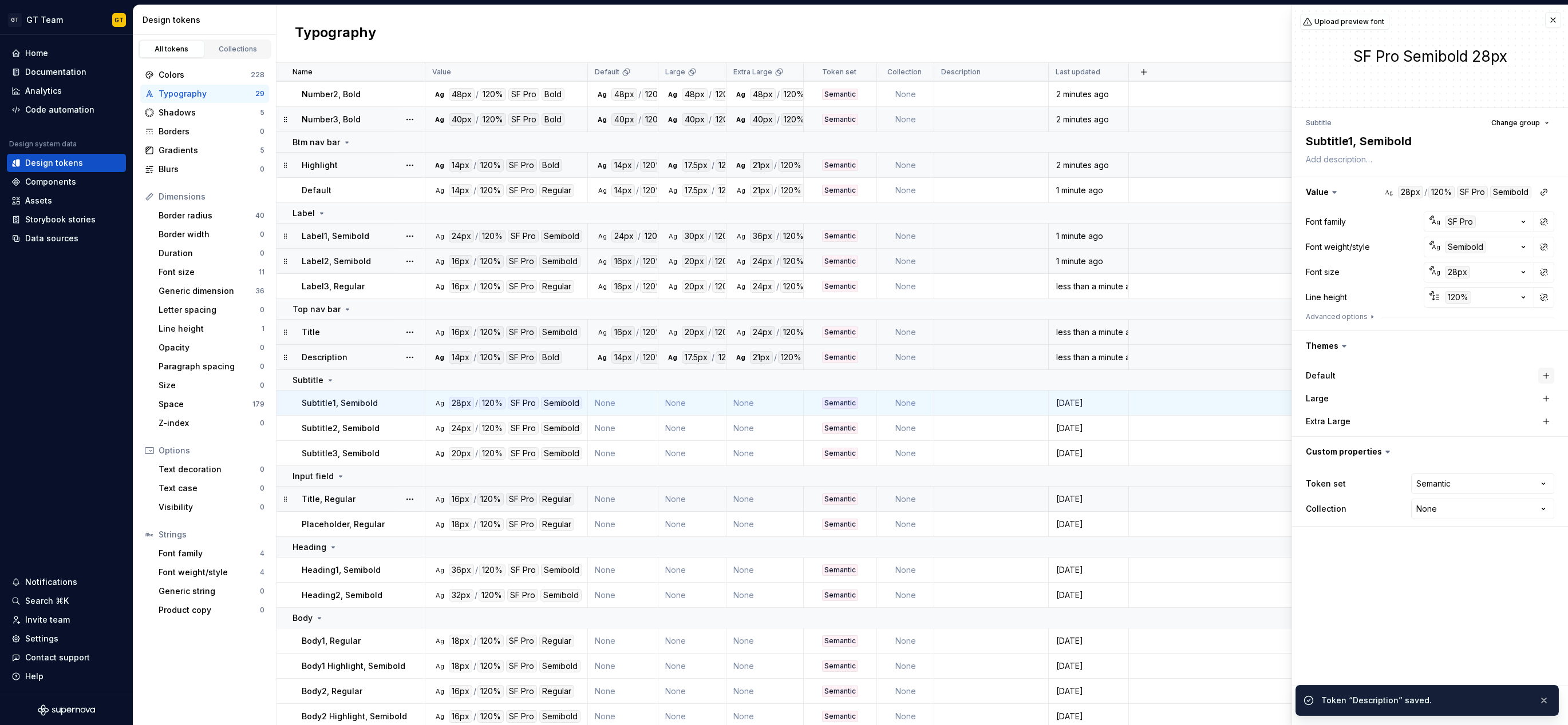
click at [805, 380] on button "button" at bounding box center [1545, 376] width 16 height 16
click at [805, 405] on button "button" at bounding box center [1545, 399] width 16 height 16
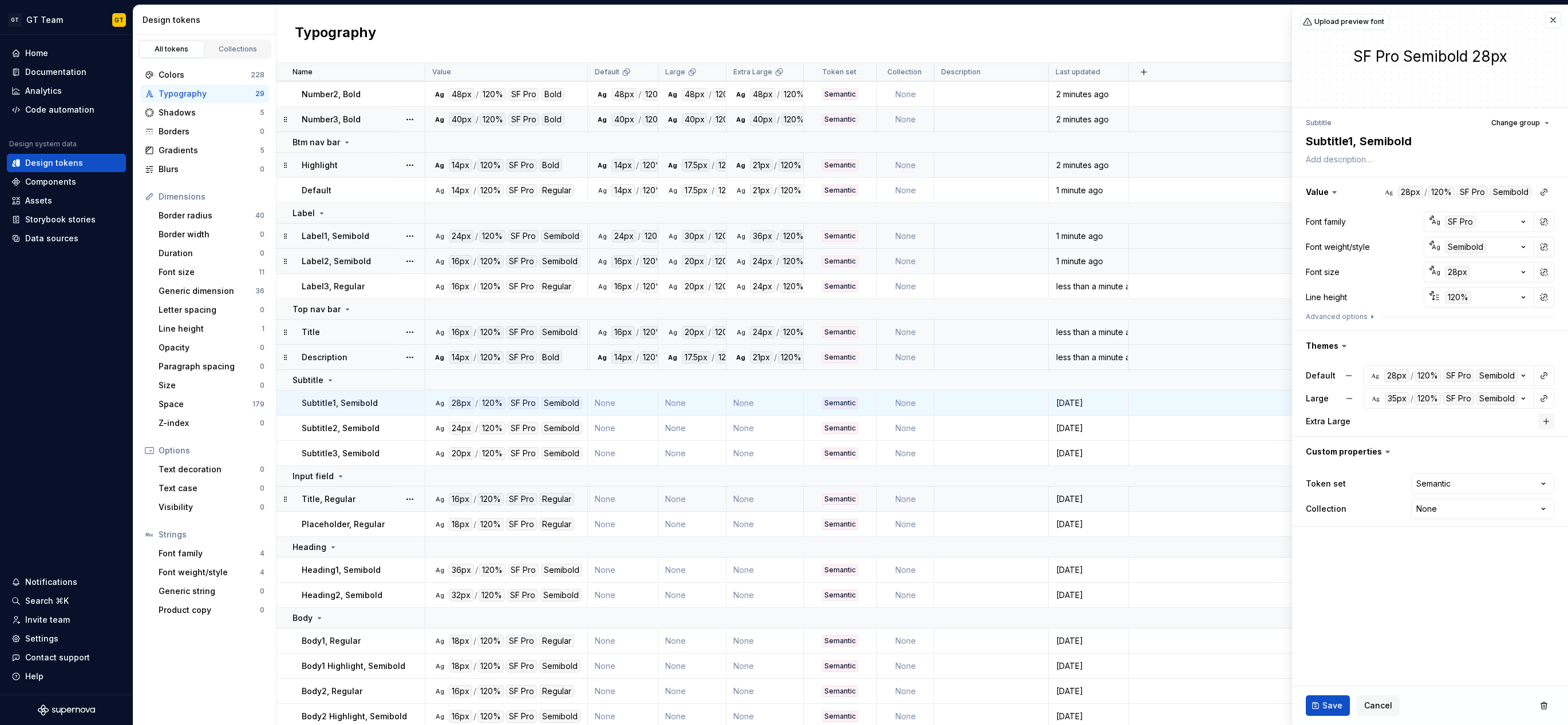
click at [805, 425] on button "button" at bounding box center [1545, 421] width 16 height 16
click at [805, 527] on button "Save" at bounding box center [1327, 706] width 44 height 21
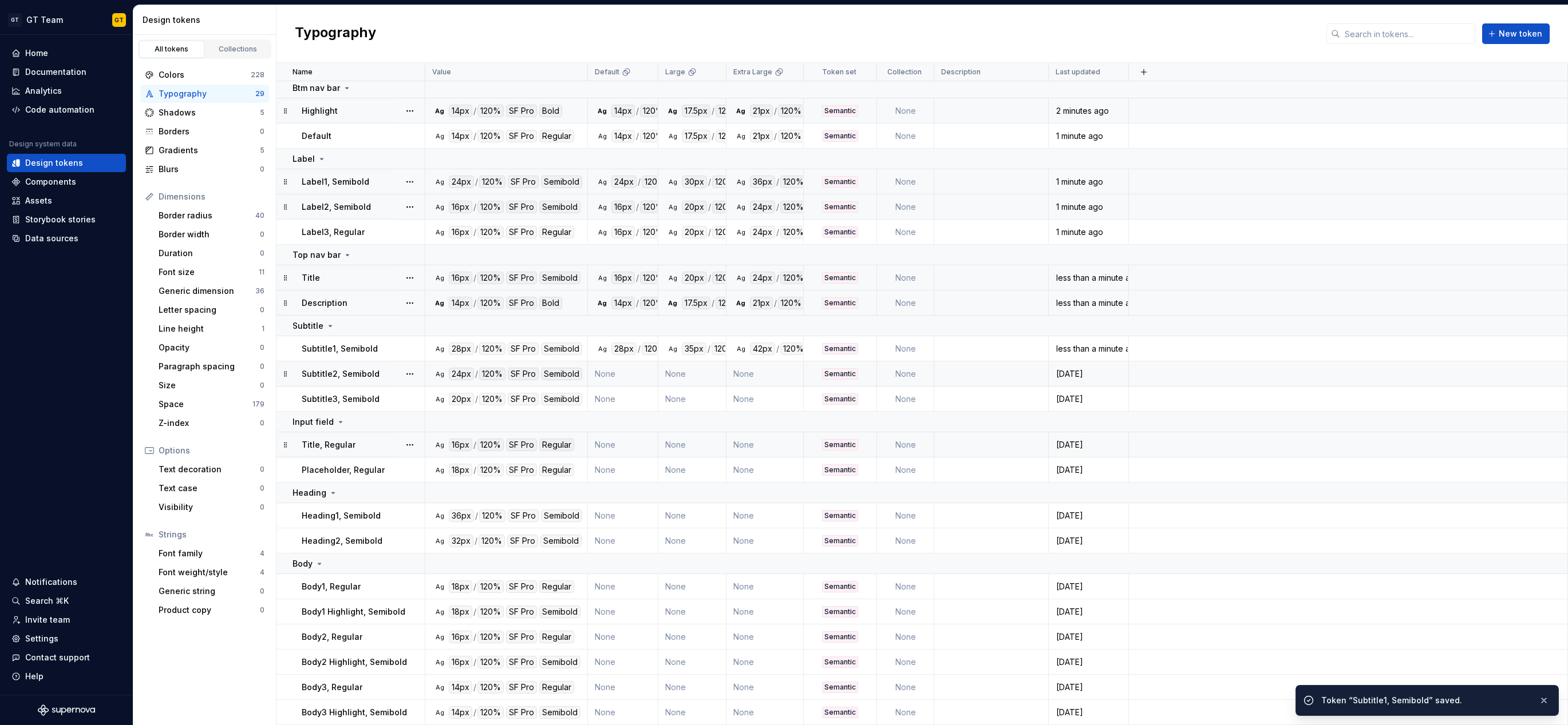
click at [773, 372] on td "None" at bounding box center [764, 374] width 77 height 25
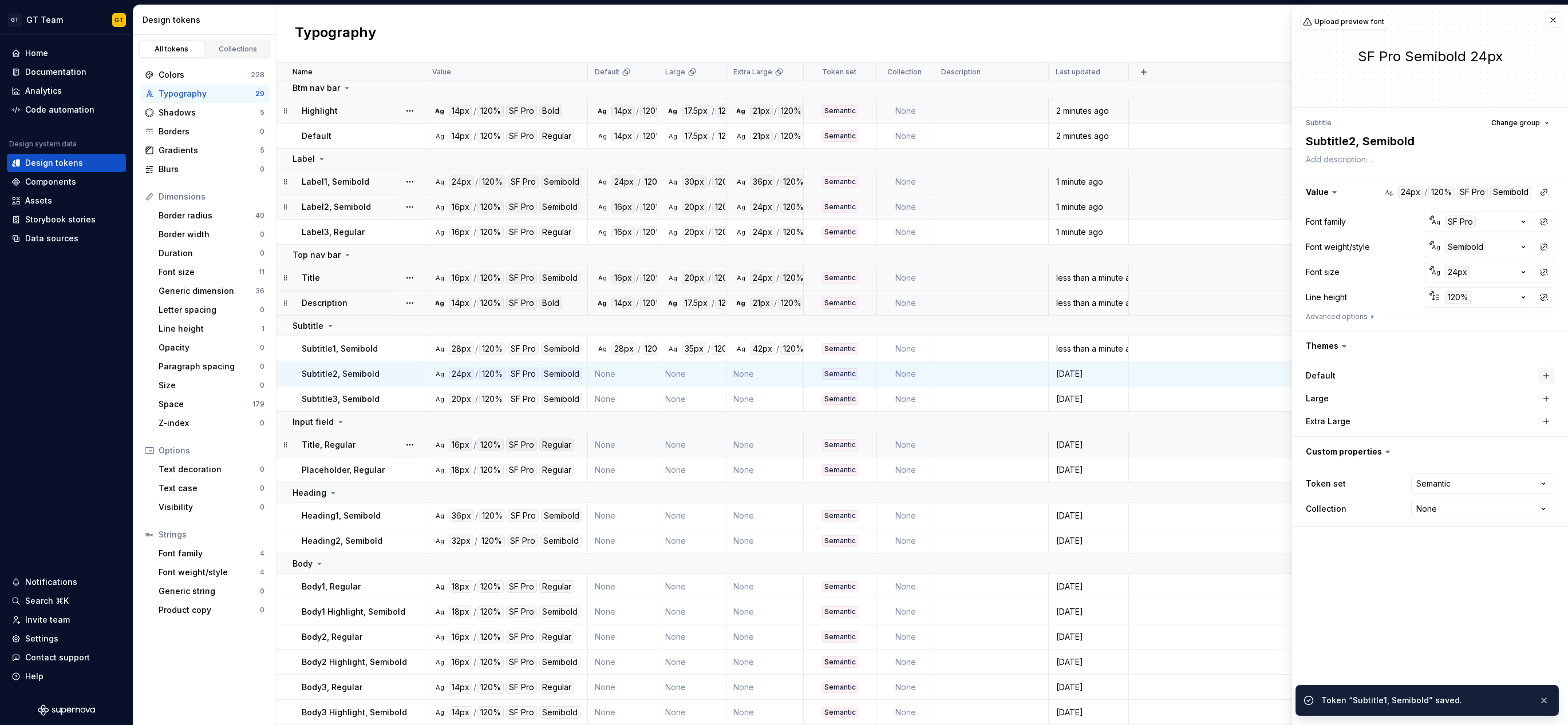
click at [805, 378] on button "button" at bounding box center [1545, 376] width 16 height 16
click at [805, 406] on button "button" at bounding box center [1545, 399] width 16 height 16
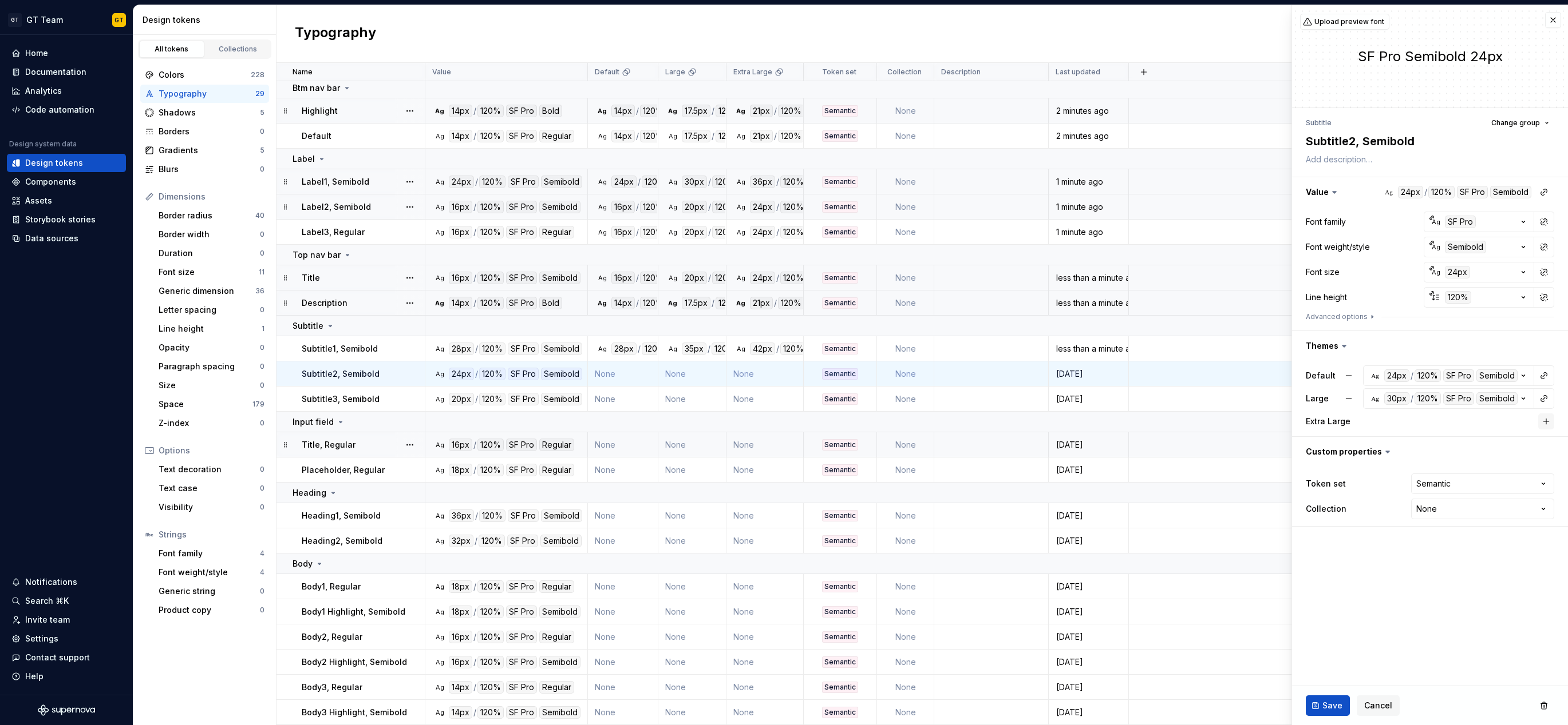
click at [805, 420] on button "button" at bounding box center [1545, 421] width 16 height 16
click at [805, 527] on button "Save" at bounding box center [1327, 706] width 44 height 21
type textarea "*"
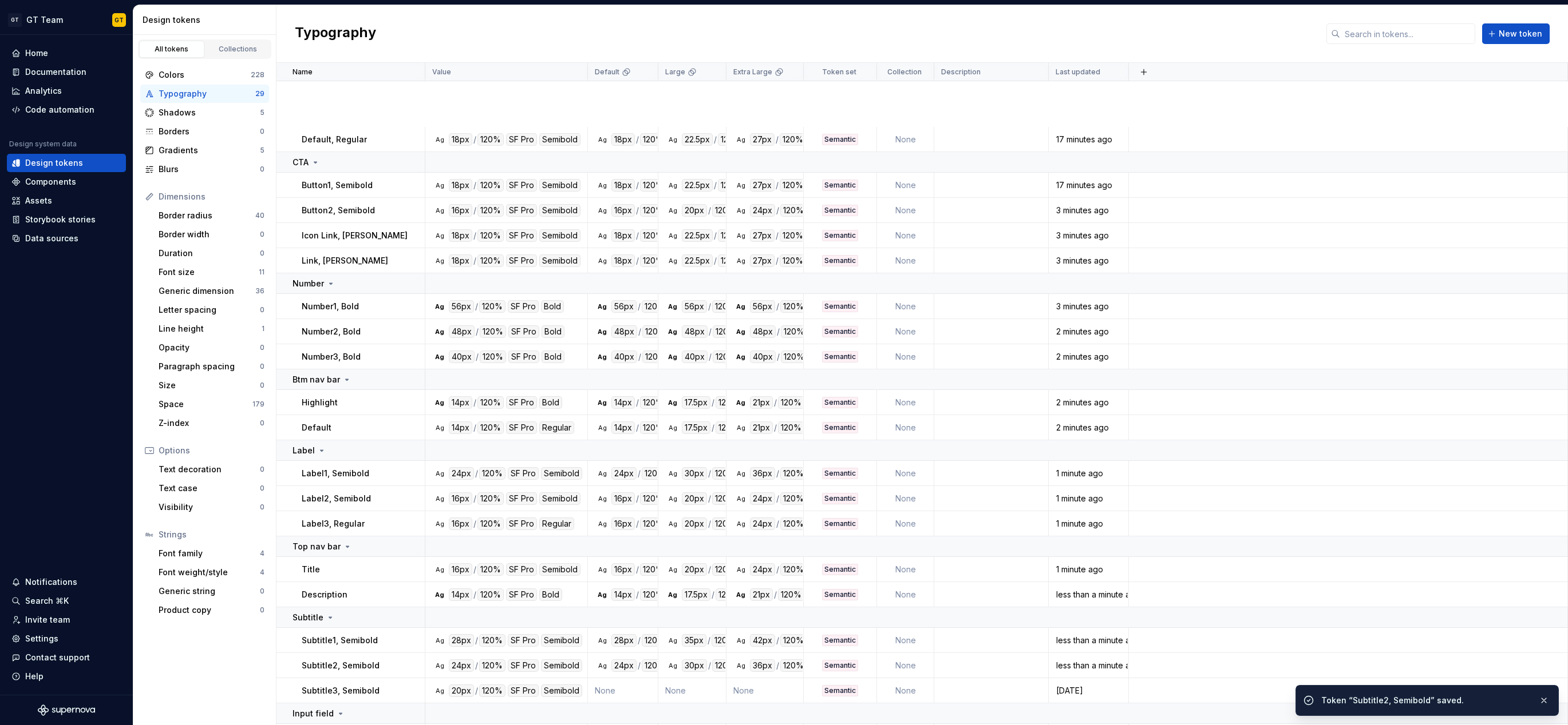
scroll to position [292, 0]
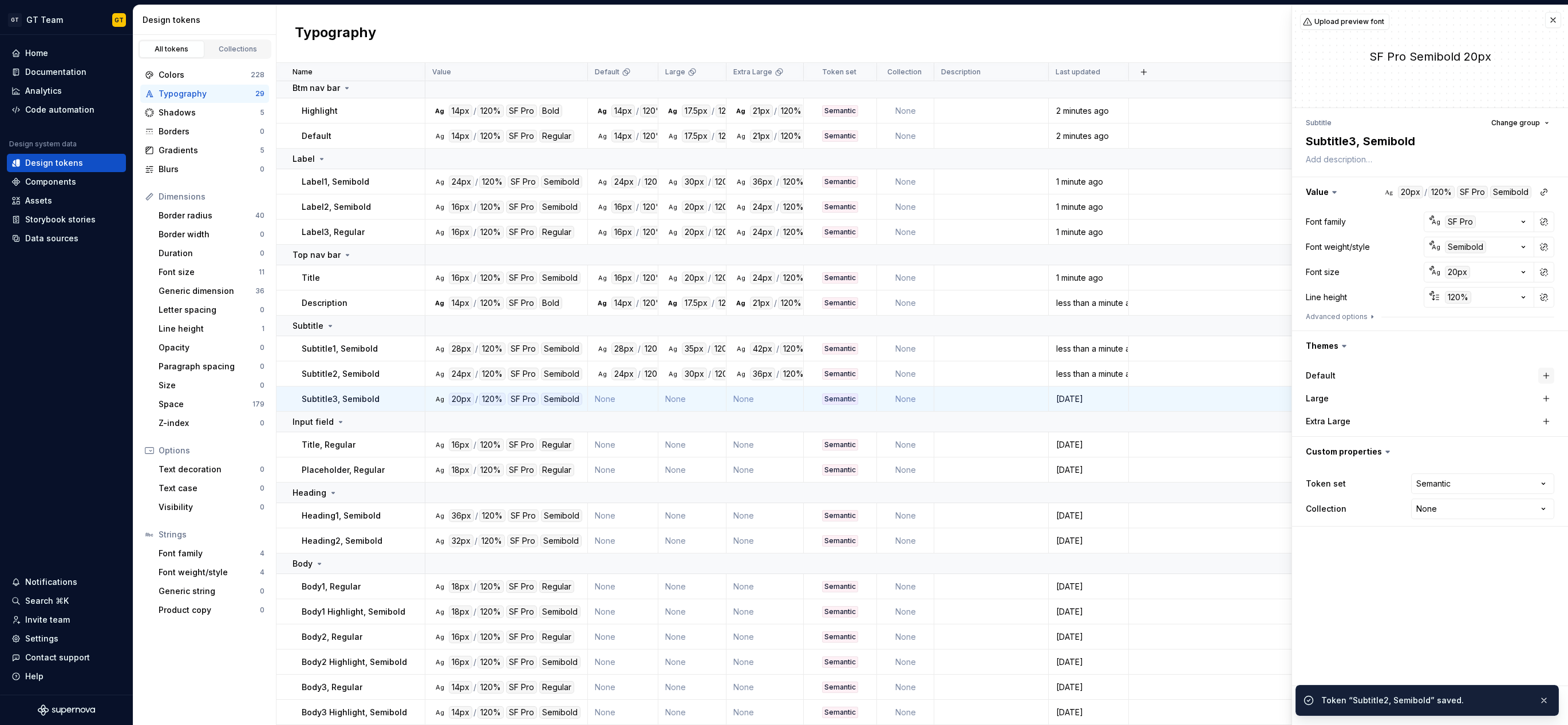
click at [1541, 382] on button "button" at bounding box center [1545, 376] width 16 height 16
click at [1544, 395] on button "button" at bounding box center [1545, 399] width 16 height 16
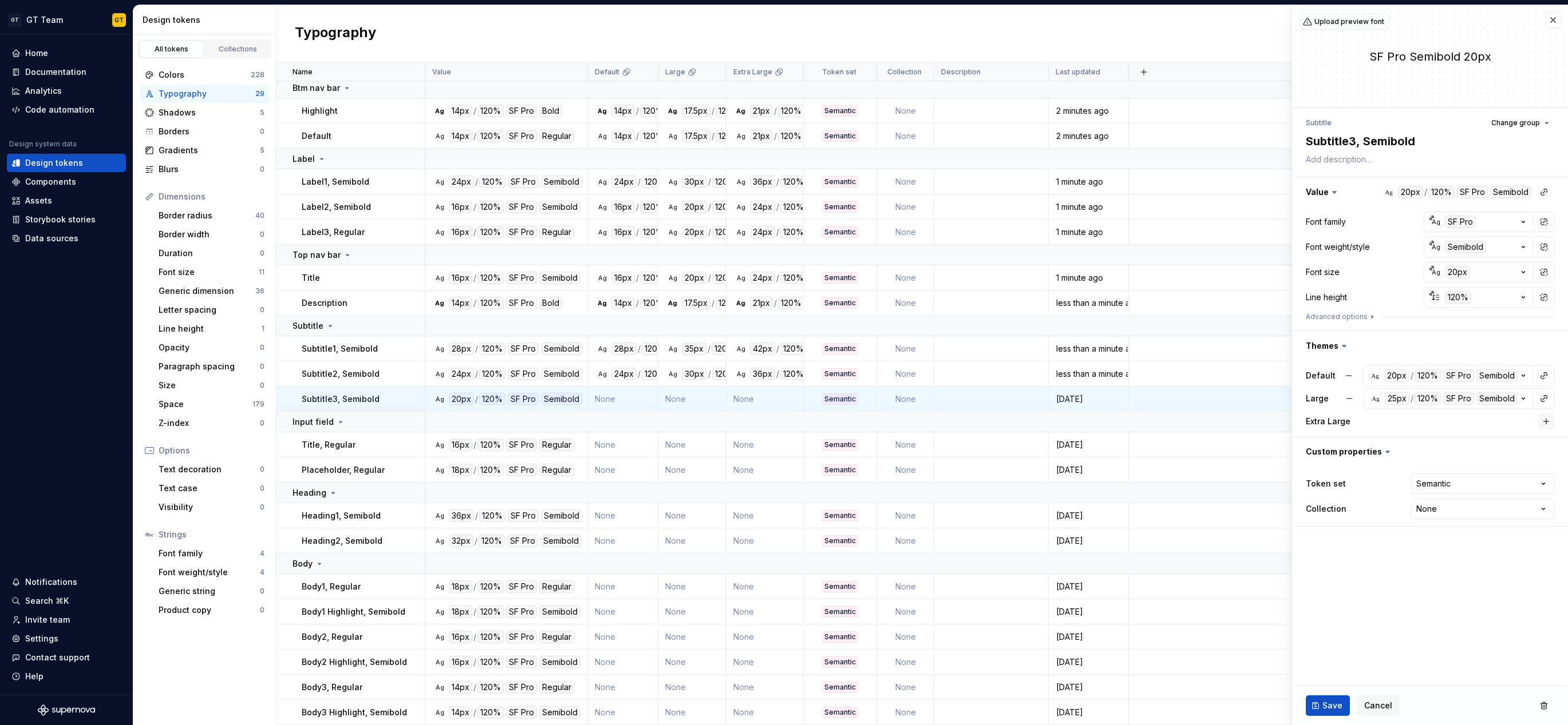
click at [1544, 415] on button "button" at bounding box center [1545, 421] width 16 height 16
click at [1325, 701] on span "Save" at bounding box center [1332, 706] width 20 height 11
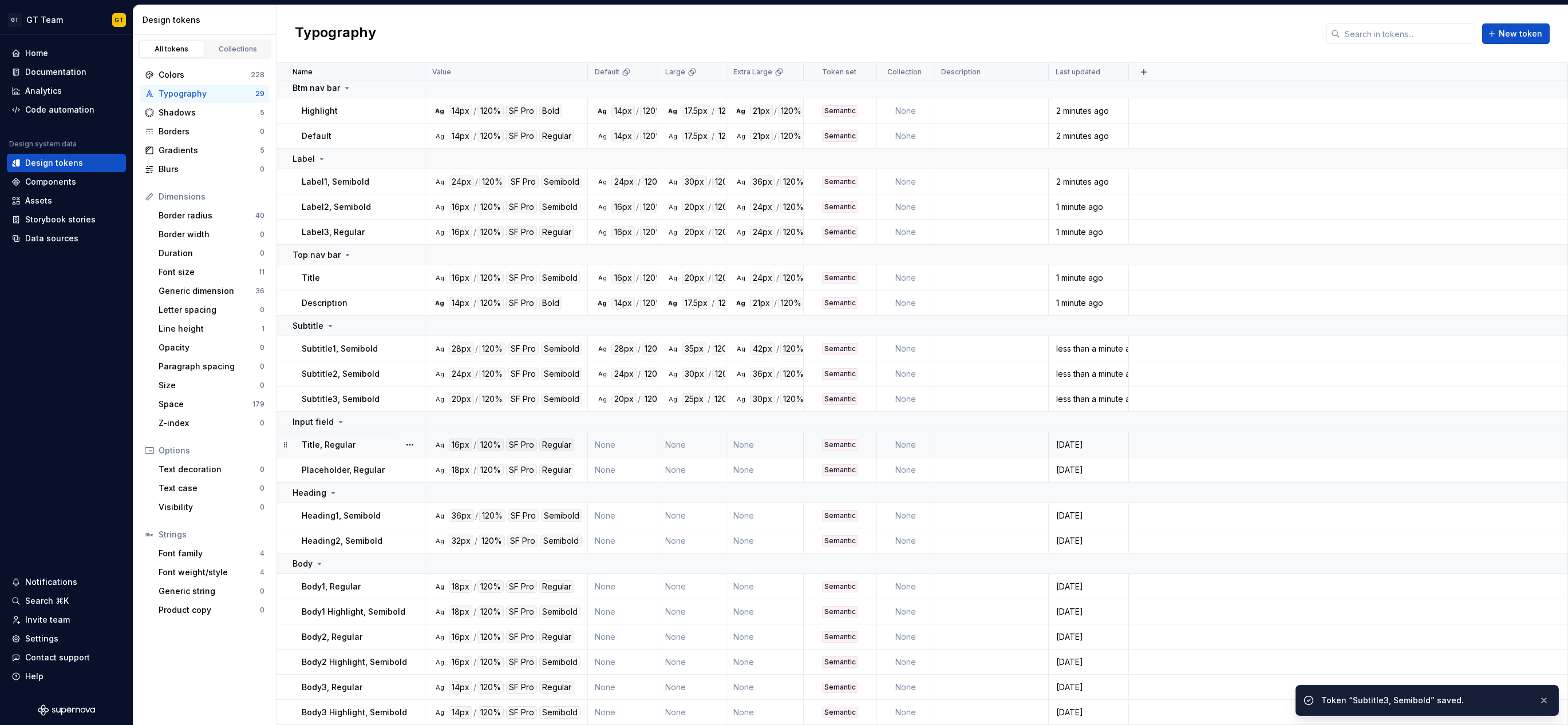
click at [770, 445] on td "None" at bounding box center [764, 444] width 77 height 25
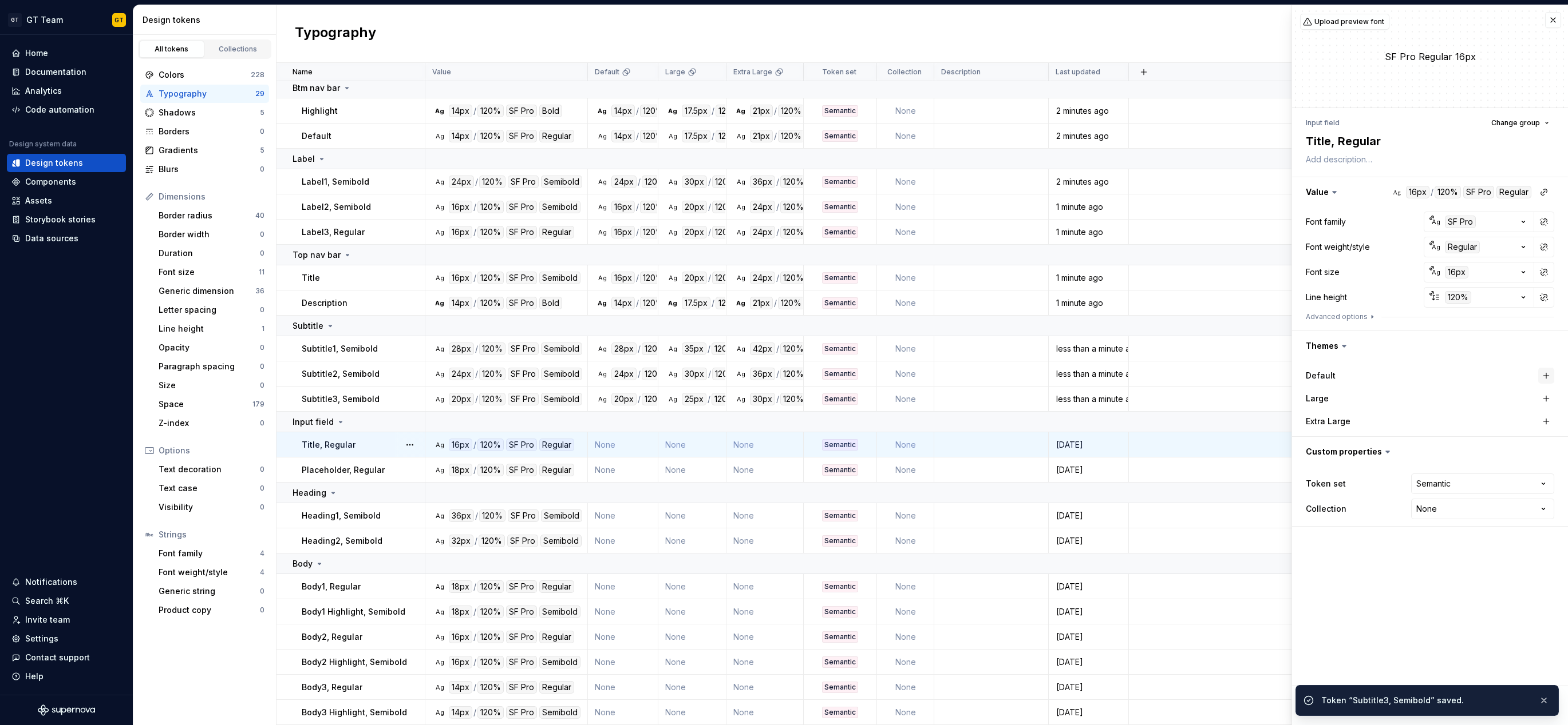
click at [1542, 378] on button "button" at bounding box center [1545, 376] width 16 height 16
click at [1542, 402] on button "button" at bounding box center [1545, 399] width 16 height 16
click at [1542, 422] on button "button" at bounding box center [1545, 421] width 16 height 16
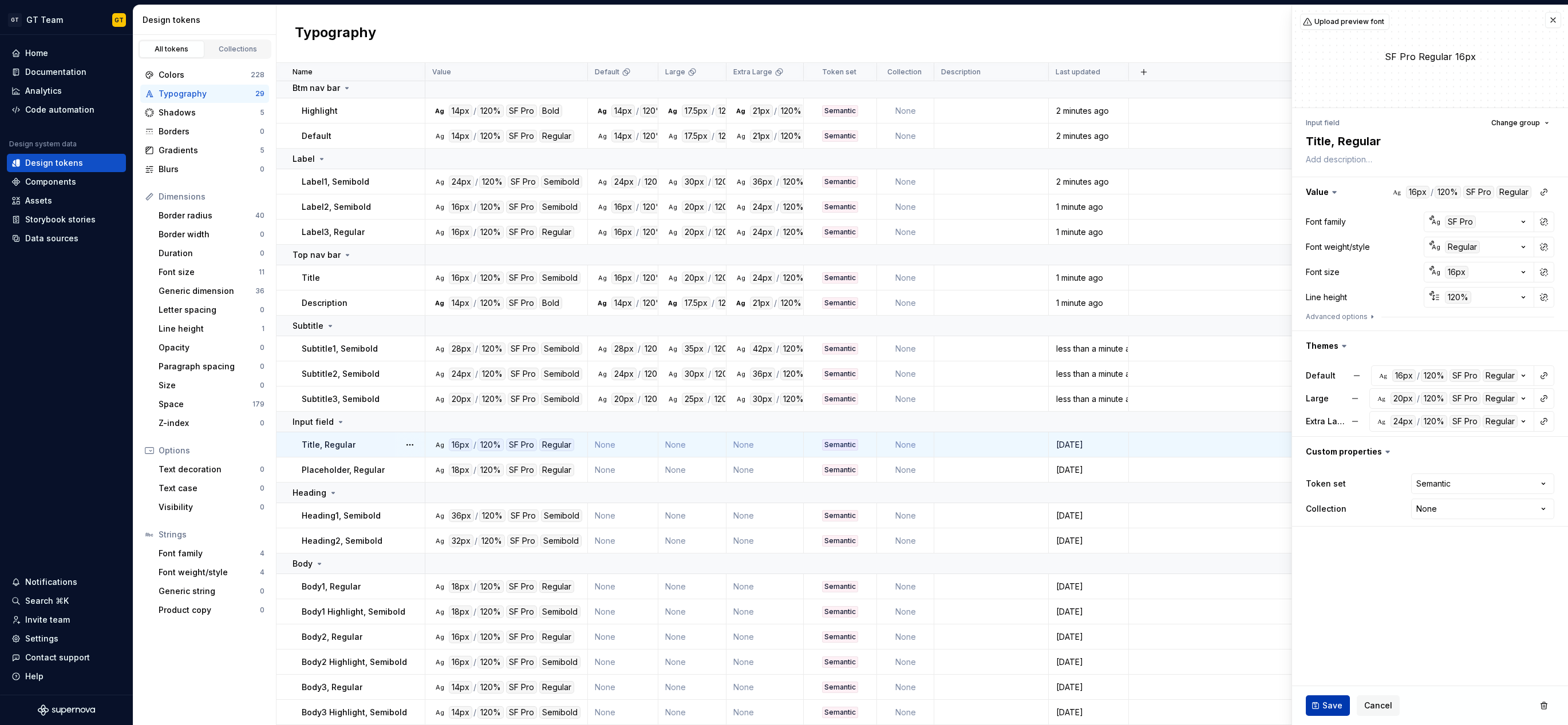
click at [1330, 705] on span "Save" at bounding box center [1332, 706] width 20 height 11
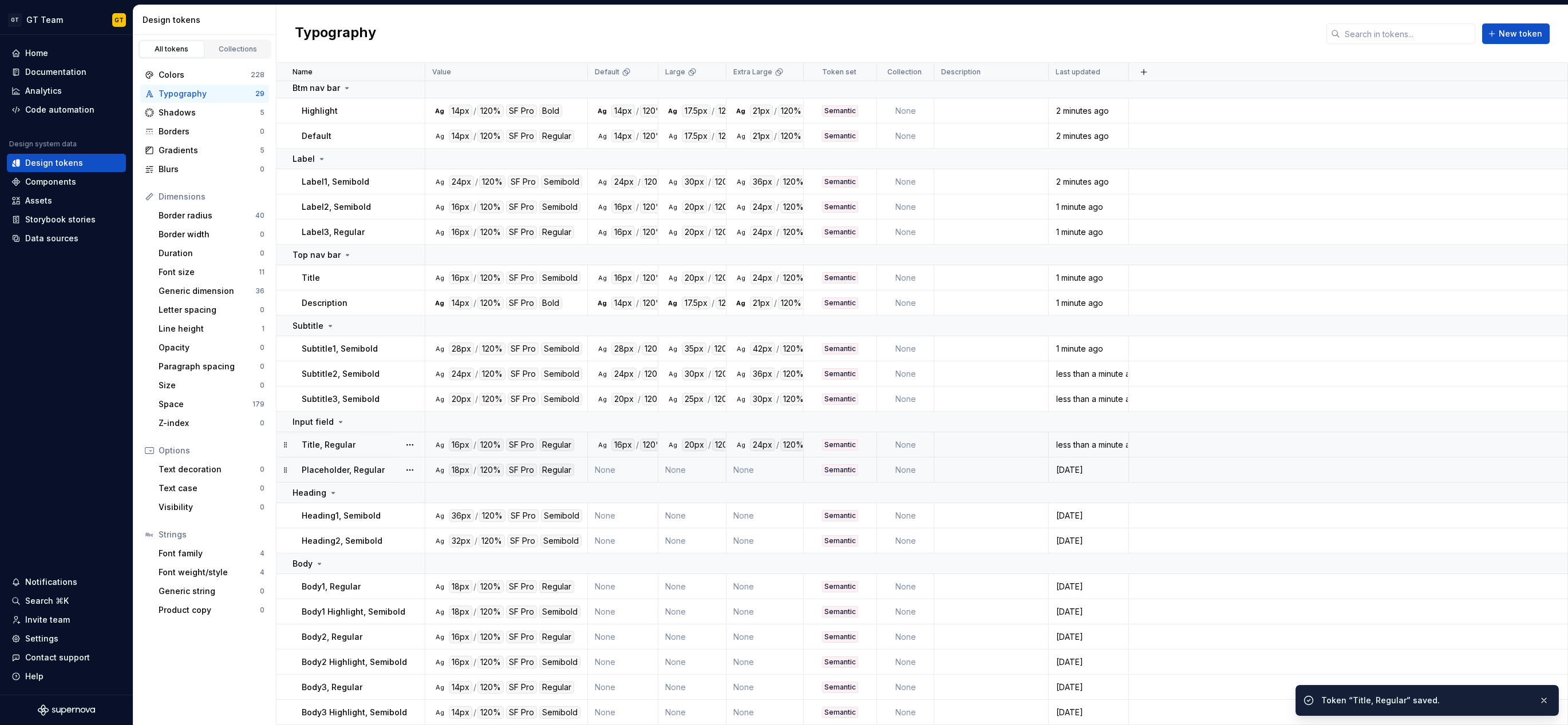
click at [774, 465] on td "None" at bounding box center [764, 470] width 77 height 25
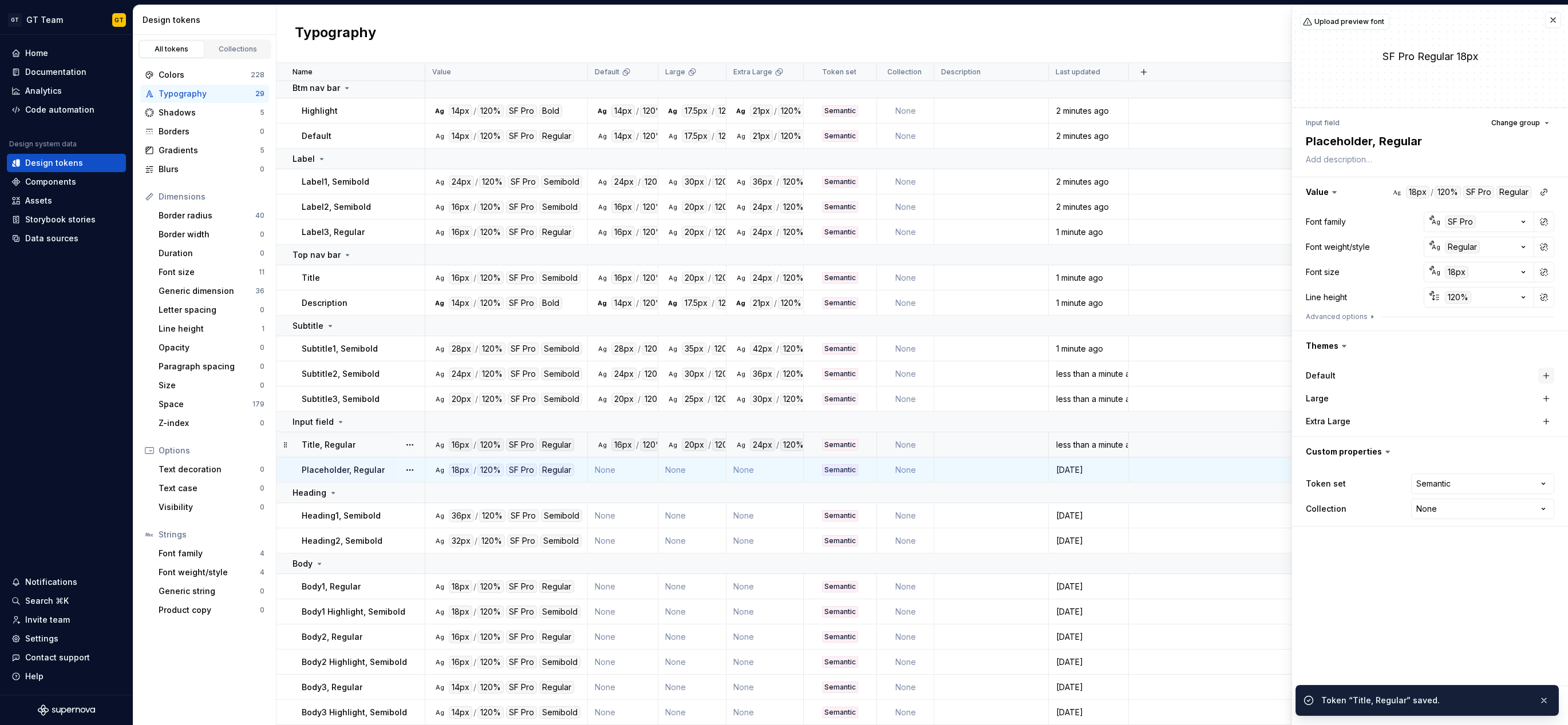
click at [1553, 377] on button "button" at bounding box center [1545, 376] width 16 height 16
click at [1549, 392] on button "button" at bounding box center [1545, 399] width 16 height 16
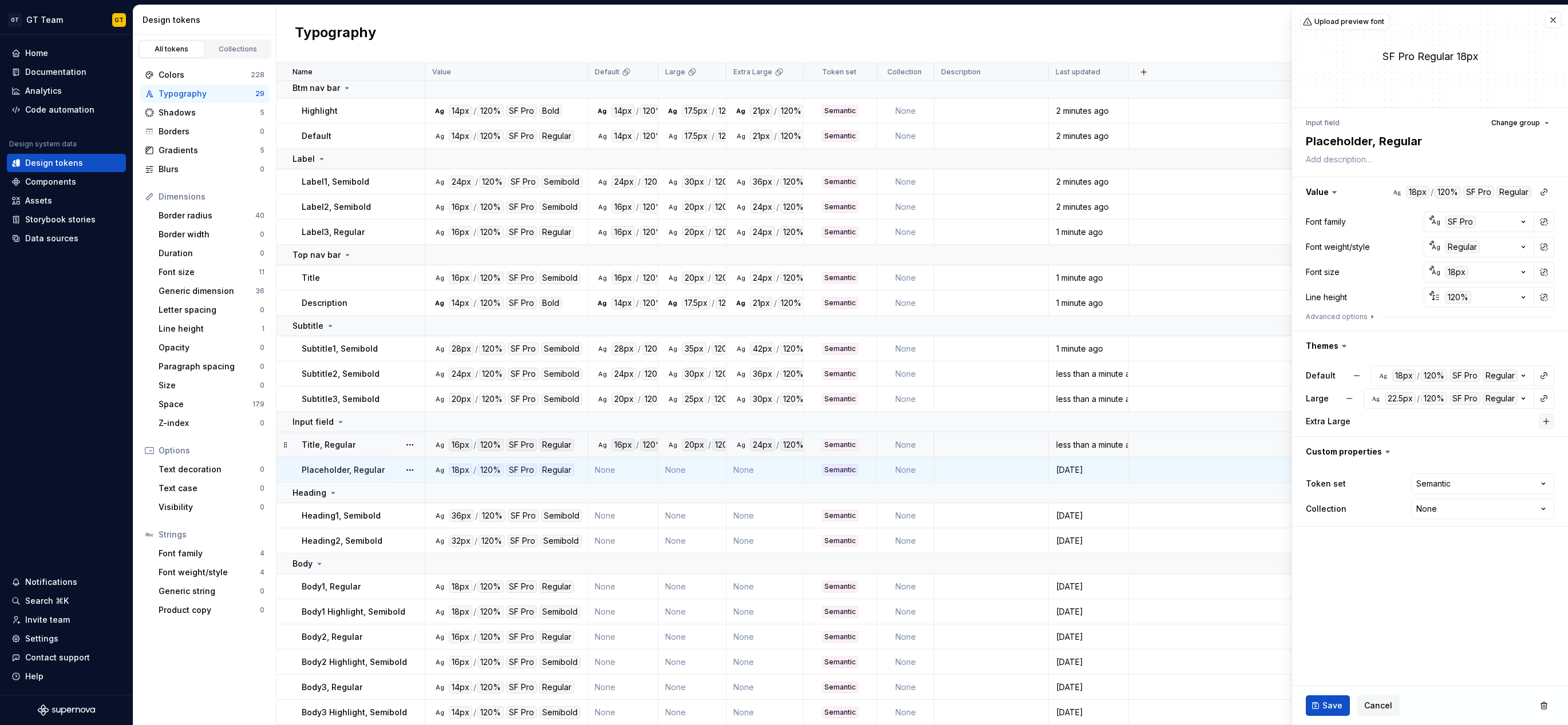
click at [1549, 425] on button "button" at bounding box center [1545, 421] width 16 height 16
click at [1311, 705] on button "Save" at bounding box center [1327, 706] width 44 height 21
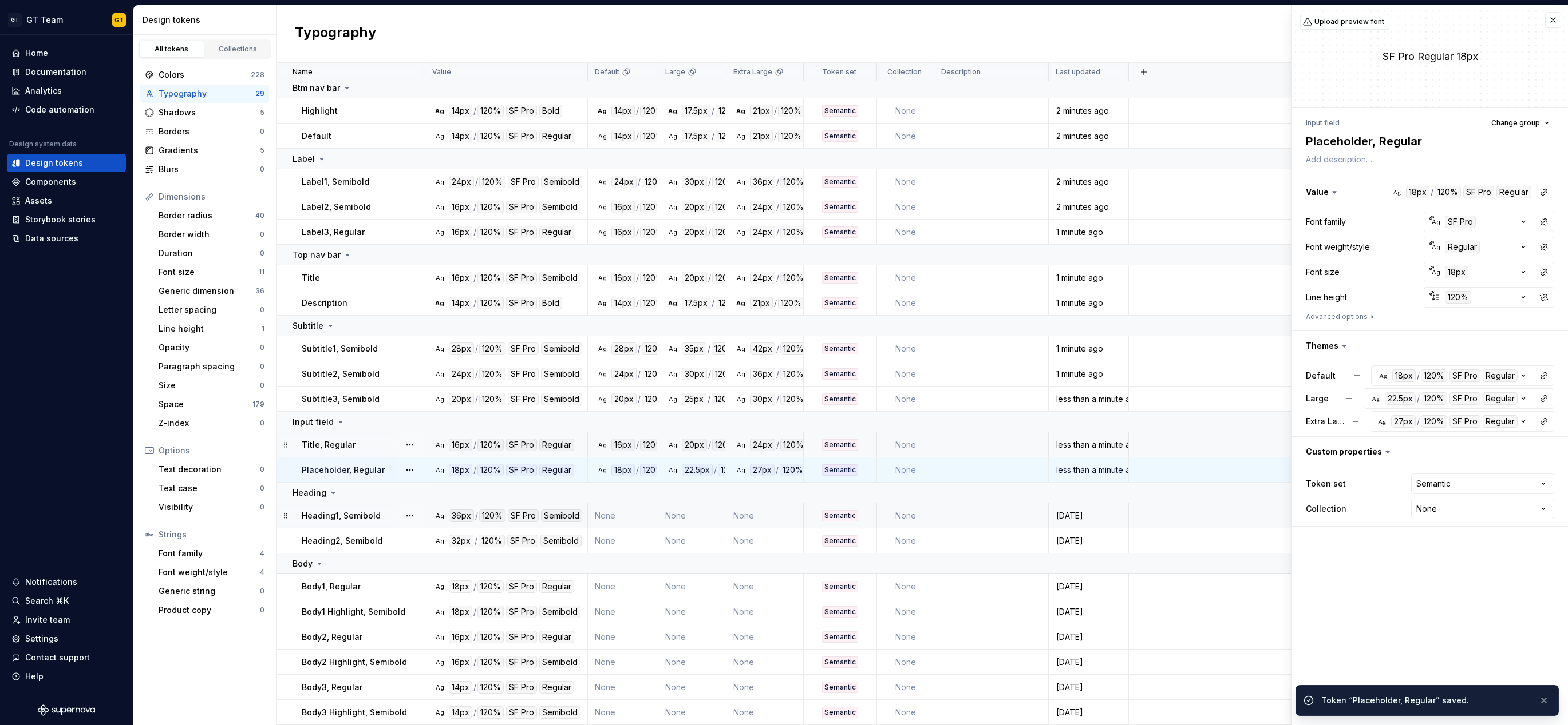
click at [779, 520] on td "None" at bounding box center [764, 516] width 77 height 25
click at [753, 514] on td "None" at bounding box center [764, 516] width 77 height 25
click at [764, 516] on td "None" at bounding box center [764, 516] width 77 height 25
click at [1371, 707] on span "Cancel" at bounding box center [1378, 706] width 28 height 11
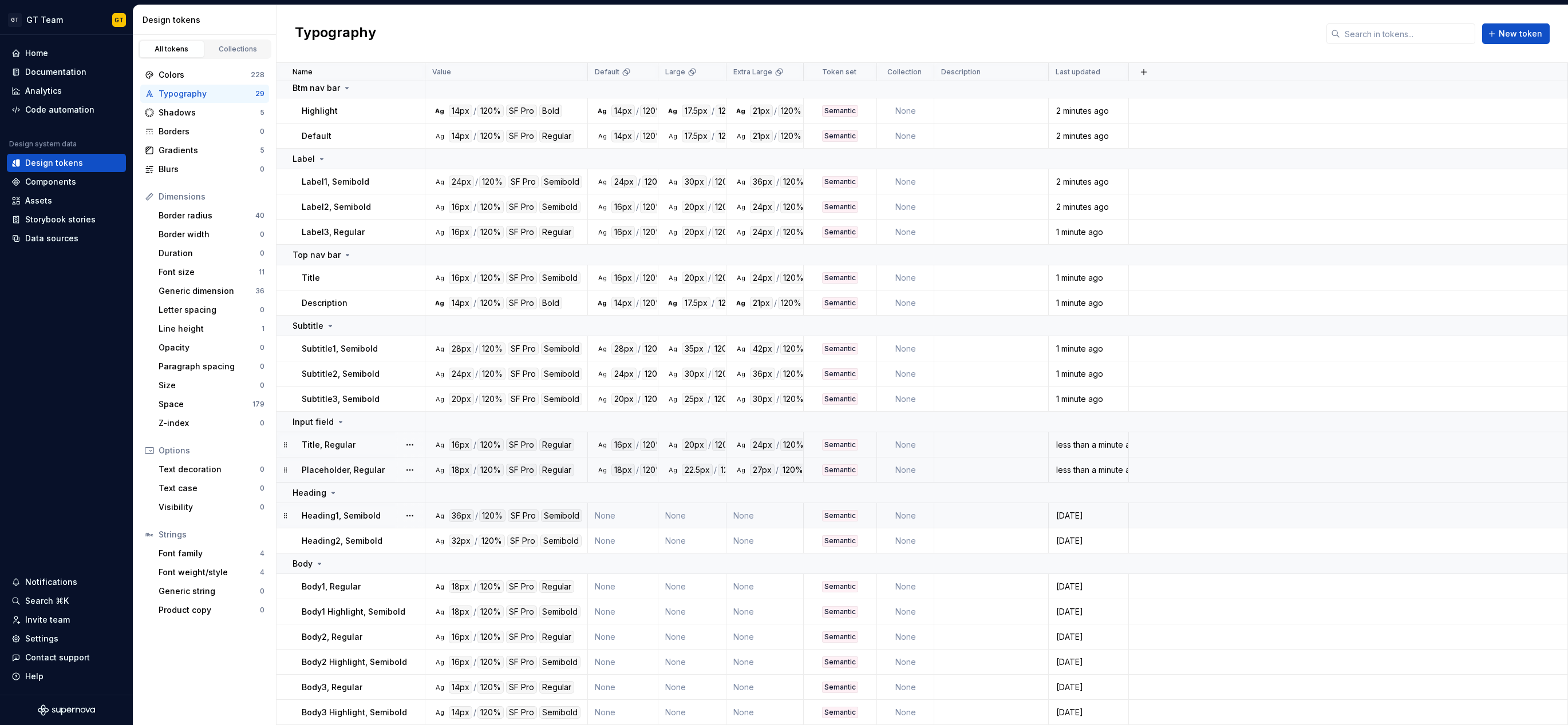
click at [783, 516] on td "None" at bounding box center [764, 516] width 77 height 25
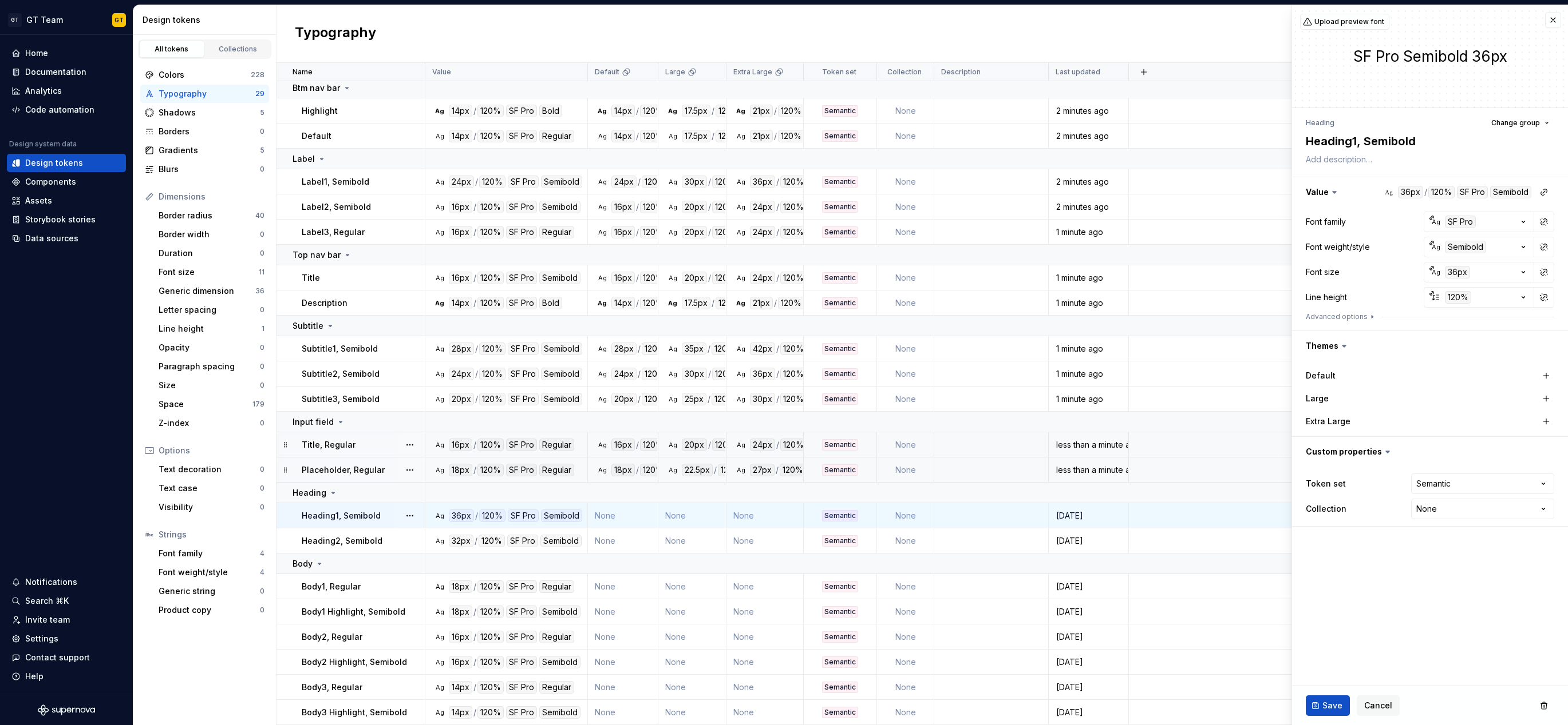
click at [785, 516] on td "None" at bounding box center [764, 516] width 77 height 25
click at [1548, 376] on button "button" at bounding box center [1545, 376] width 16 height 16
click at [1548, 398] on button "button" at bounding box center [1545, 399] width 16 height 16
click at [1548, 418] on button "button" at bounding box center [1545, 421] width 16 height 16
click at [1317, 708] on button "Save" at bounding box center [1327, 706] width 44 height 21
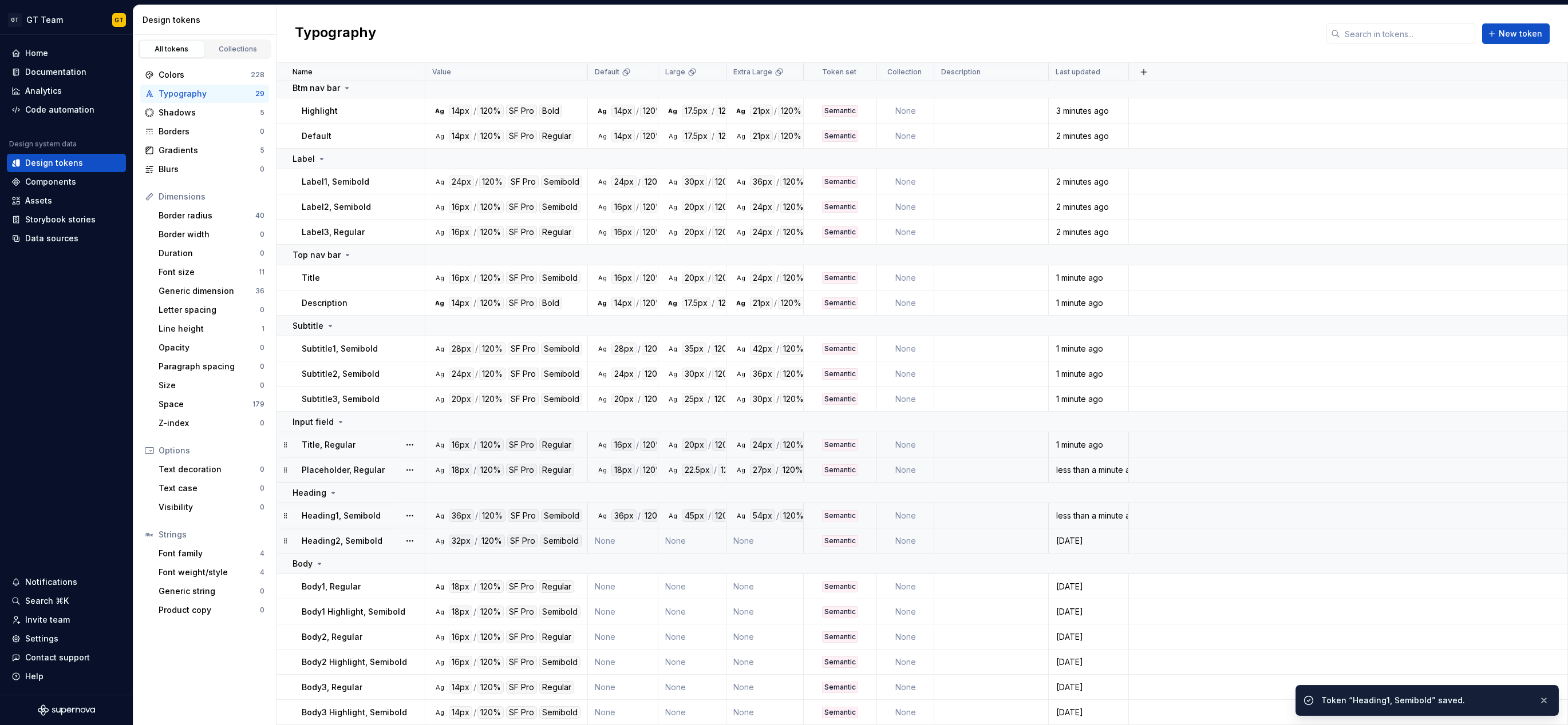
click at [782, 542] on td "None" at bounding box center [764, 540] width 77 height 25
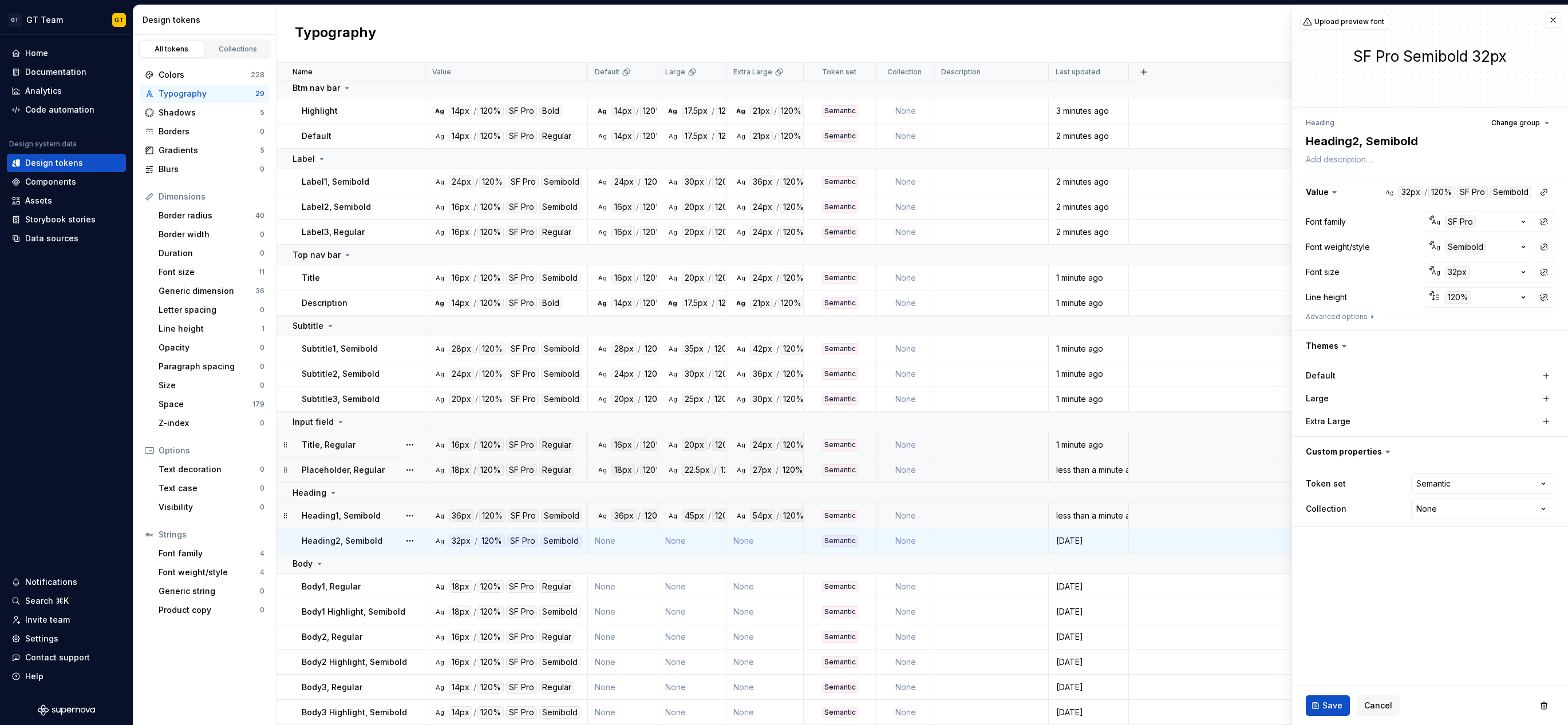
click at [781, 542] on td "None" at bounding box center [764, 540] width 77 height 25
click at [1547, 375] on button "button" at bounding box center [1545, 376] width 16 height 16
click at [1547, 405] on button "button" at bounding box center [1545, 399] width 16 height 16
click at [1547, 415] on button "button" at bounding box center [1545, 421] width 16 height 16
click at [1324, 714] on button "Save" at bounding box center [1327, 706] width 44 height 21
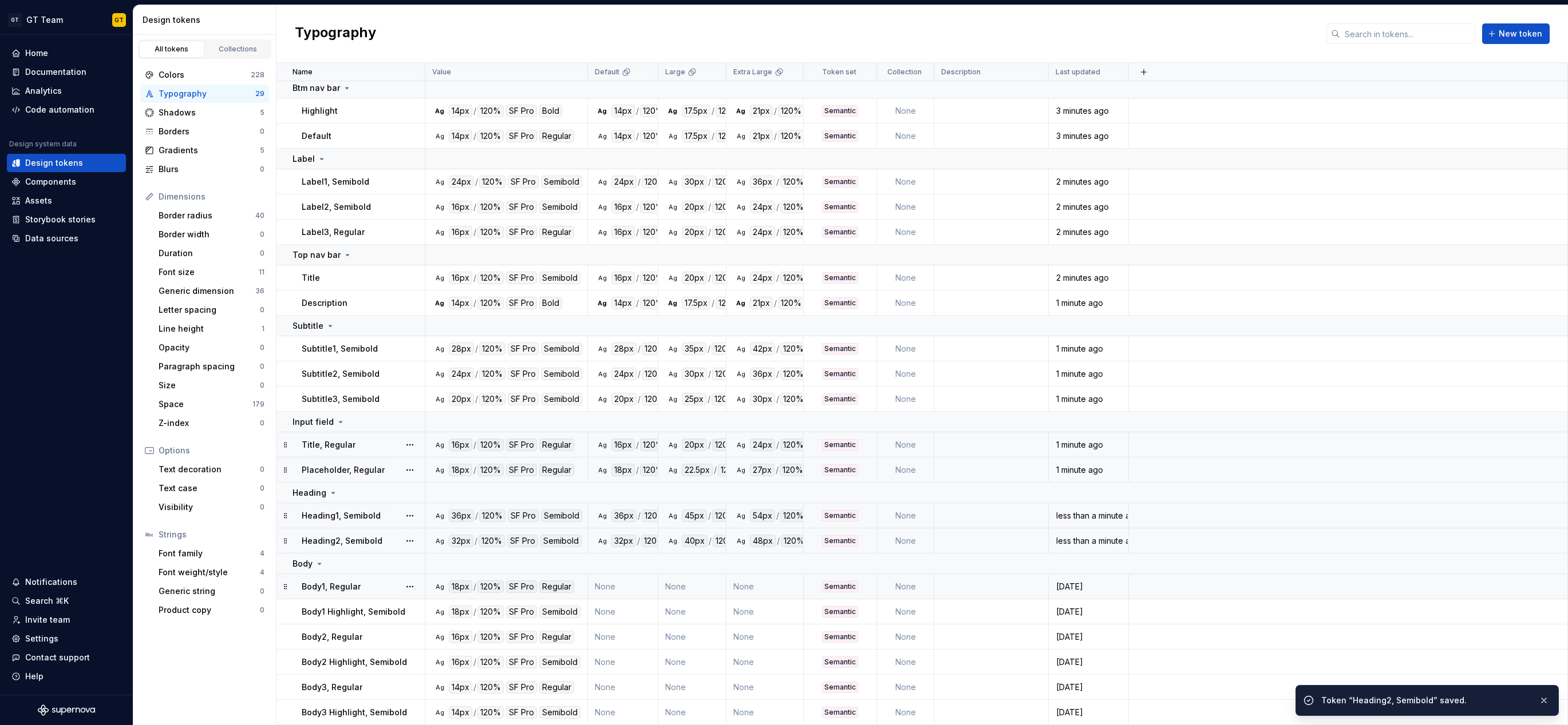
click at [778, 593] on td "None" at bounding box center [764, 587] width 77 height 25
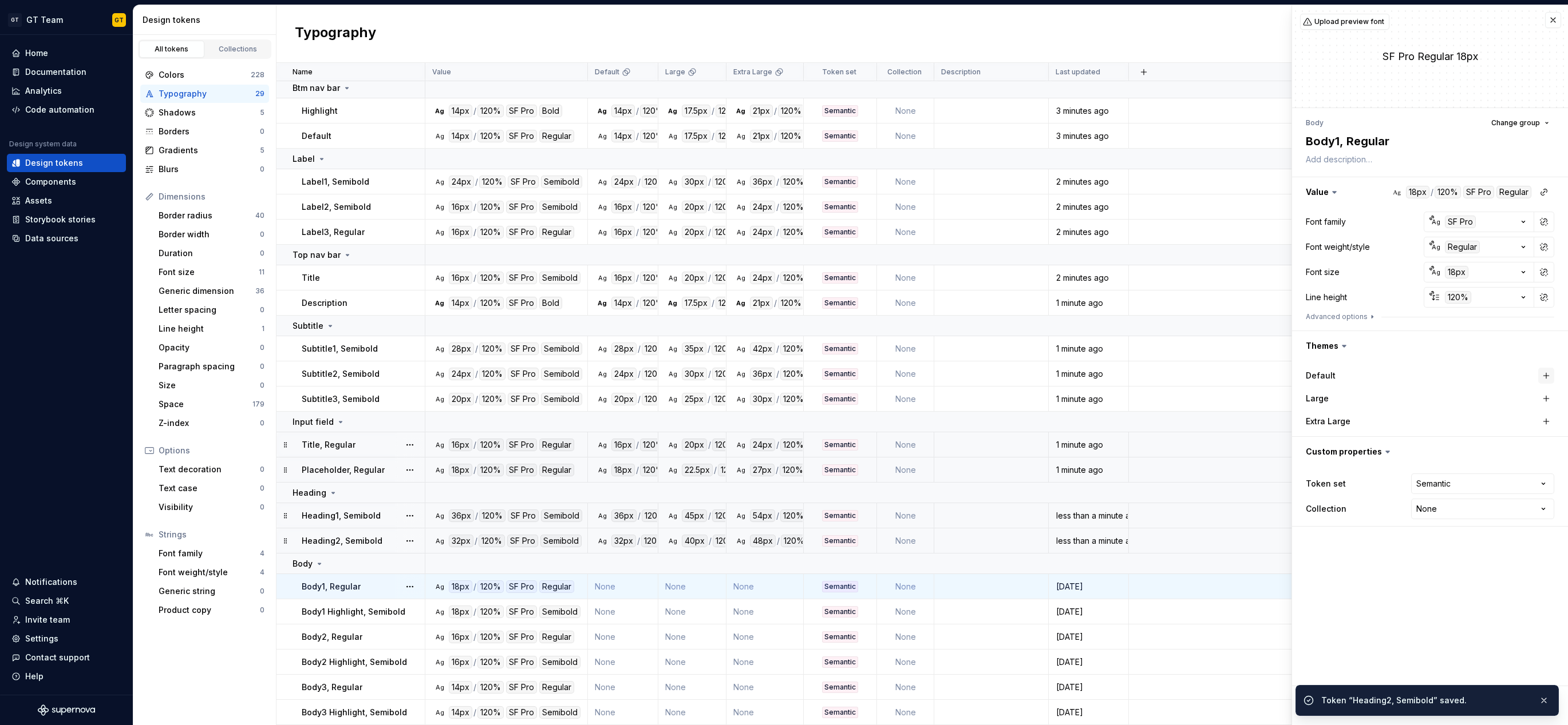
click at [1539, 381] on button "button" at bounding box center [1545, 376] width 16 height 16
click at [1542, 402] on button "button" at bounding box center [1545, 399] width 16 height 16
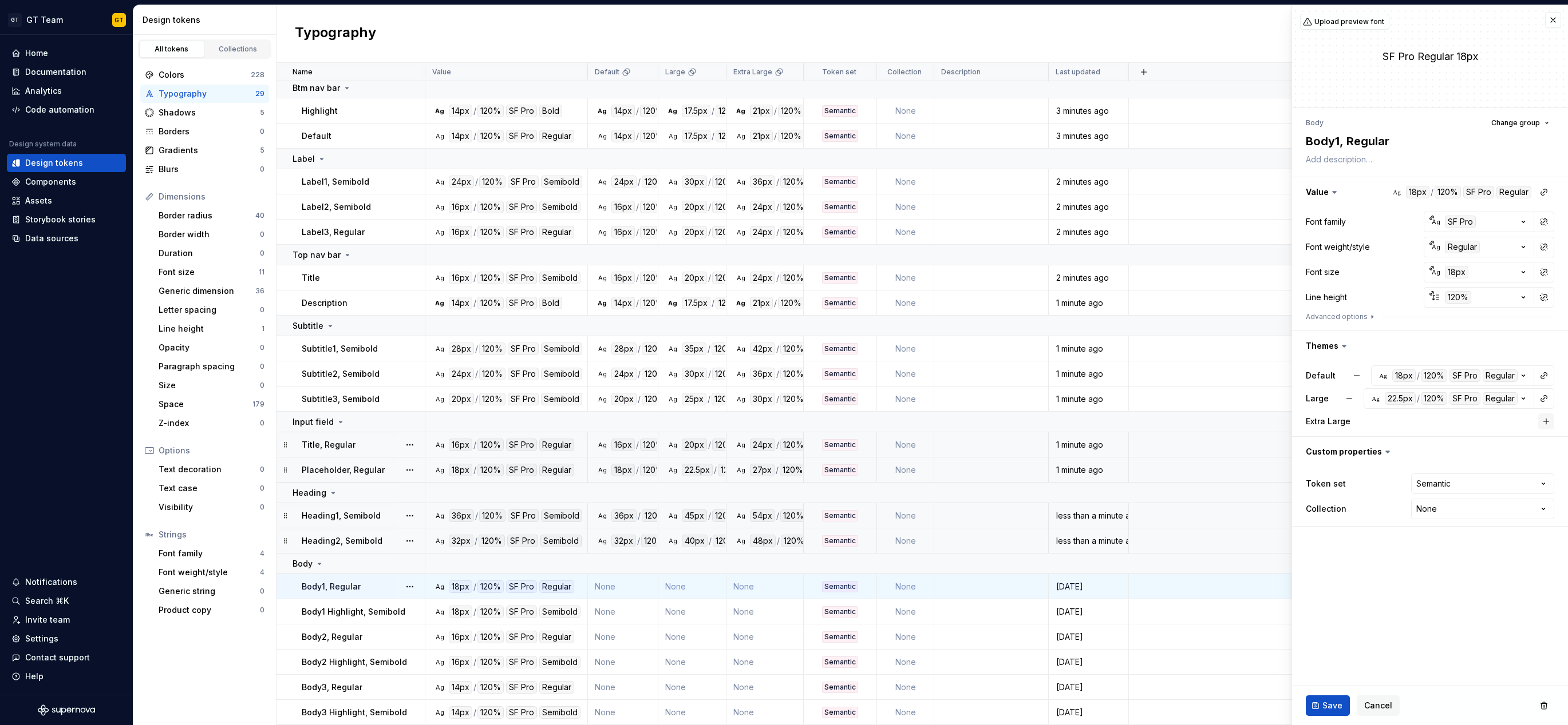
click at [1542, 428] on button "button" at bounding box center [1545, 421] width 16 height 16
click at [1322, 711] on span "Save" at bounding box center [1332, 706] width 20 height 11
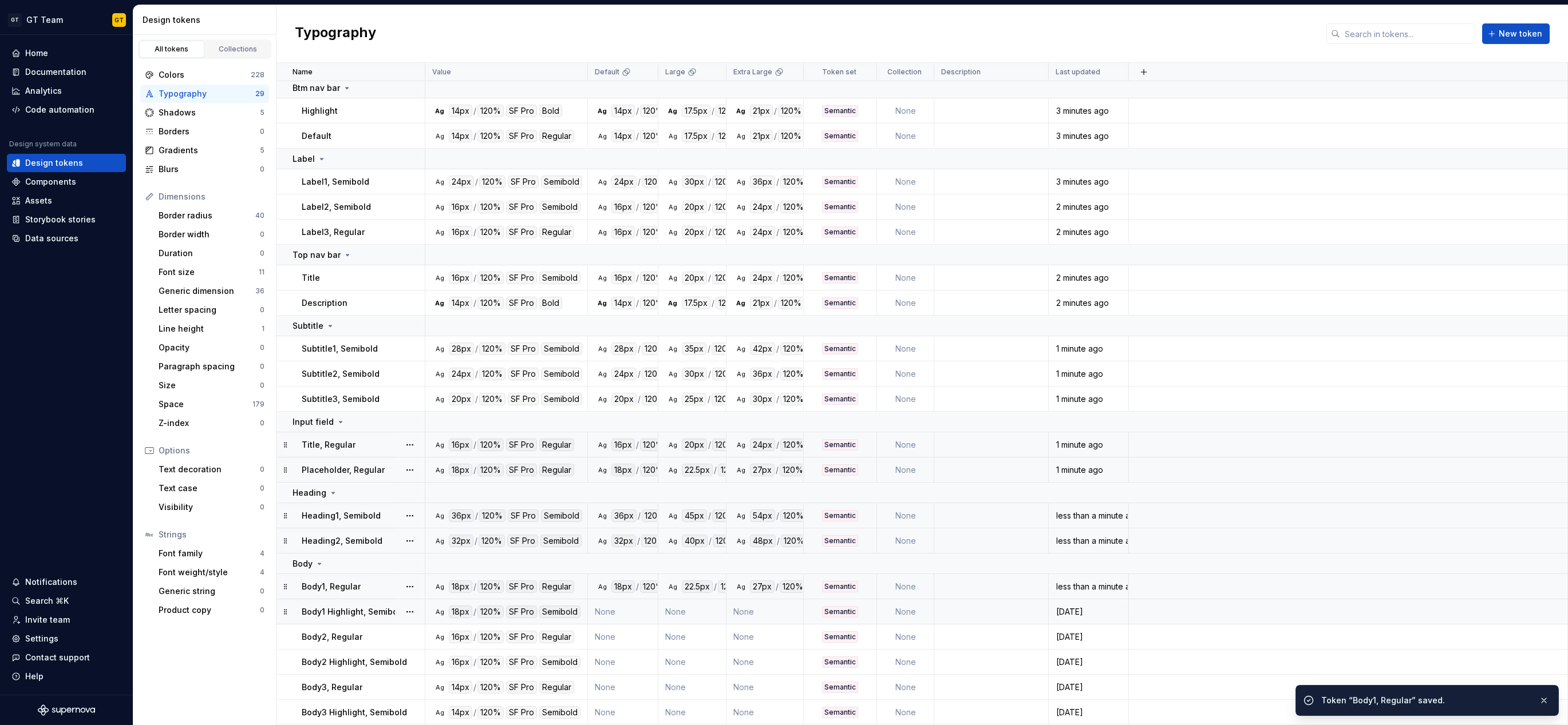
click at [769, 613] on td "None" at bounding box center [764, 612] width 77 height 25
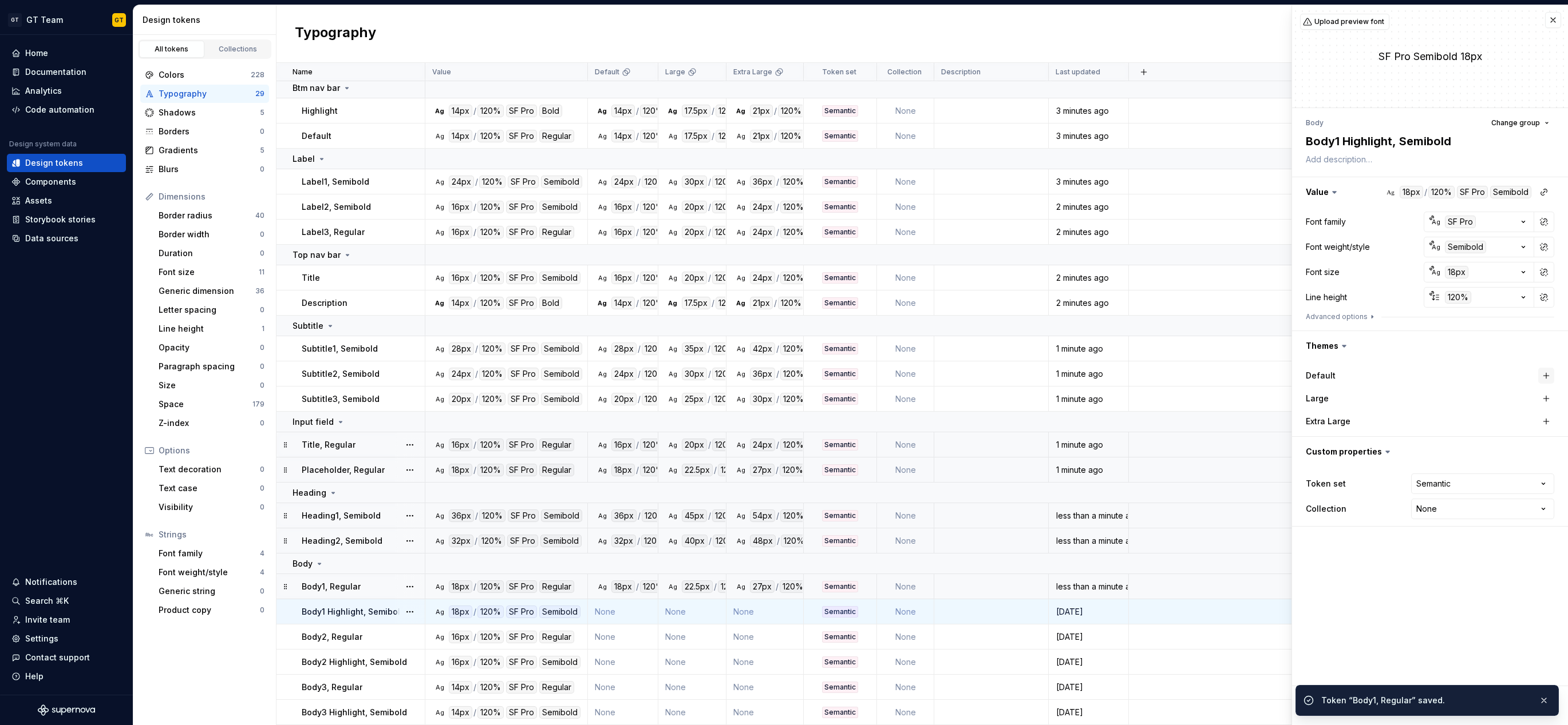
click at [1548, 377] on button "button" at bounding box center [1545, 376] width 16 height 16
click at [1548, 399] on button "button" at bounding box center [1545, 399] width 16 height 16
click at [1546, 428] on button "button" at bounding box center [1545, 421] width 16 height 16
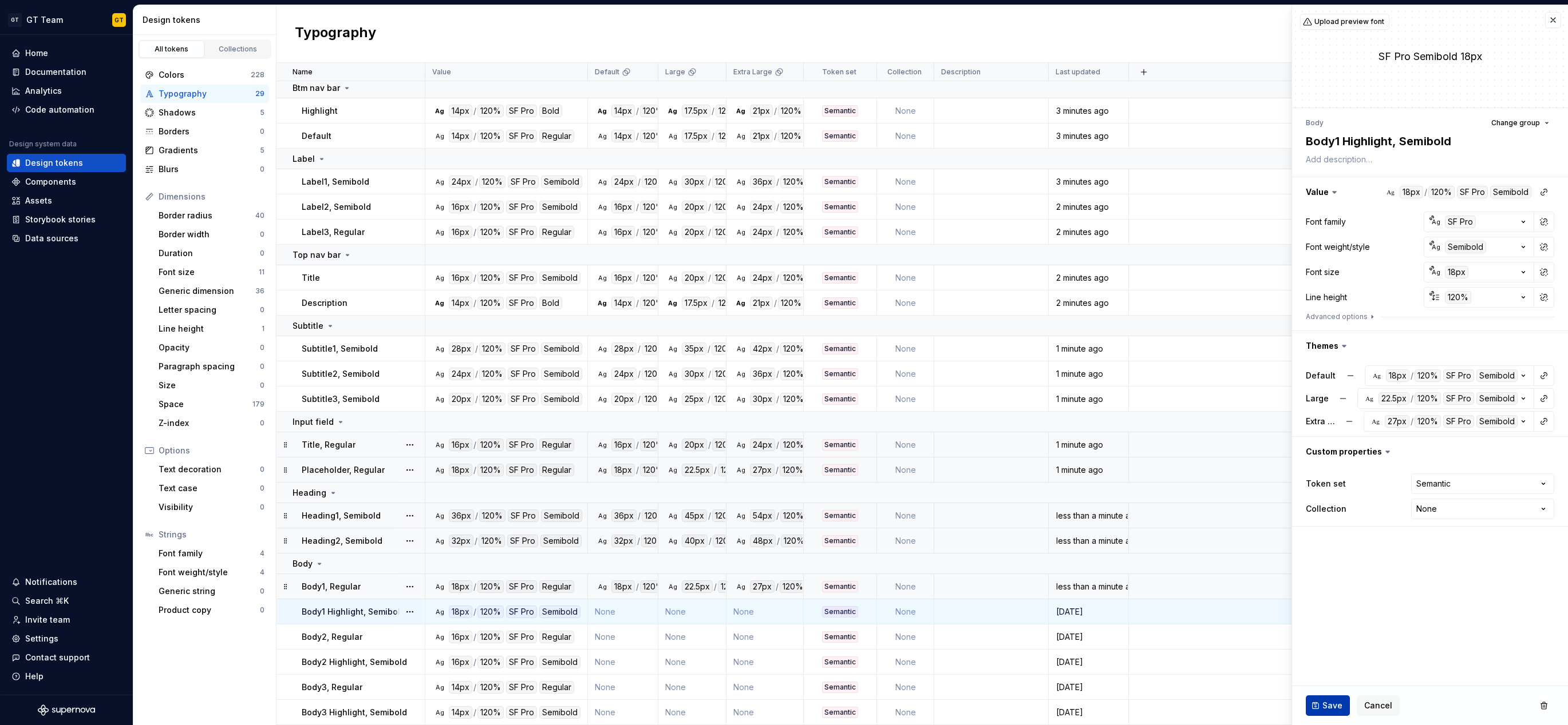
click at [1324, 701] on span "Save" at bounding box center [1332, 706] width 20 height 11
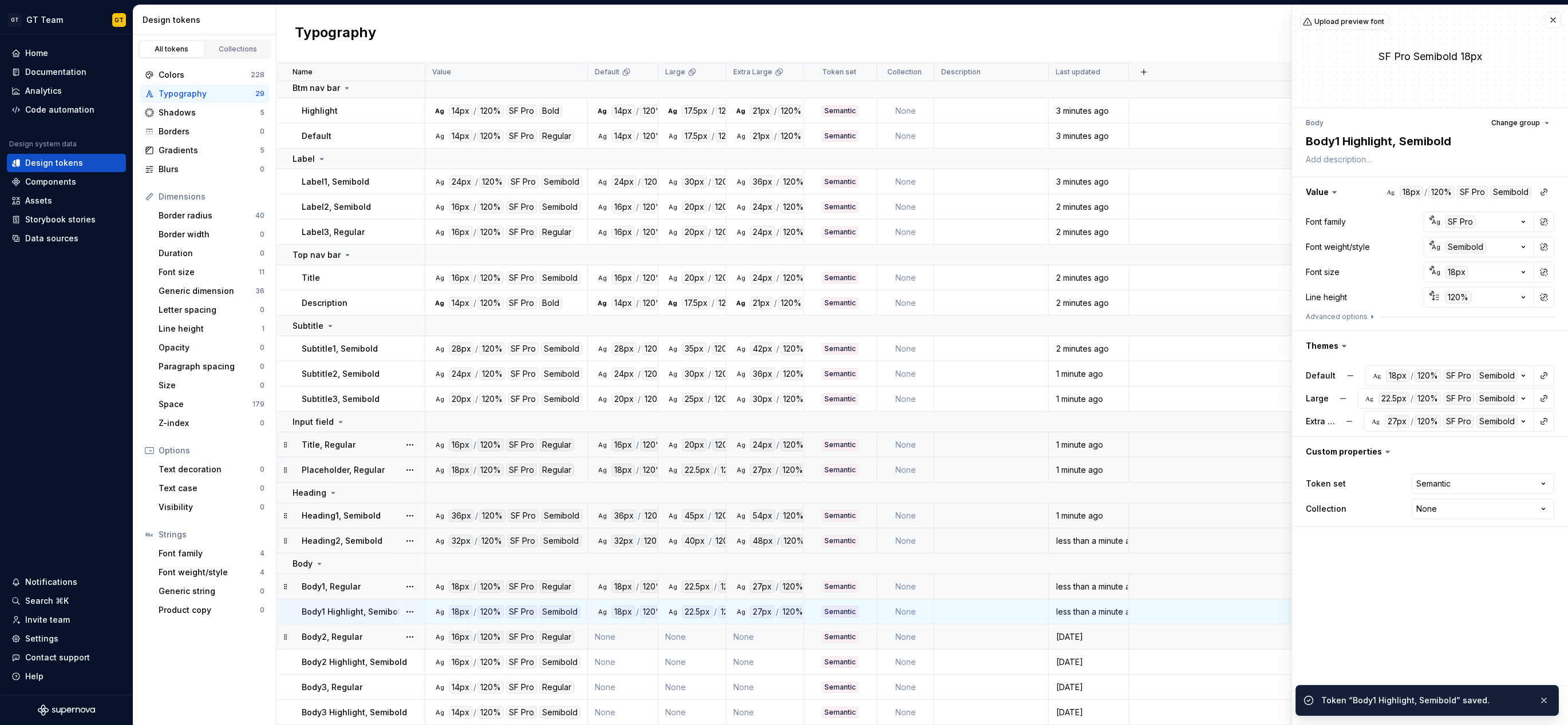
click at [774, 637] on td "None" at bounding box center [764, 637] width 77 height 25
click at [774, 639] on td "None" at bounding box center [764, 637] width 77 height 25
click at [1370, 711] on span "Cancel" at bounding box center [1378, 706] width 28 height 11
click at [791, 636] on td "None" at bounding box center [764, 637] width 77 height 25
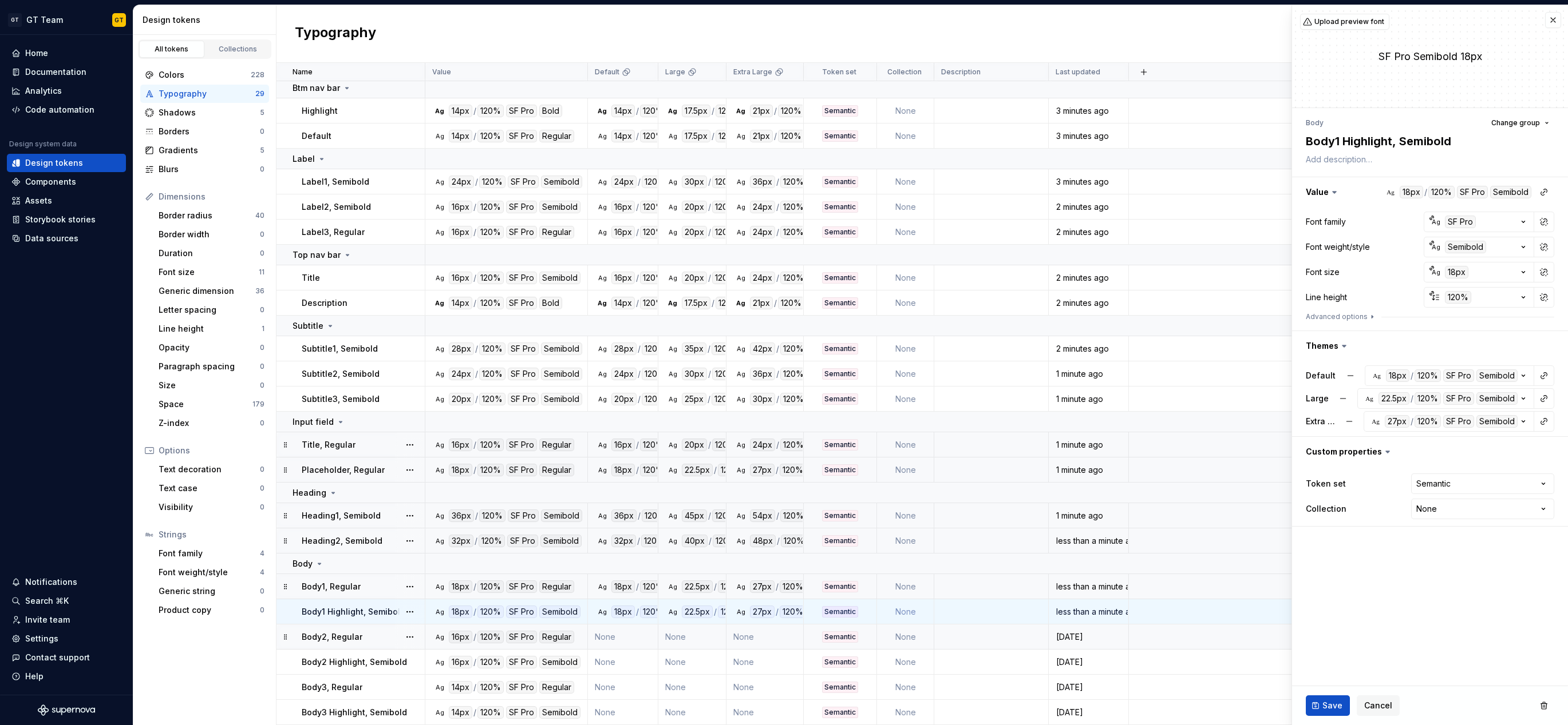
click at [767, 637] on td "None" at bounding box center [764, 637] width 77 height 25
click at [1377, 700] on span "Cancel" at bounding box center [1378, 706] width 28 height 11
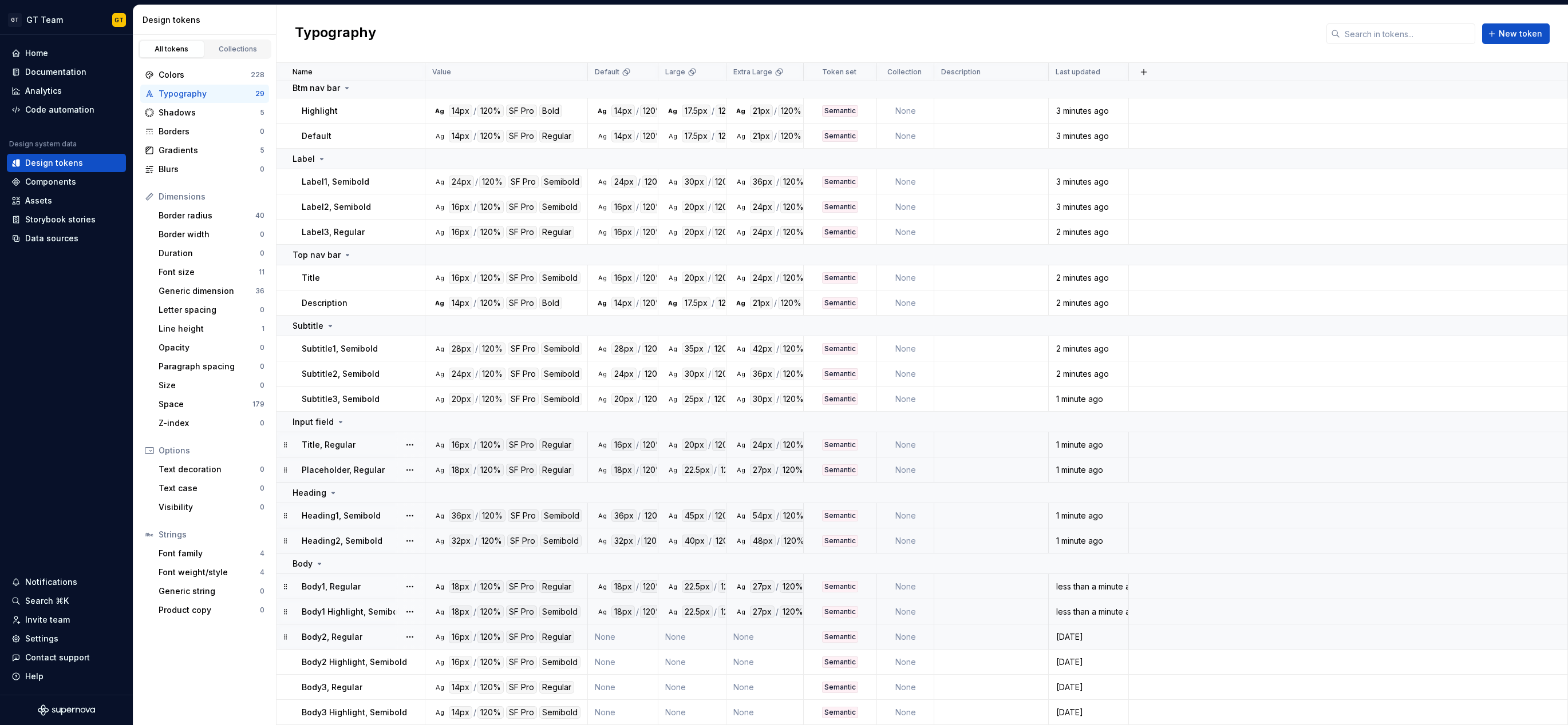
click at [779, 640] on td "None" at bounding box center [764, 637] width 77 height 25
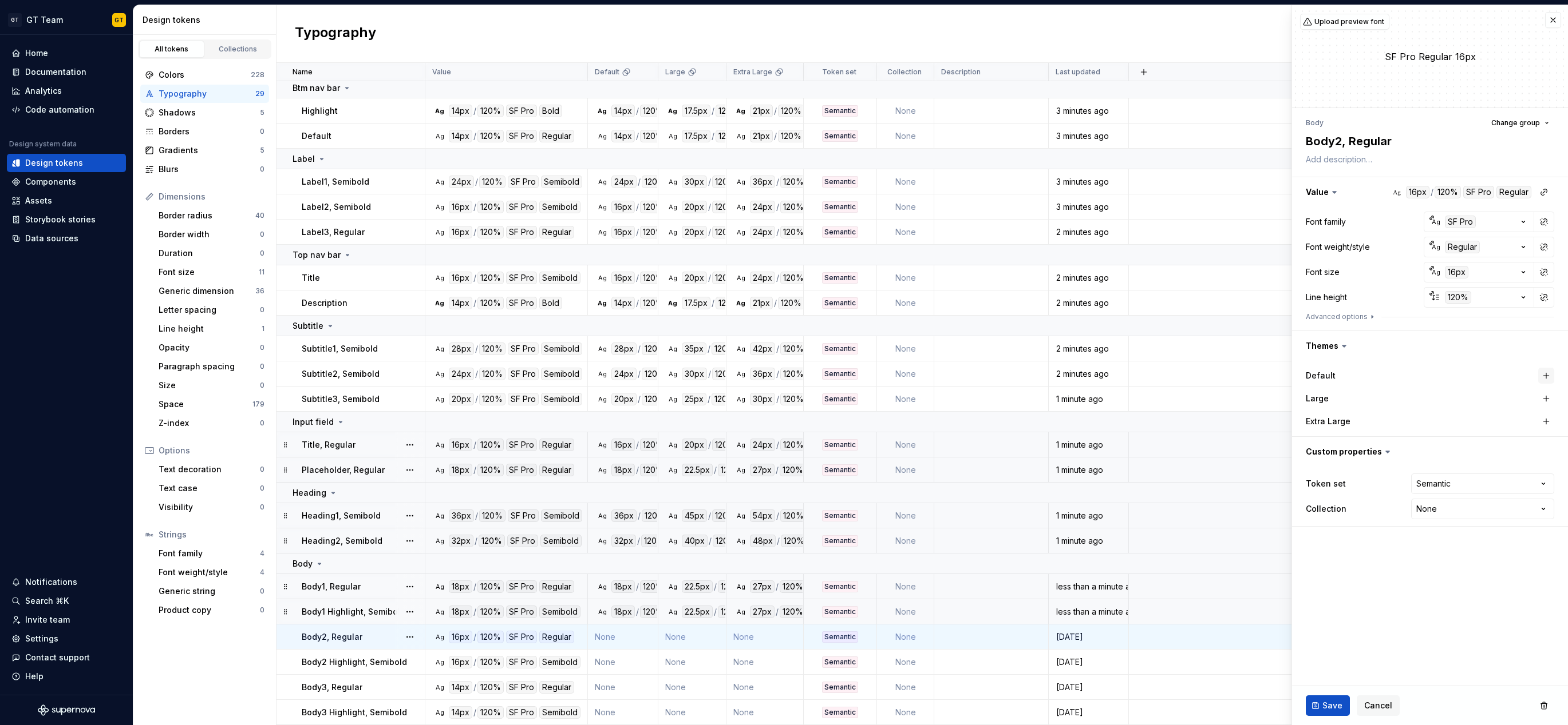
click at [1547, 377] on button "button" at bounding box center [1545, 376] width 16 height 16
click at [1548, 395] on button "button" at bounding box center [1545, 399] width 16 height 16
click at [1548, 423] on button "button" at bounding box center [1545, 421] width 16 height 16
click at [1327, 715] on button "Save" at bounding box center [1327, 706] width 44 height 21
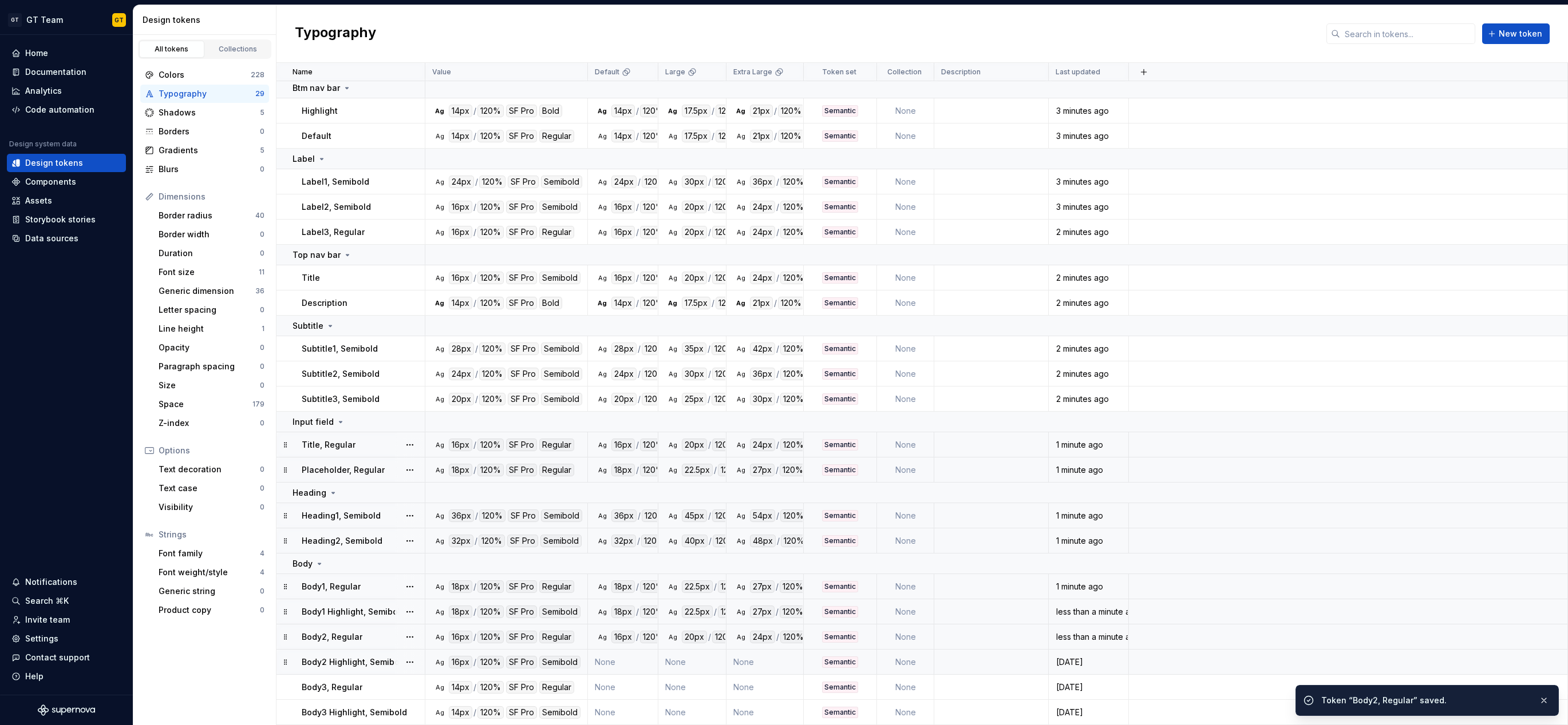
click at [779, 659] on td "None" at bounding box center [764, 662] width 77 height 25
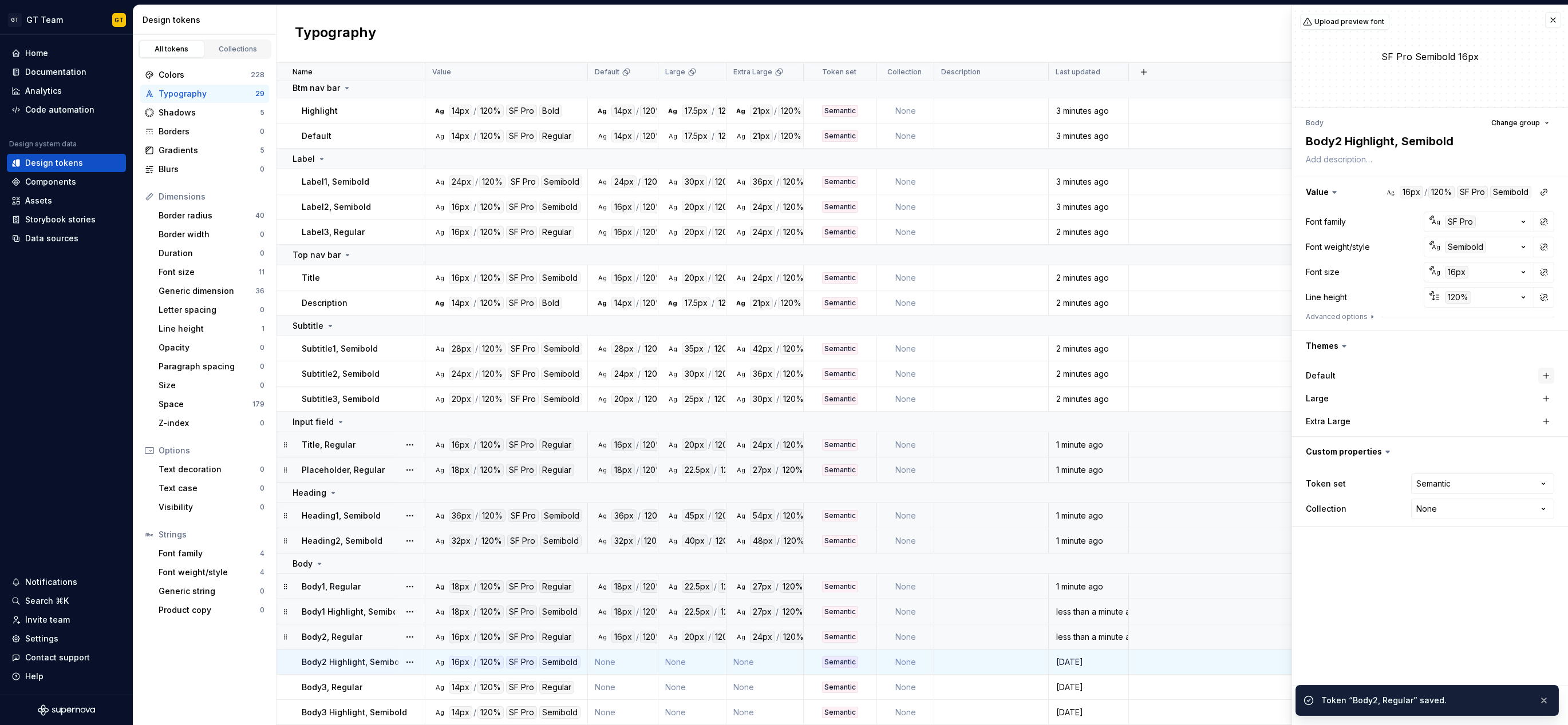
click at [1552, 376] on button "button" at bounding box center [1545, 376] width 16 height 16
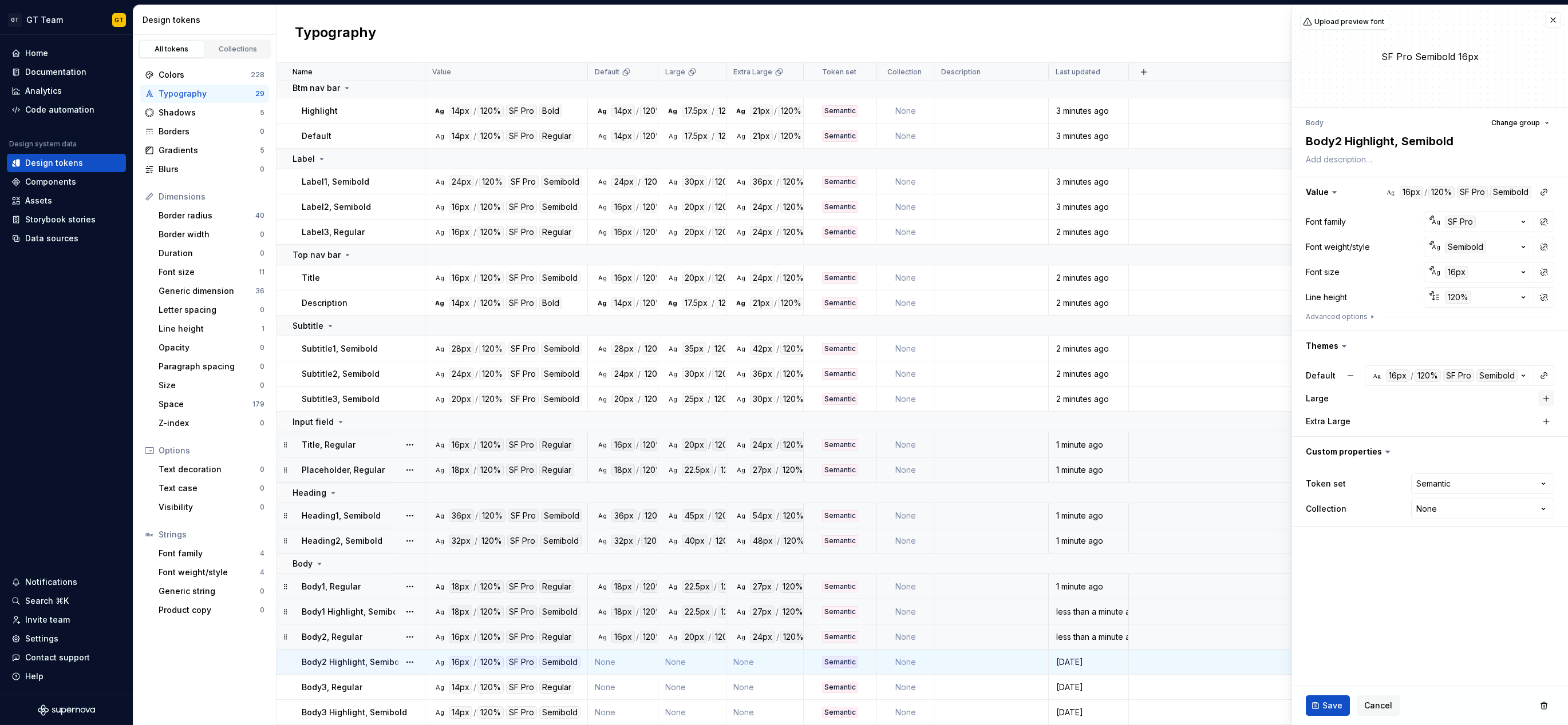
click at [1552, 401] on button "button" at bounding box center [1545, 399] width 16 height 16
click at [1549, 415] on button "button" at bounding box center [1545, 421] width 16 height 16
click at [1324, 707] on span "Save" at bounding box center [1332, 706] width 20 height 11
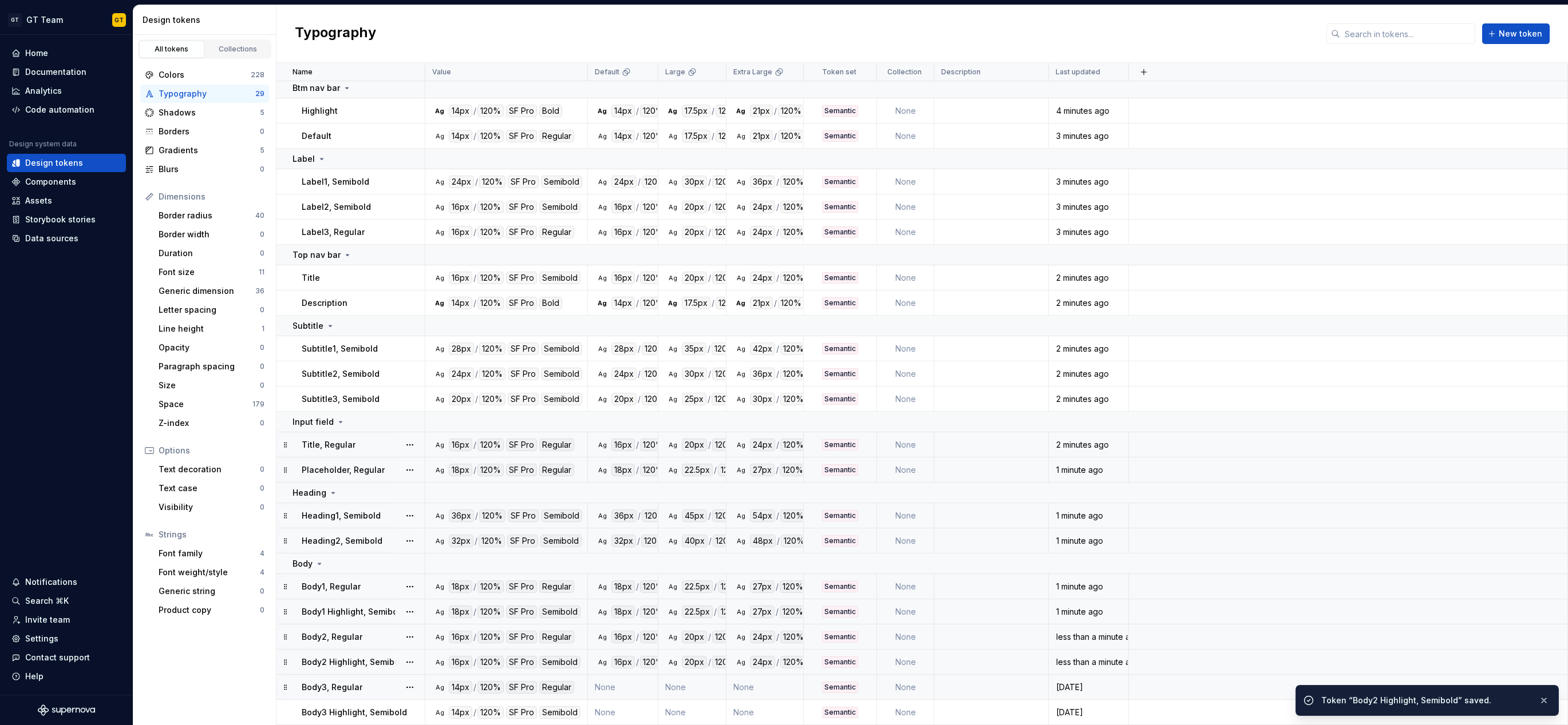
click at [785, 683] on td "None" at bounding box center [764, 687] width 77 height 25
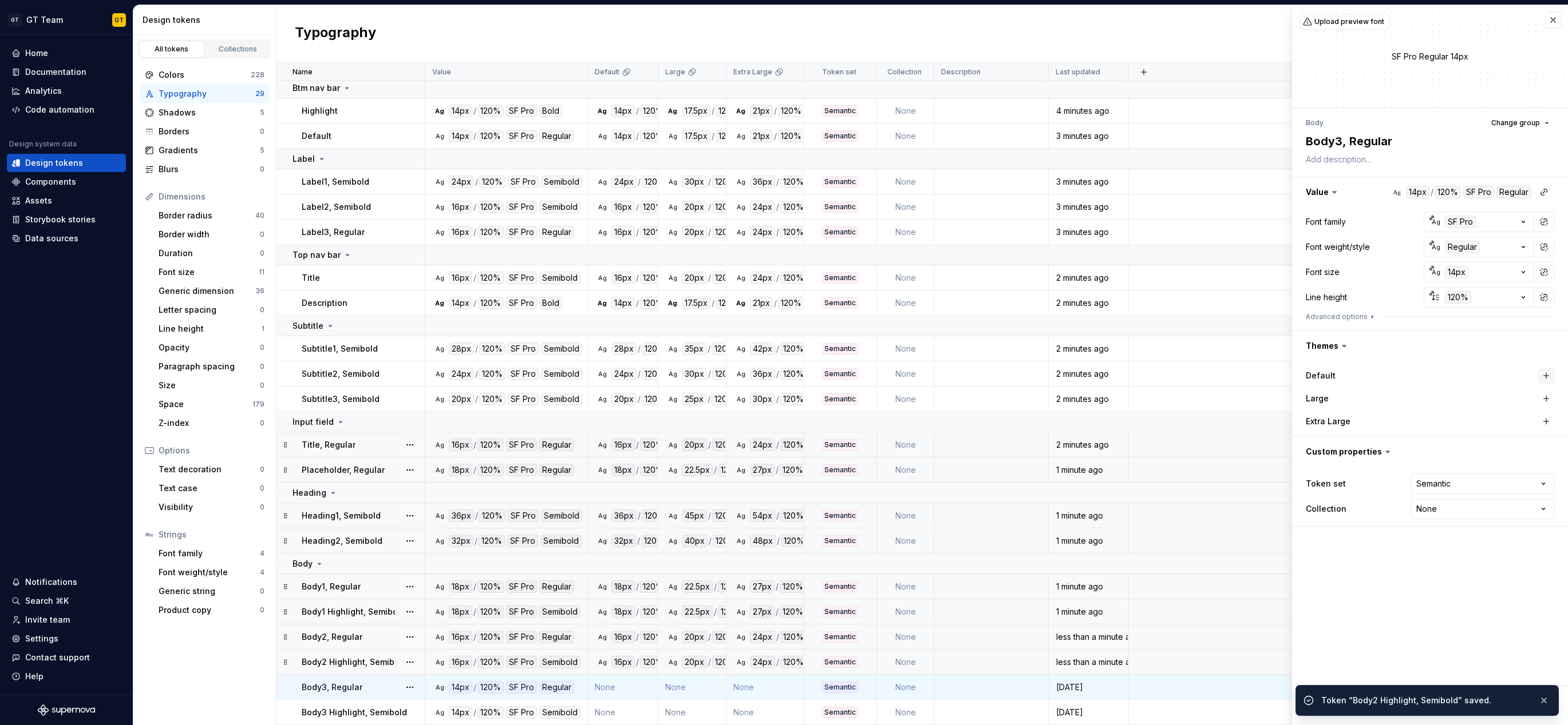
click at [1552, 380] on button "button" at bounding box center [1545, 376] width 16 height 16
click at [1552, 398] on button "button" at bounding box center [1545, 399] width 16 height 16
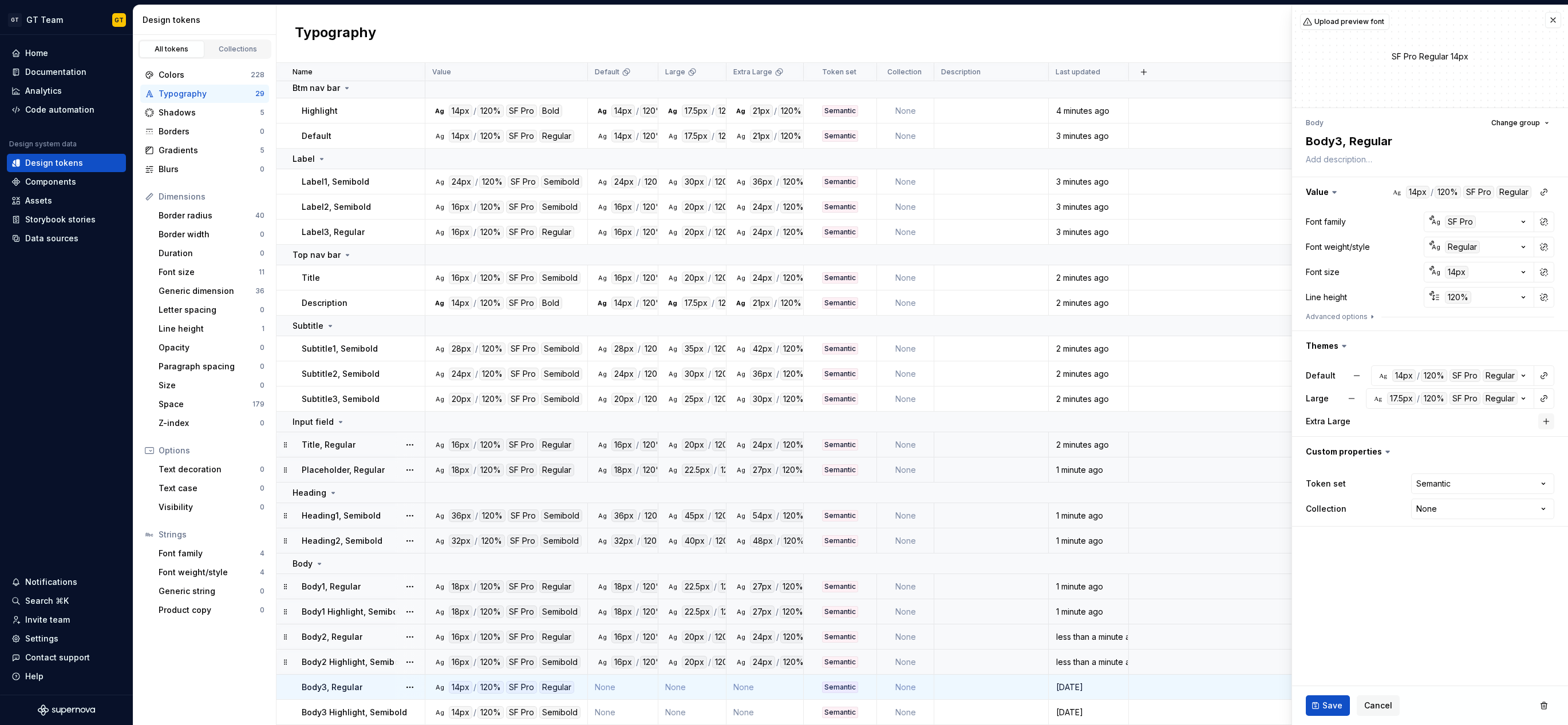
click at [1552, 422] on button "button" at bounding box center [1545, 421] width 16 height 16
click at [1325, 701] on span "Save" at bounding box center [1332, 706] width 20 height 11
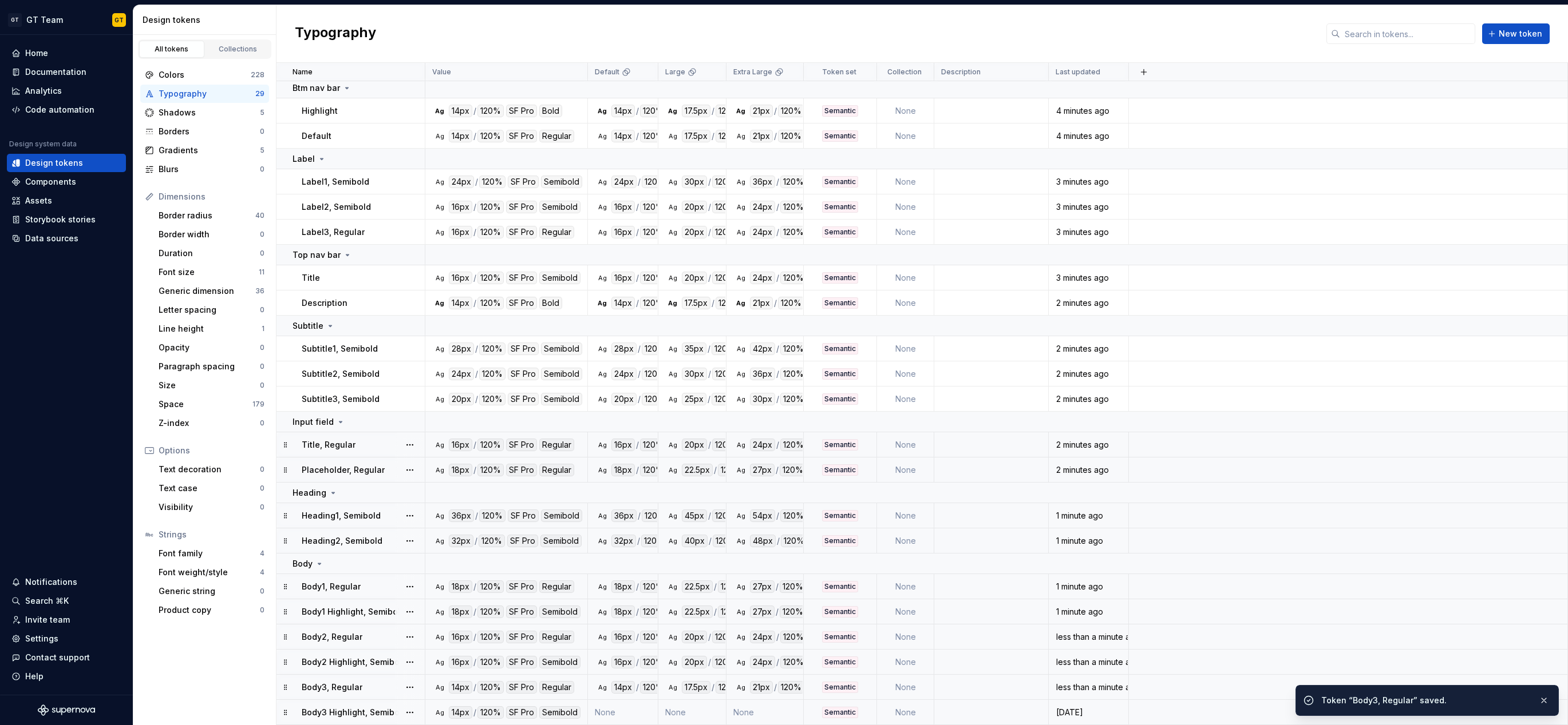
click at [768, 707] on td "None" at bounding box center [764, 713] width 77 height 25
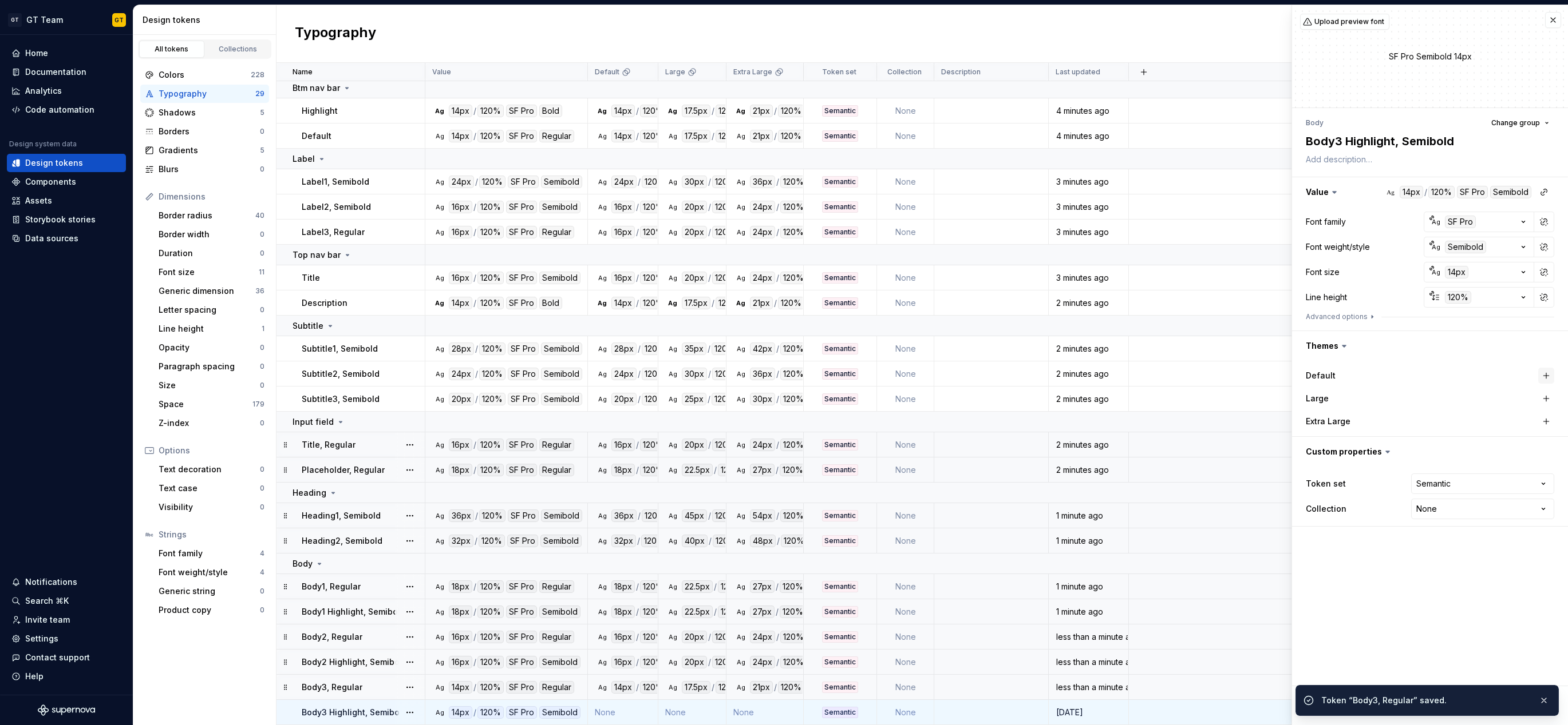
click at [1552, 372] on button "button" at bounding box center [1545, 376] width 16 height 16
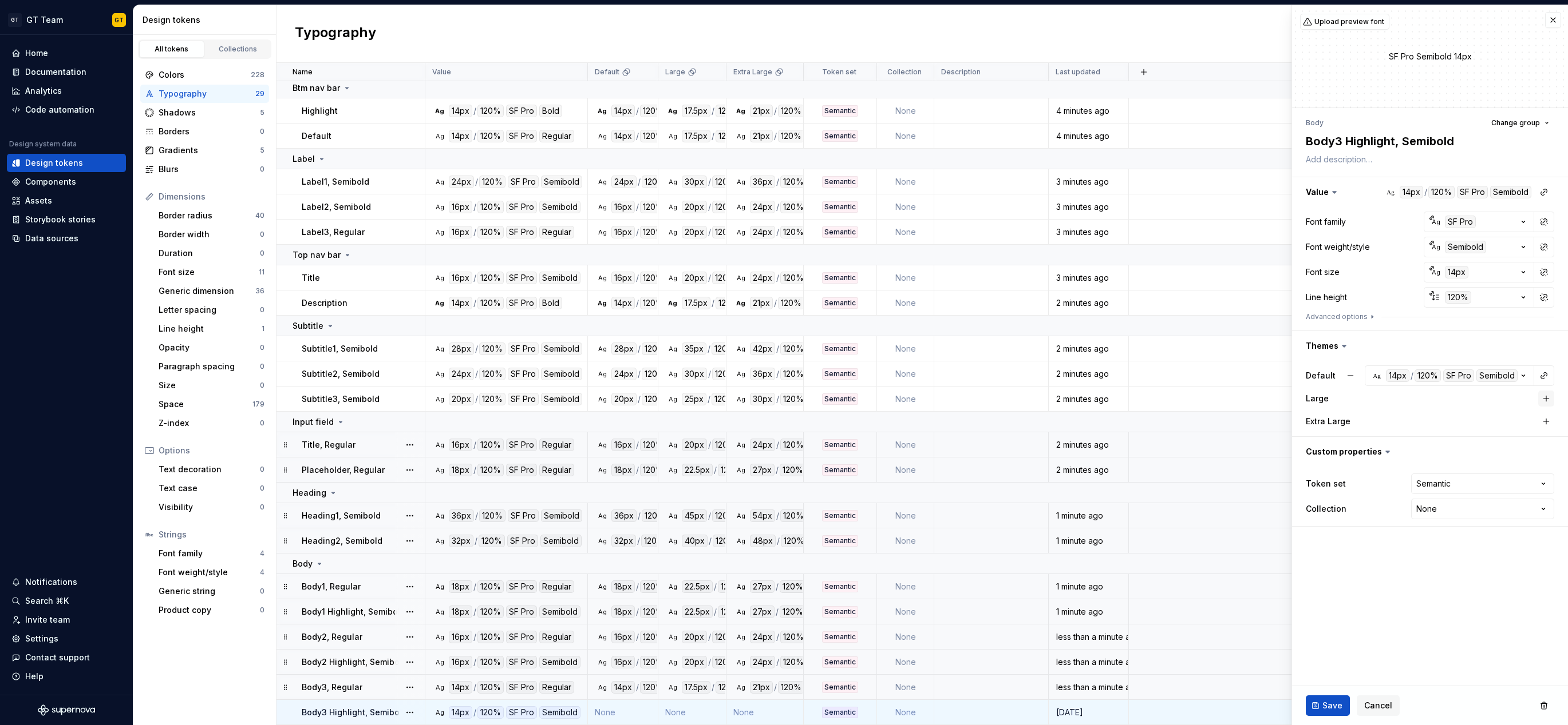
click at [1551, 395] on button "button" at bounding box center [1545, 399] width 16 height 16
click at [1550, 415] on button "button" at bounding box center [1545, 421] width 16 height 16
click at [1322, 709] on span "Save" at bounding box center [1332, 706] width 20 height 11
type textarea "*"
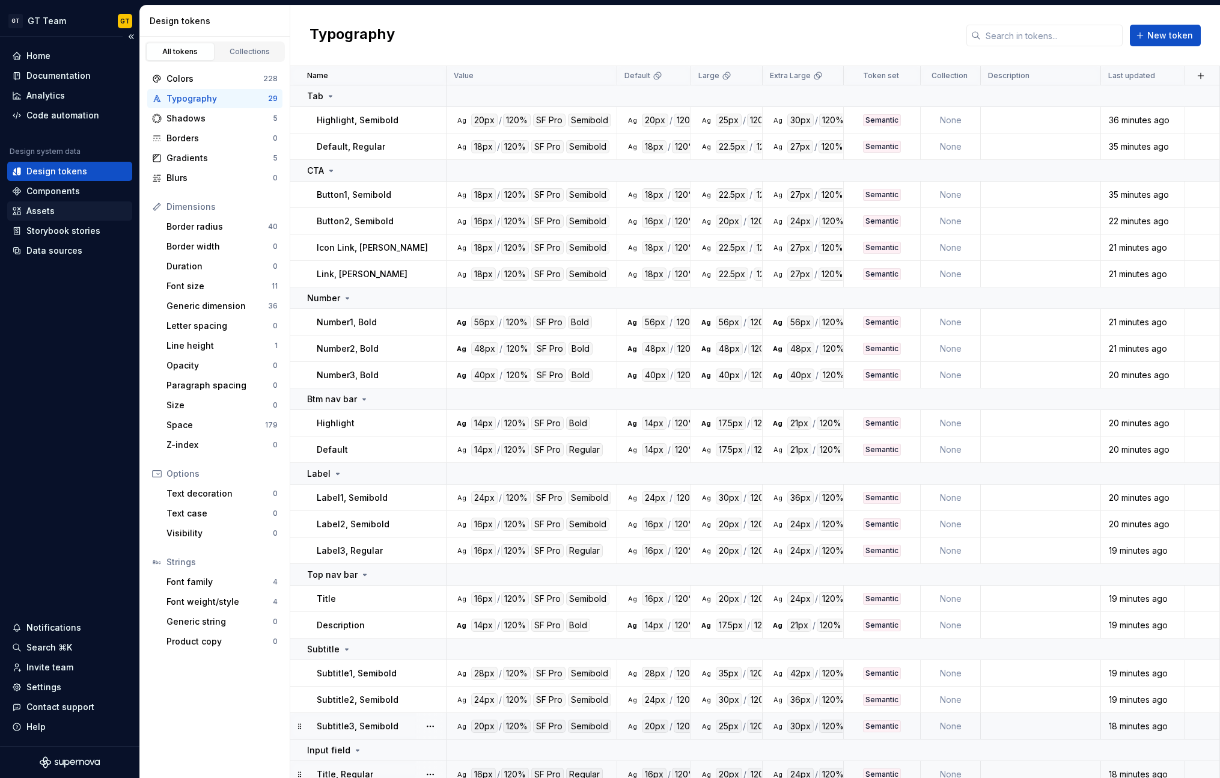
click at [63, 209] on div "Assets" at bounding box center [69, 211] width 115 height 12
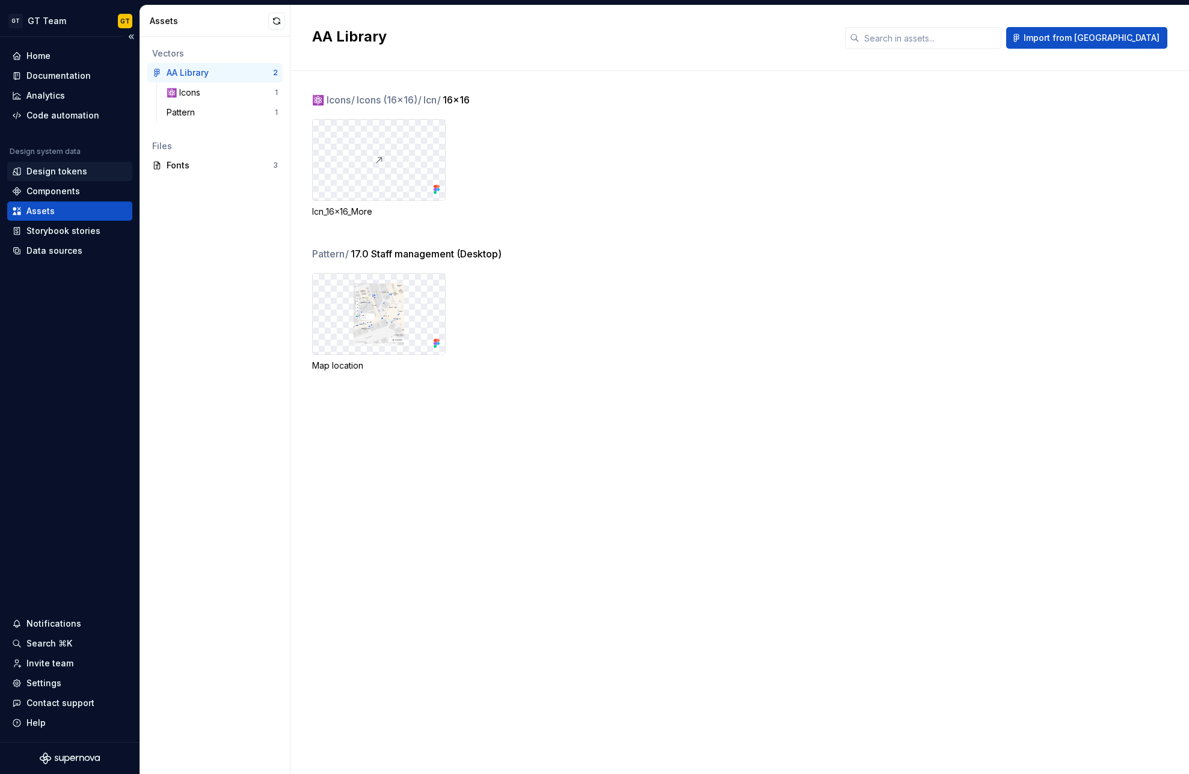
click at [60, 168] on div "Design tokens" at bounding box center [56, 171] width 61 height 12
